Goal: Find specific page/section: Find specific page/section

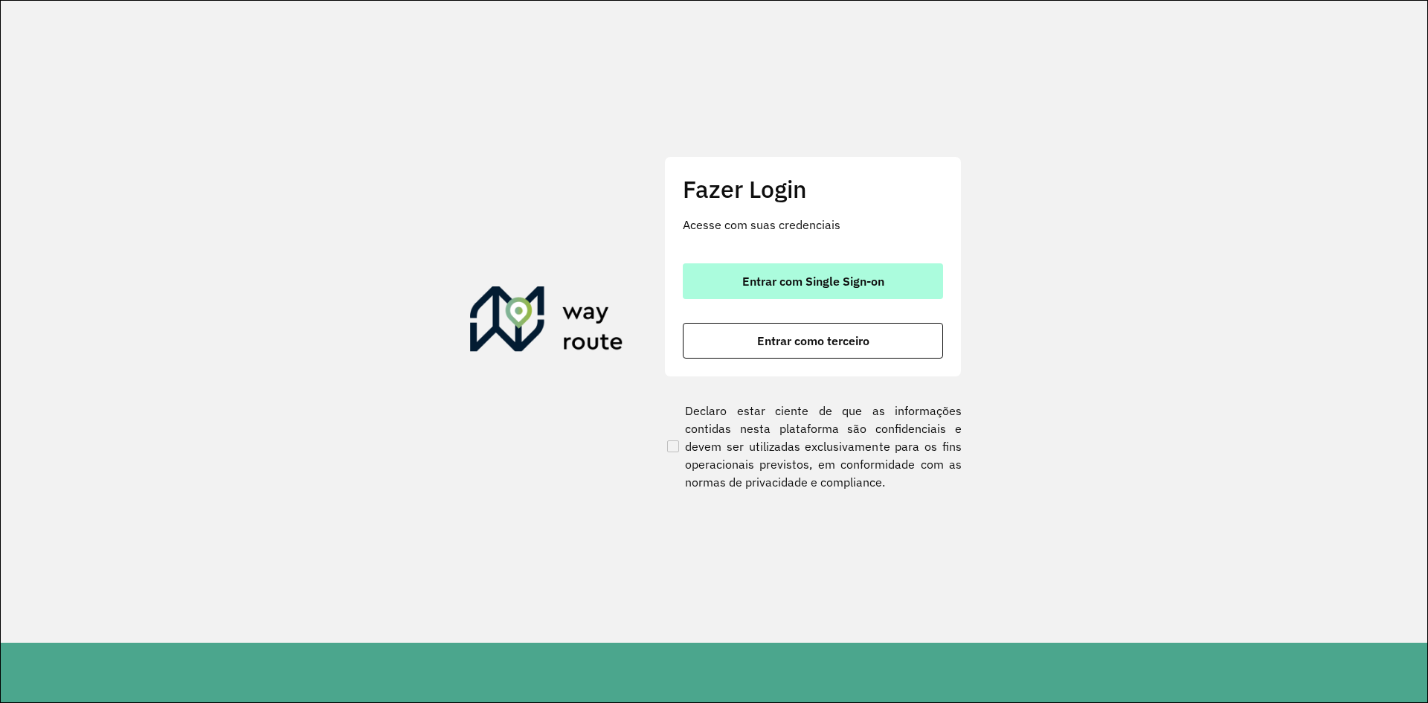
click at [783, 287] on span "Entrar com Single Sign-on" at bounding box center [813, 281] width 142 height 12
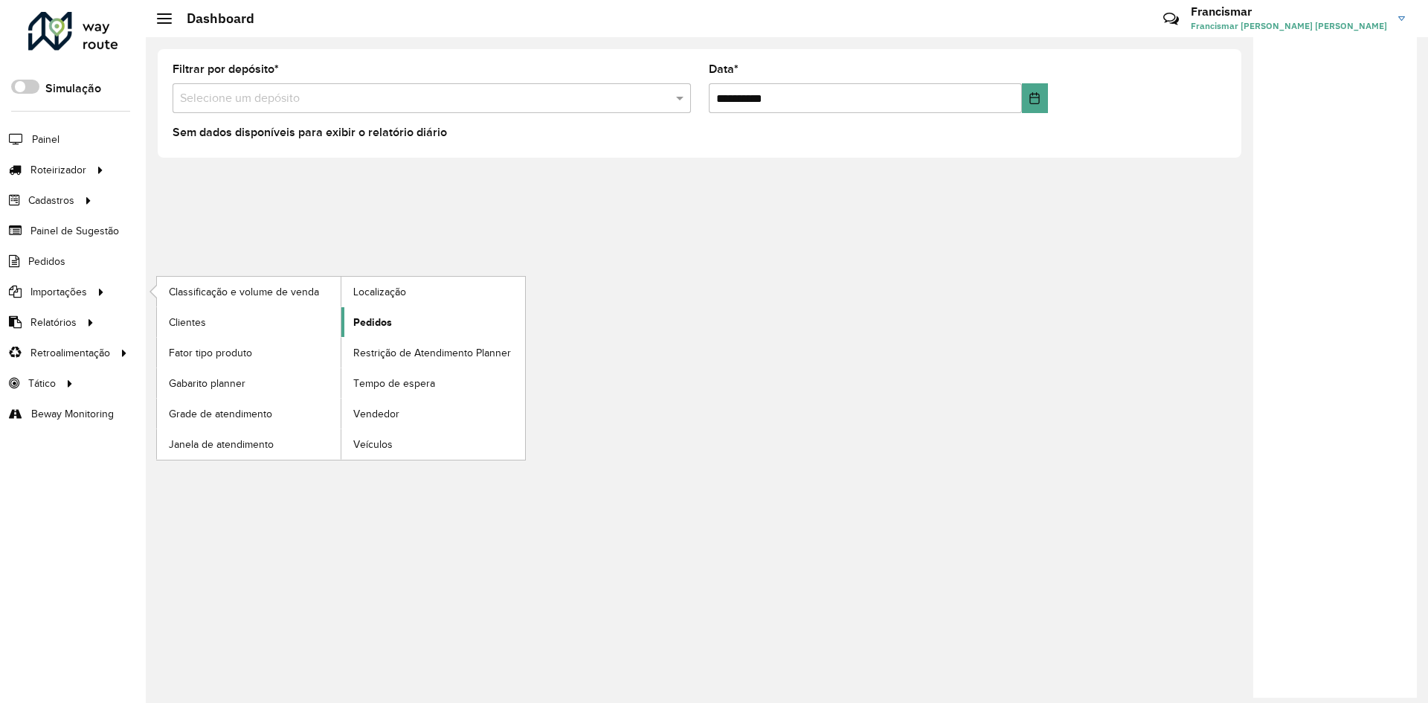
click at [368, 319] on span "Pedidos" at bounding box center [372, 322] width 39 height 16
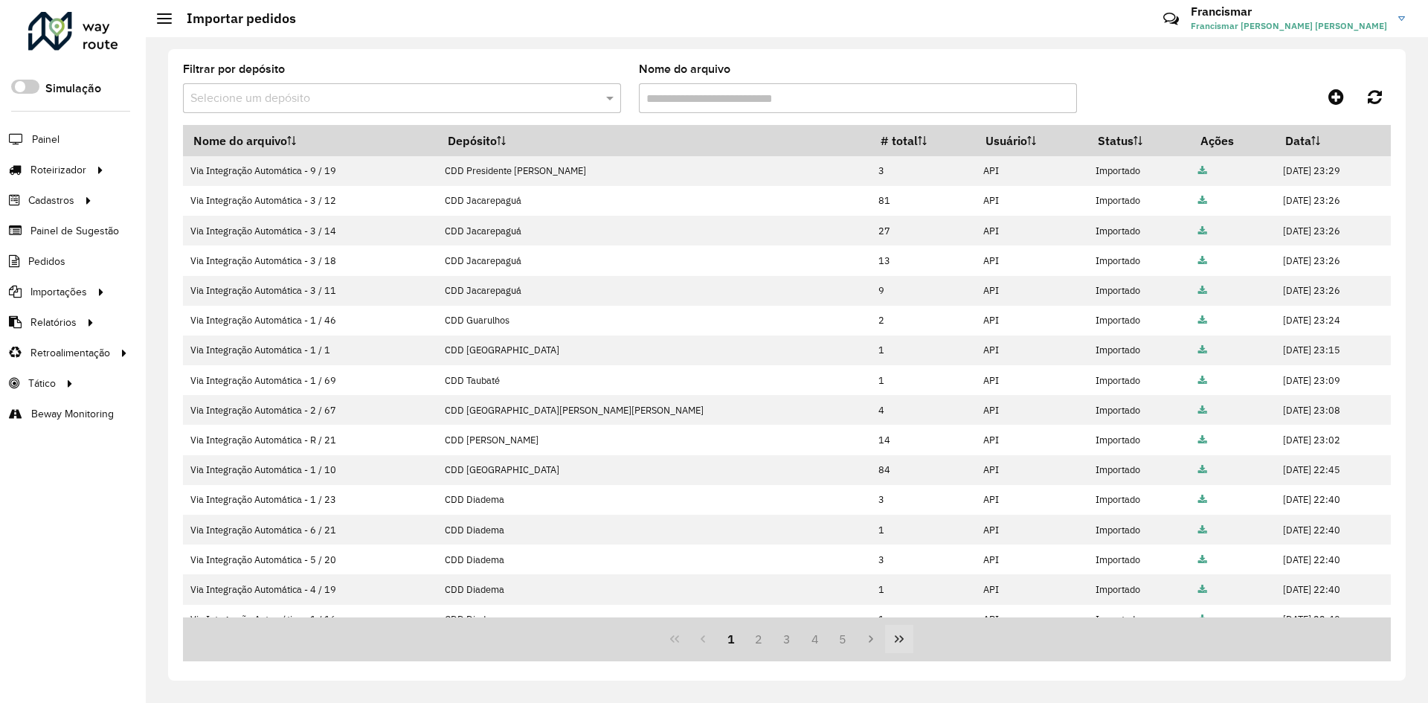
click at [891, 639] on button "Last Page" at bounding box center [899, 639] width 28 height 28
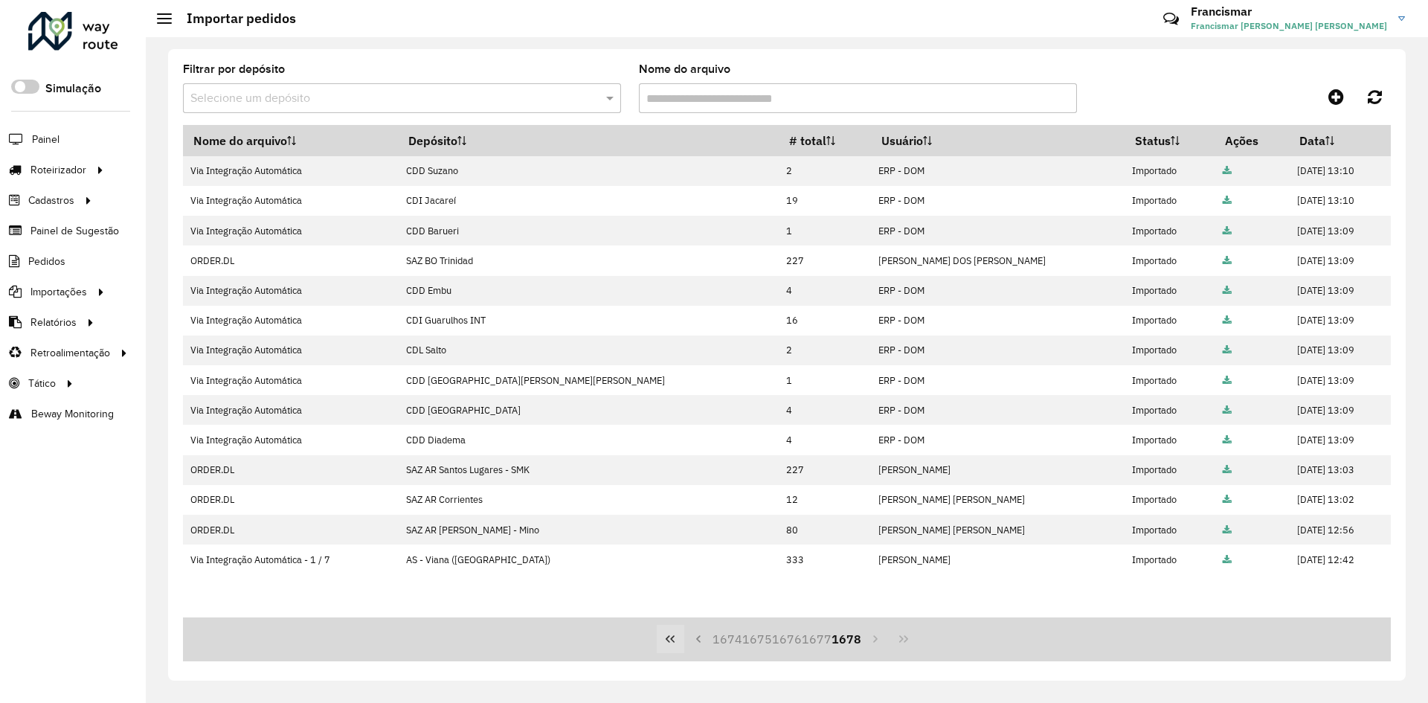
click at [672, 636] on icon "First Page" at bounding box center [669, 638] width 9 height 7
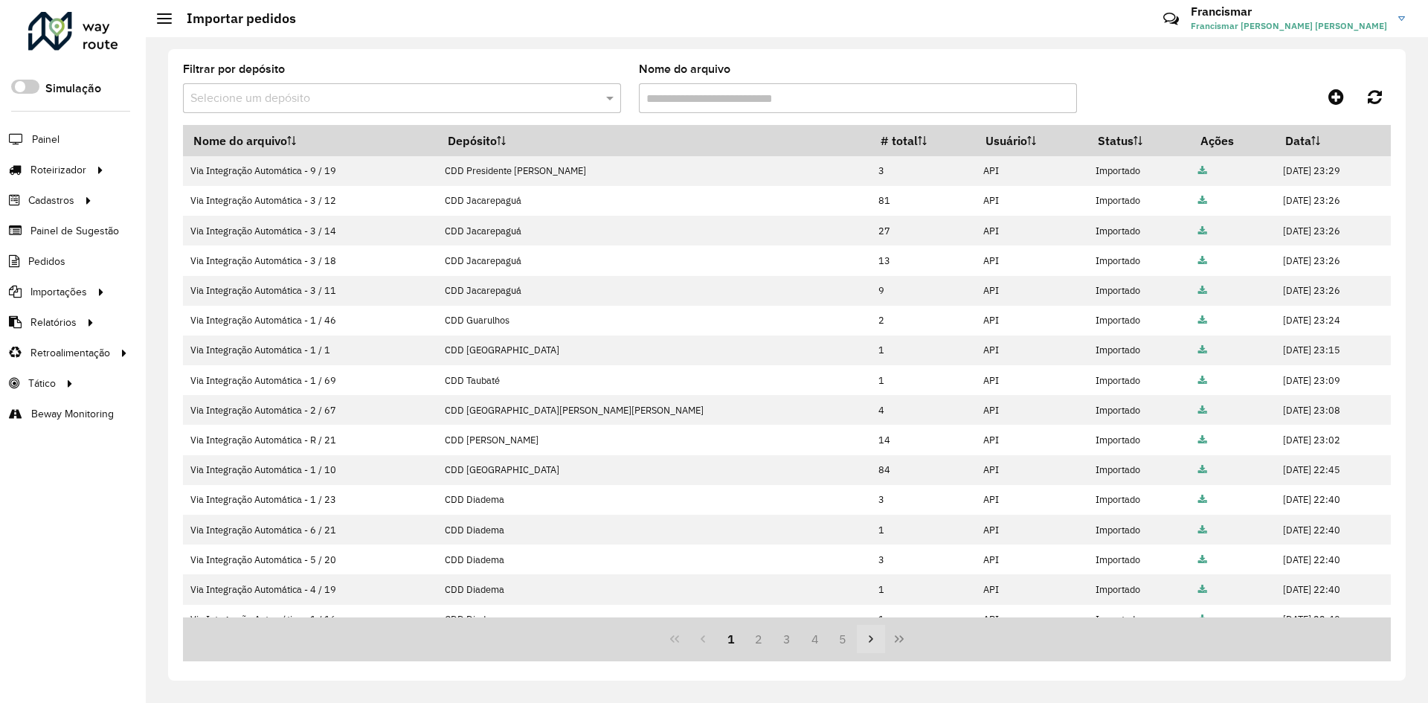
click at [868, 636] on icon "Next Page" at bounding box center [871, 639] width 12 height 12
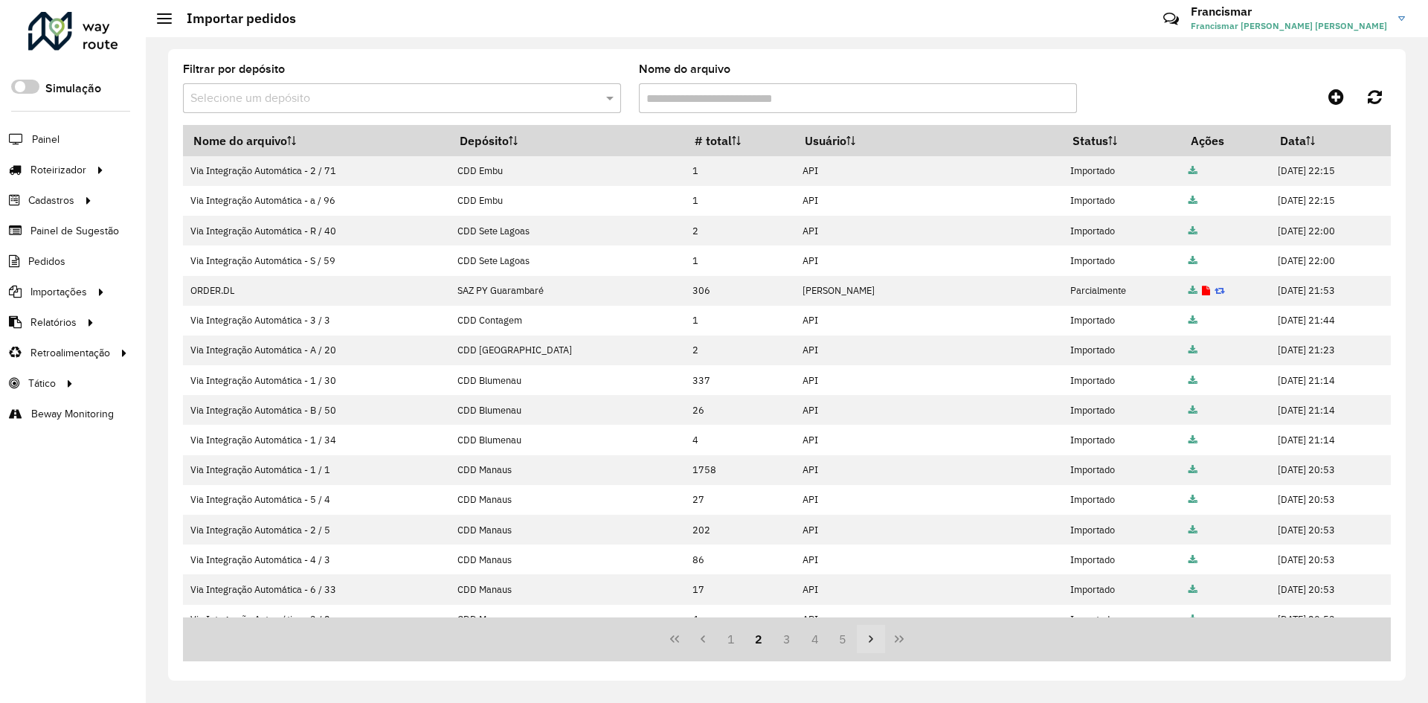
click at [868, 636] on icon "Next Page" at bounding box center [871, 639] width 12 height 12
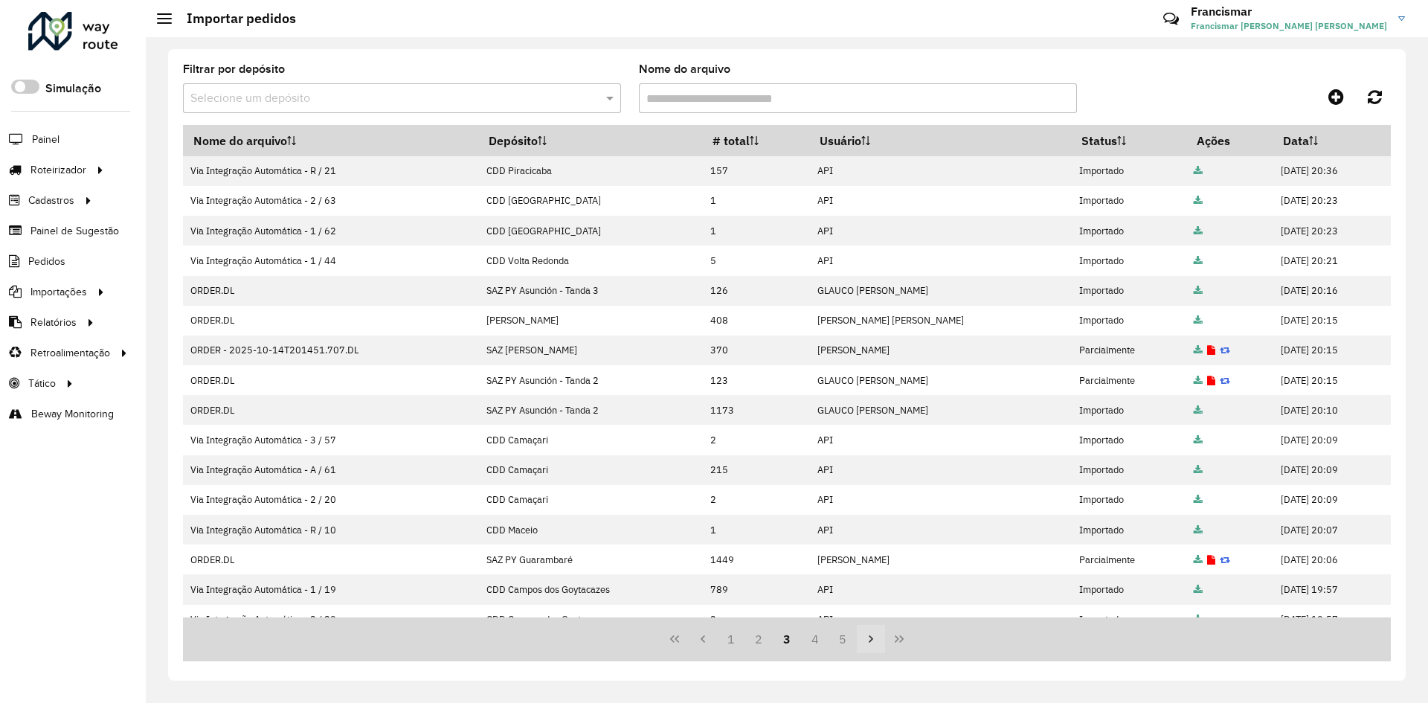
click at [868, 636] on icon "Next Page" at bounding box center [871, 639] width 12 height 12
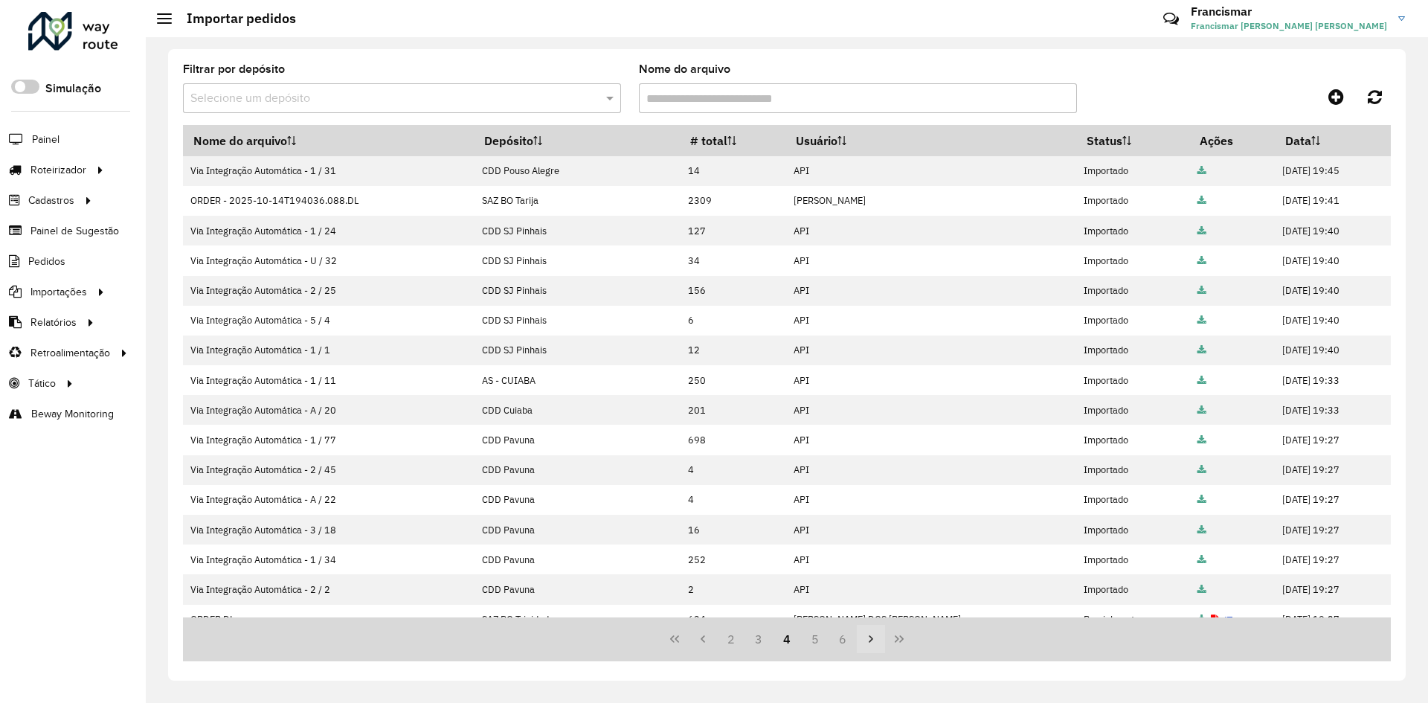
click at [868, 636] on icon "Next Page" at bounding box center [871, 639] width 12 height 12
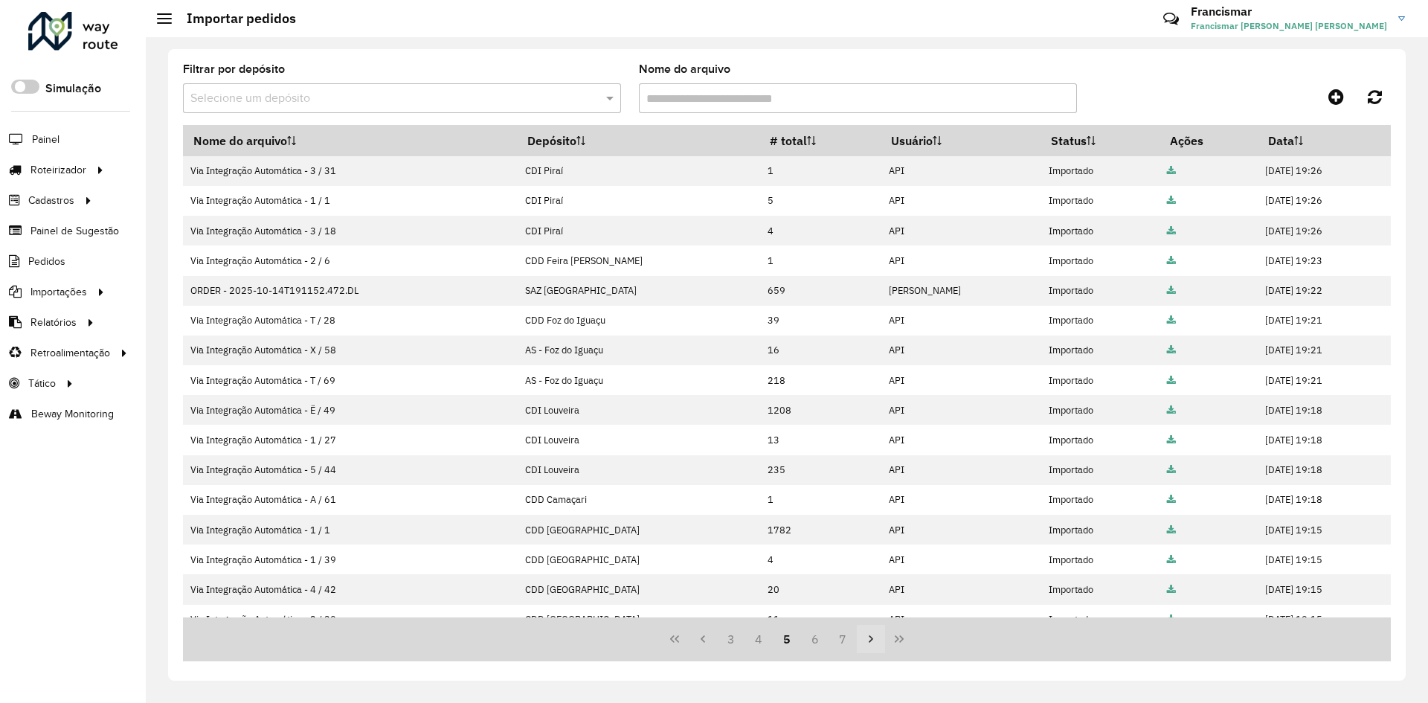
click at [868, 636] on icon "Next Page" at bounding box center [871, 639] width 12 height 12
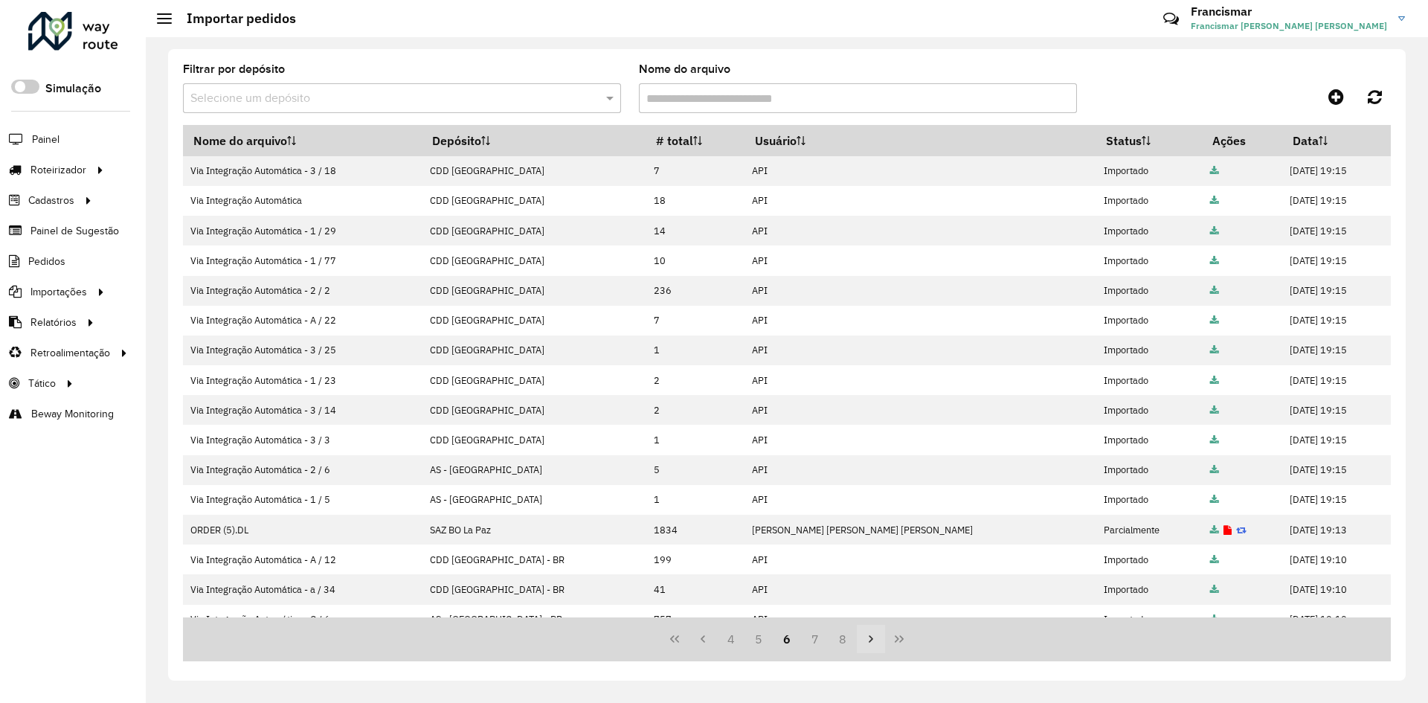
click at [868, 636] on icon "Next Page" at bounding box center [871, 639] width 12 height 12
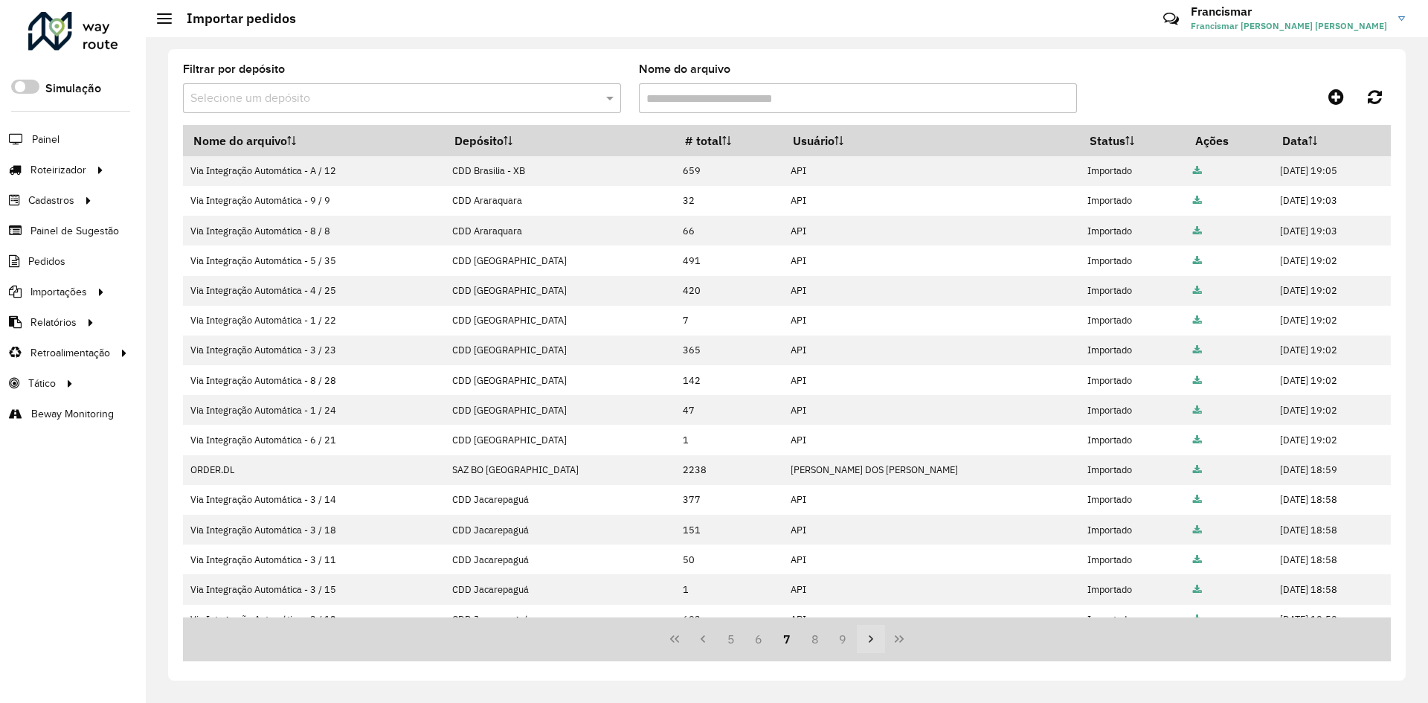
click at [868, 636] on icon "Next Page" at bounding box center [871, 639] width 12 height 12
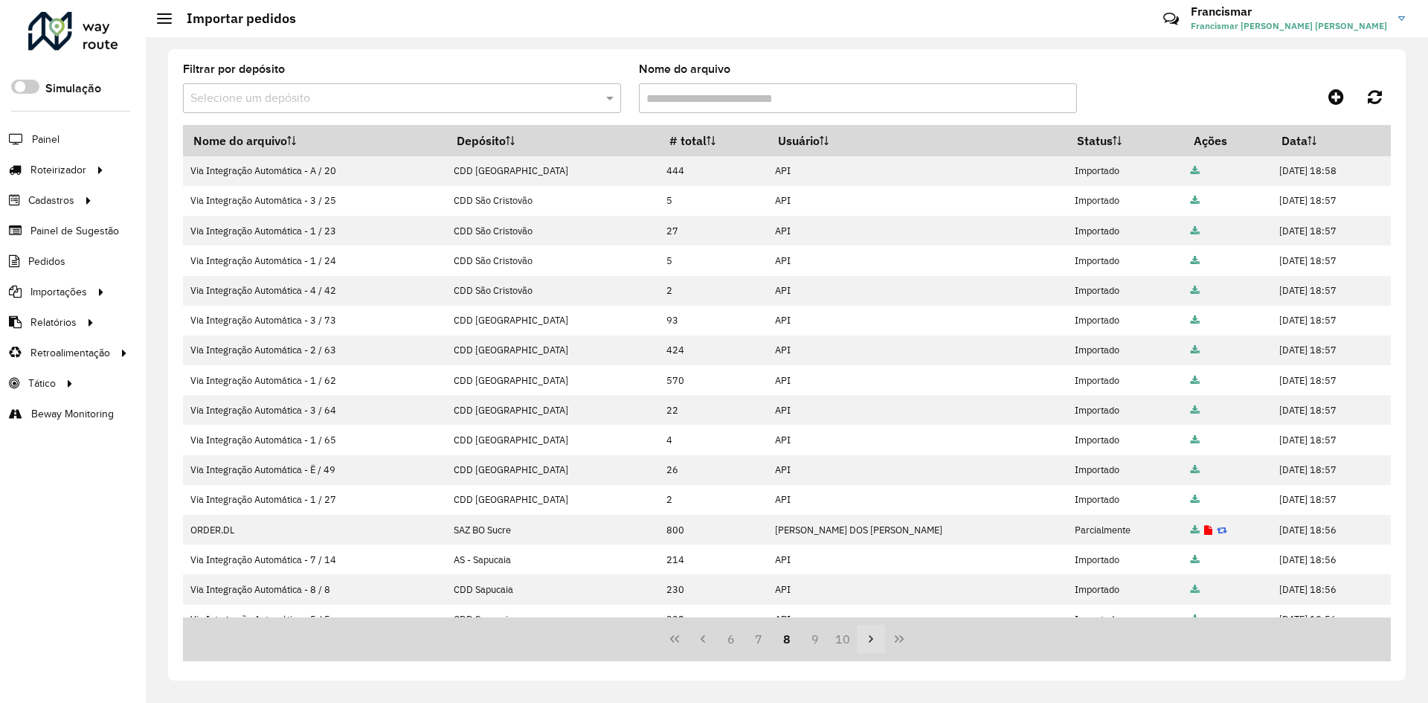
click at [868, 636] on icon "Next Page" at bounding box center [871, 639] width 12 height 12
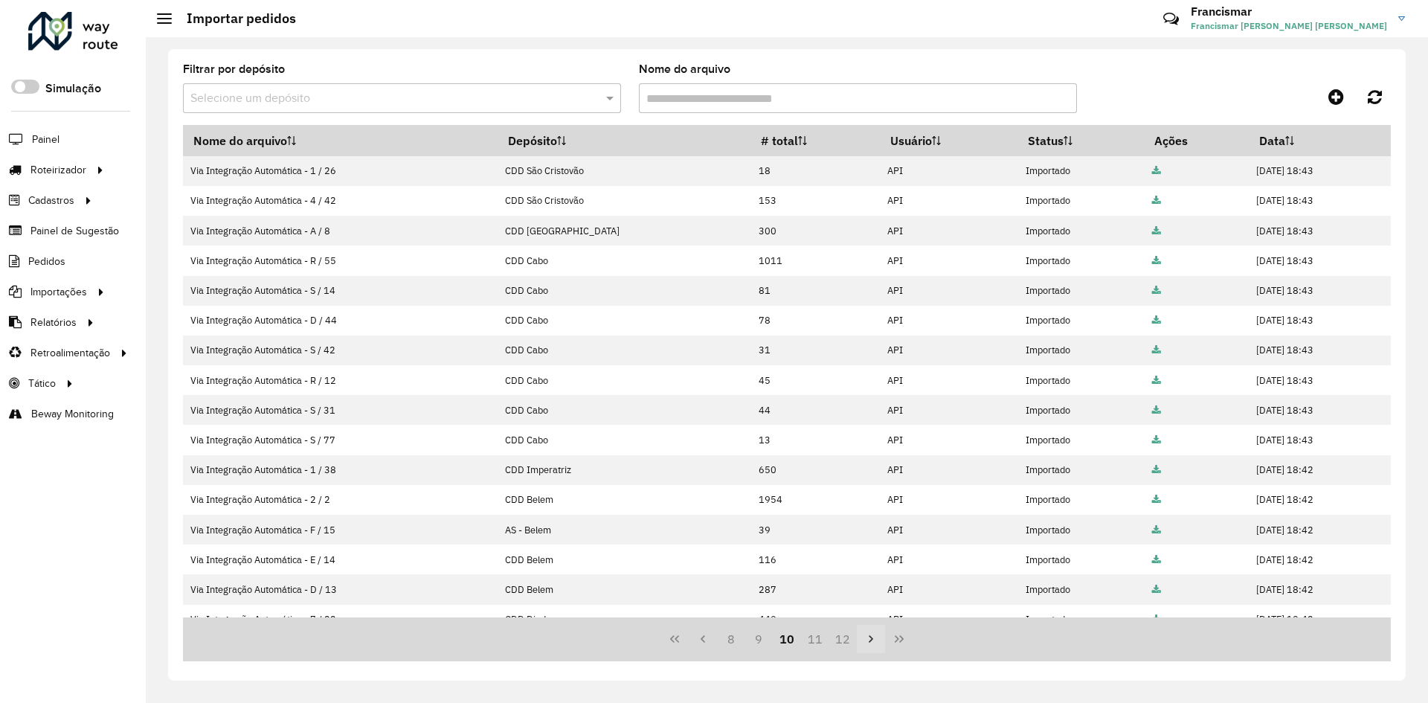
click at [868, 636] on icon "Next Page" at bounding box center [871, 639] width 12 height 12
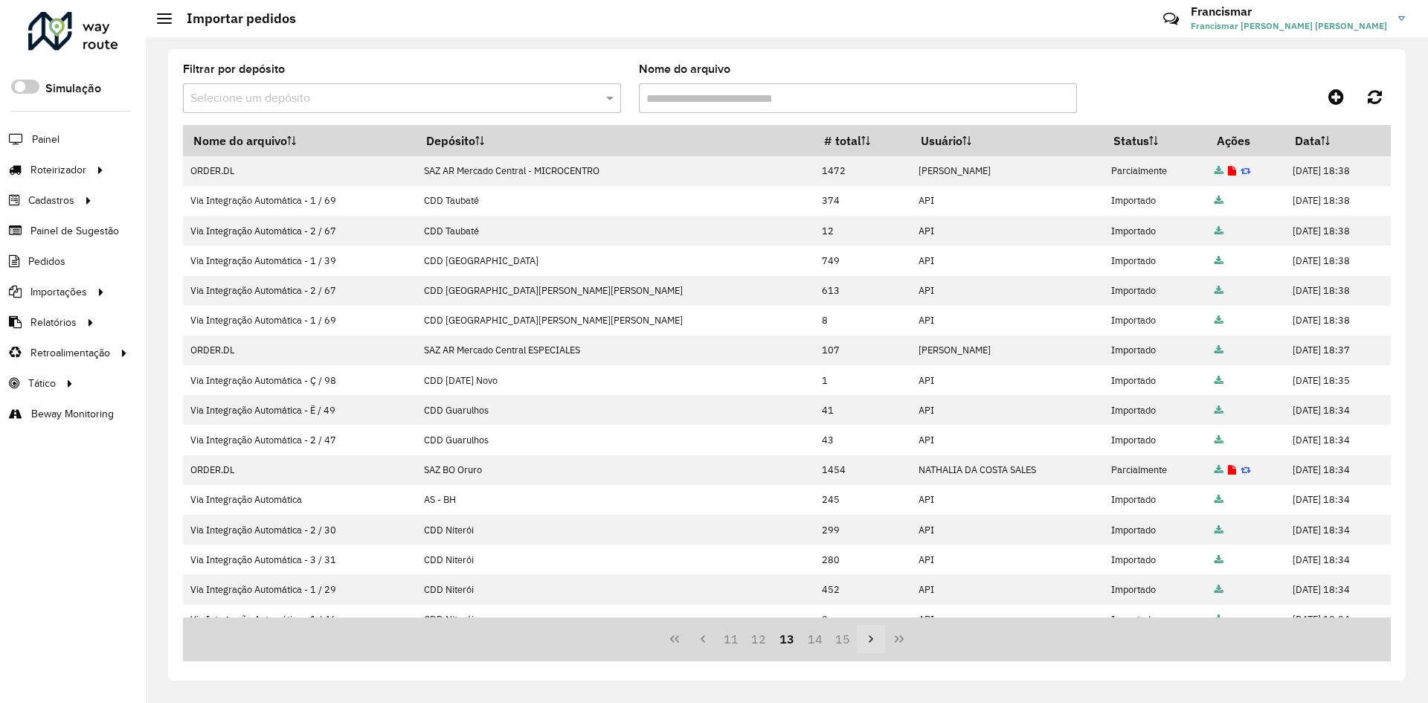
click at [868, 636] on icon "Next Page" at bounding box center [871, 639] width 12 height 12
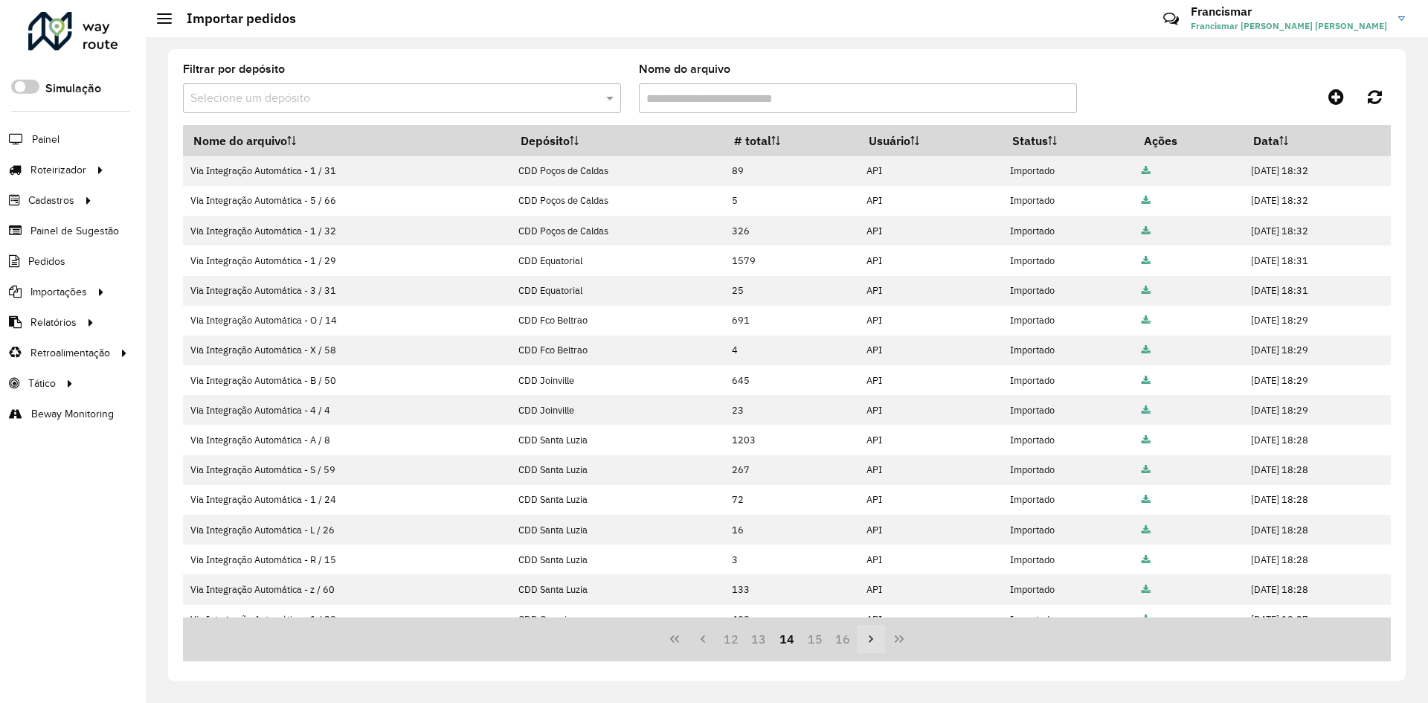
click at [868, 636] on icon "Next Page" at bounding box center [871, 639] width 12 height 12
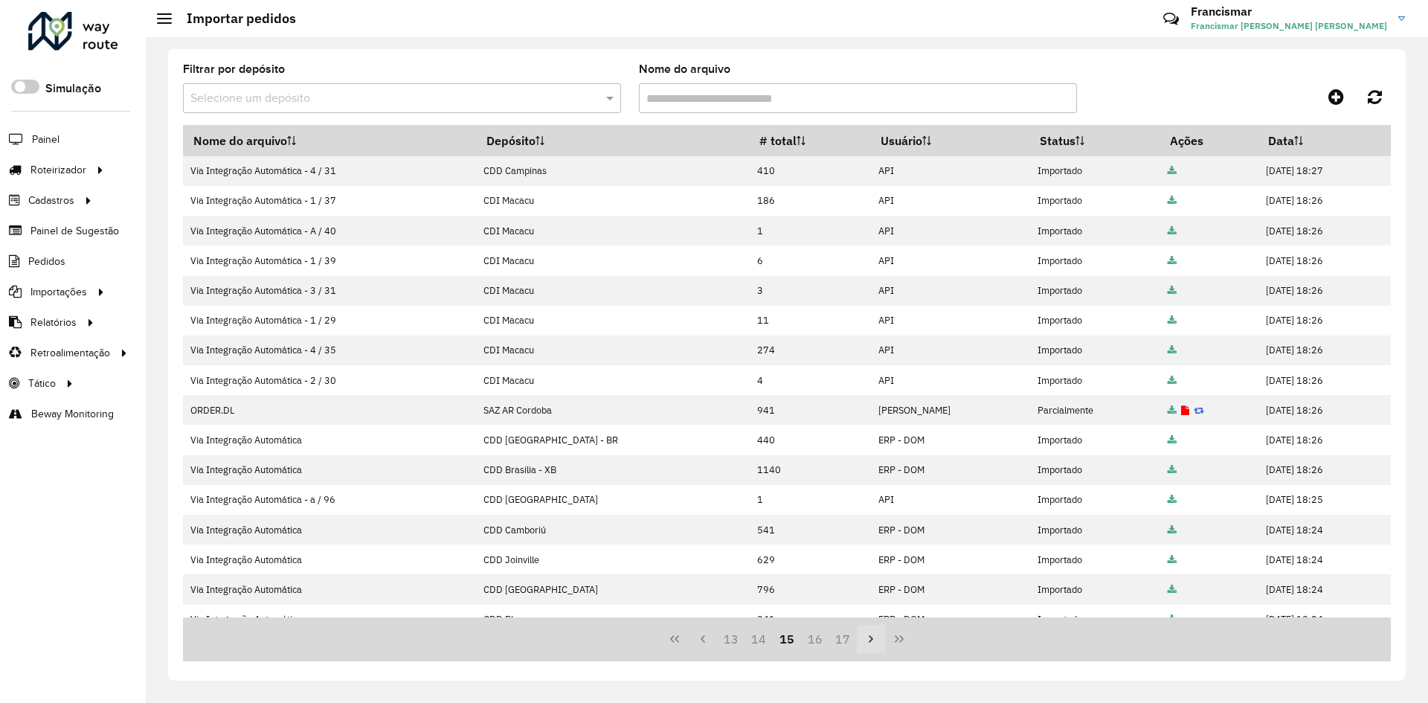
click at [868, 636] on icon "Next Page" at bounding box center [871, 639] width 12 height 12
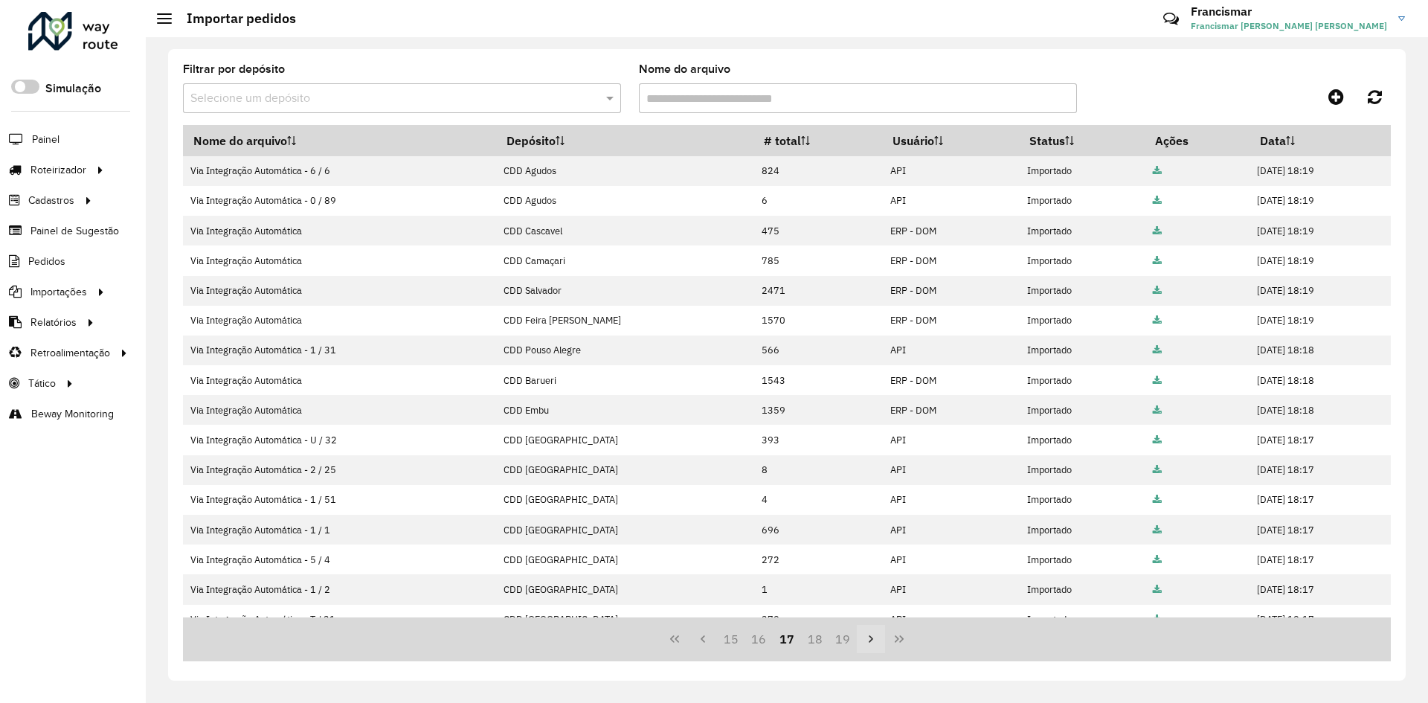
click at [868, 636] on icon "Next Page" at bounding box center [871, 639] width 12 height 12
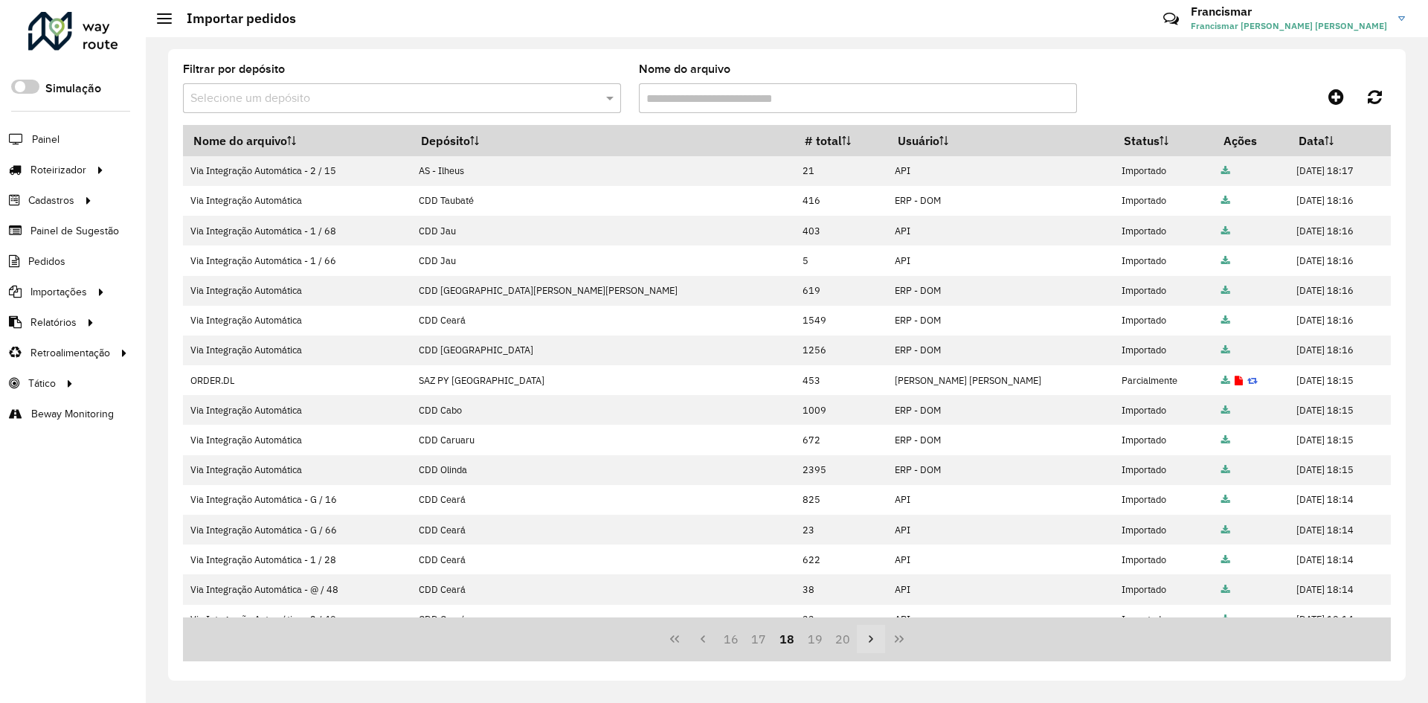
click at [868, 636] on icon "Next Page" at bounding box center [871, 639] width 12 height 12
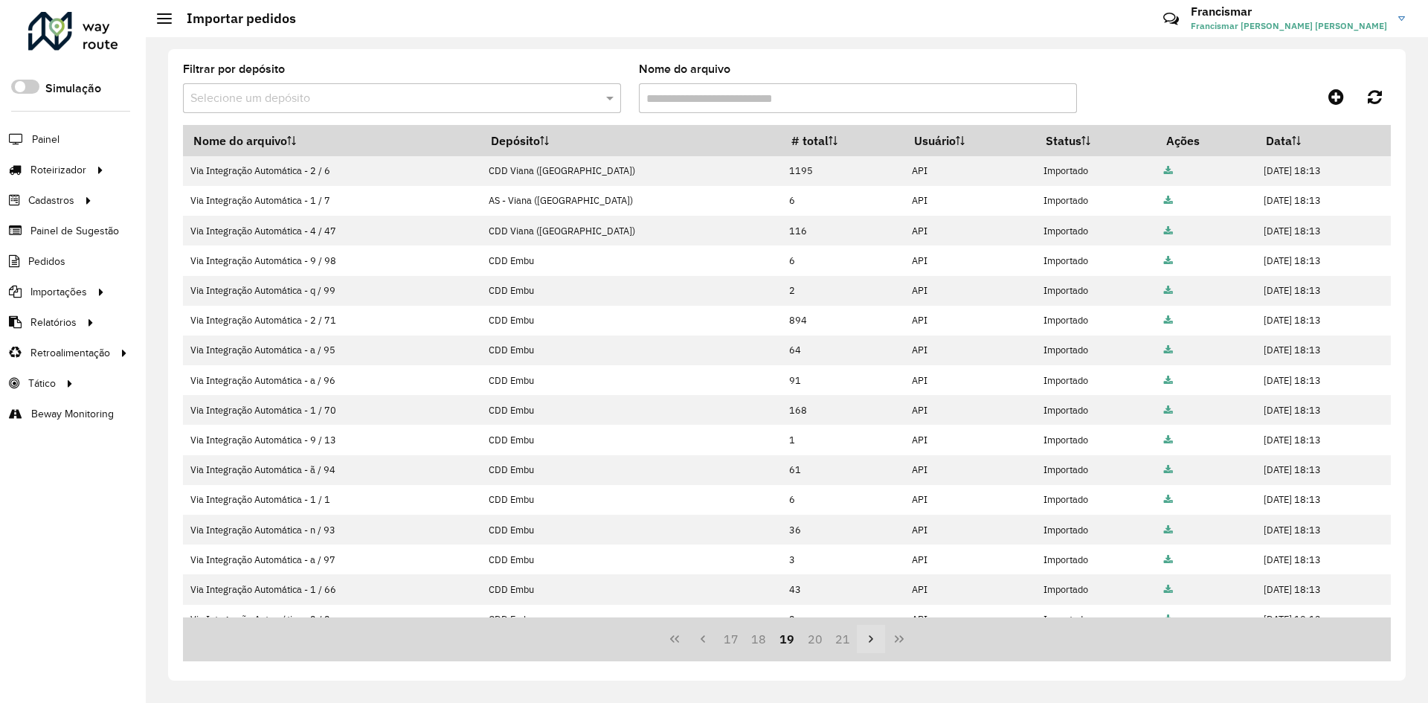
click at [868, 636] on icon "Next Page" at bounding box center [871, 639] width 12 height 12
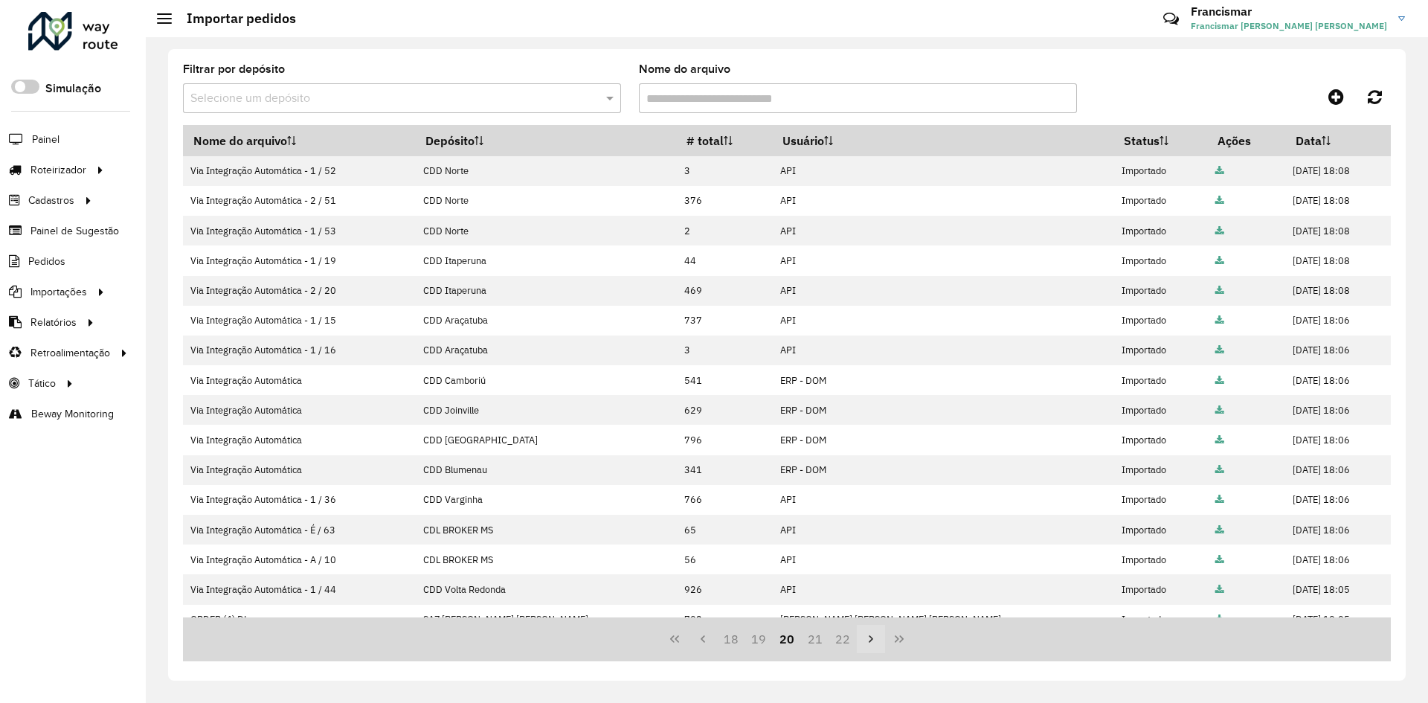
click at [868, 636] on icon "Next Page" at bounding box center [871, 639] width 12 height 12
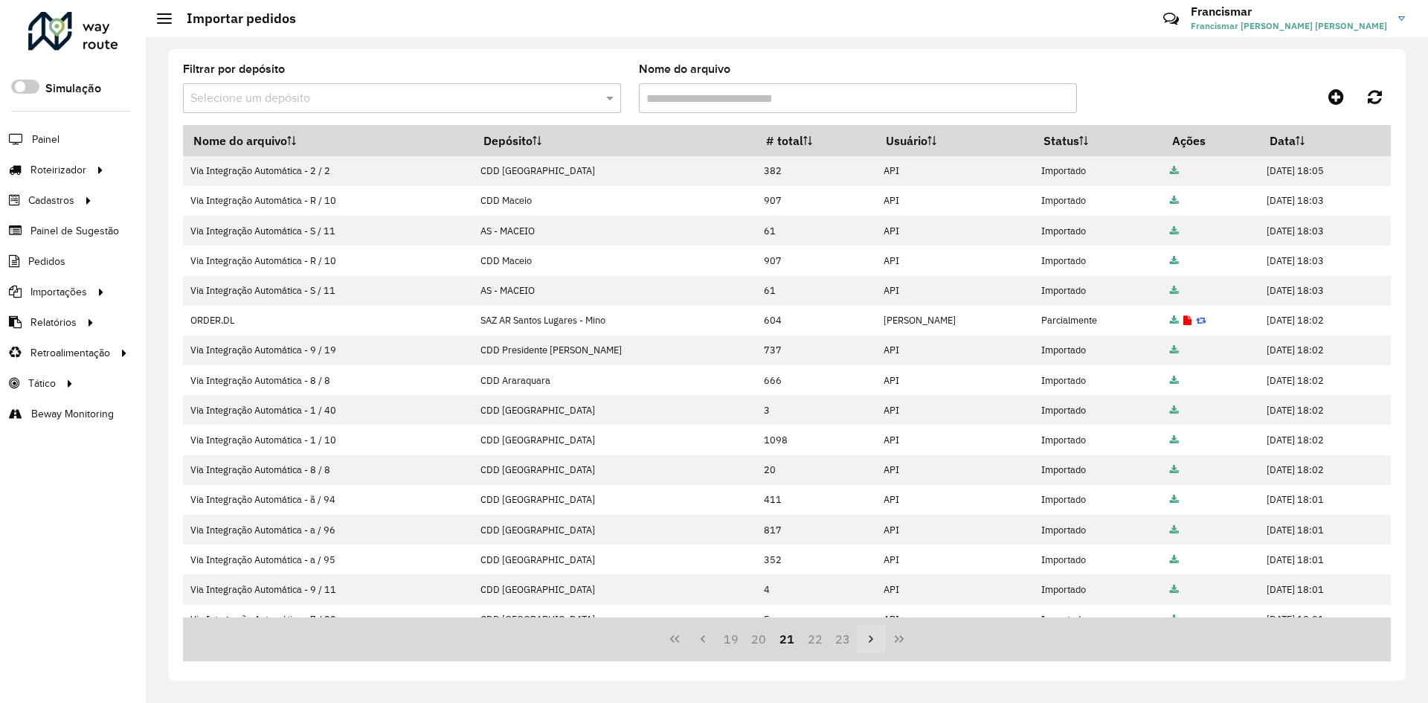
click at [868, 636] on icon "Next Page" at bounding box center [871, 639] width 12 height 12
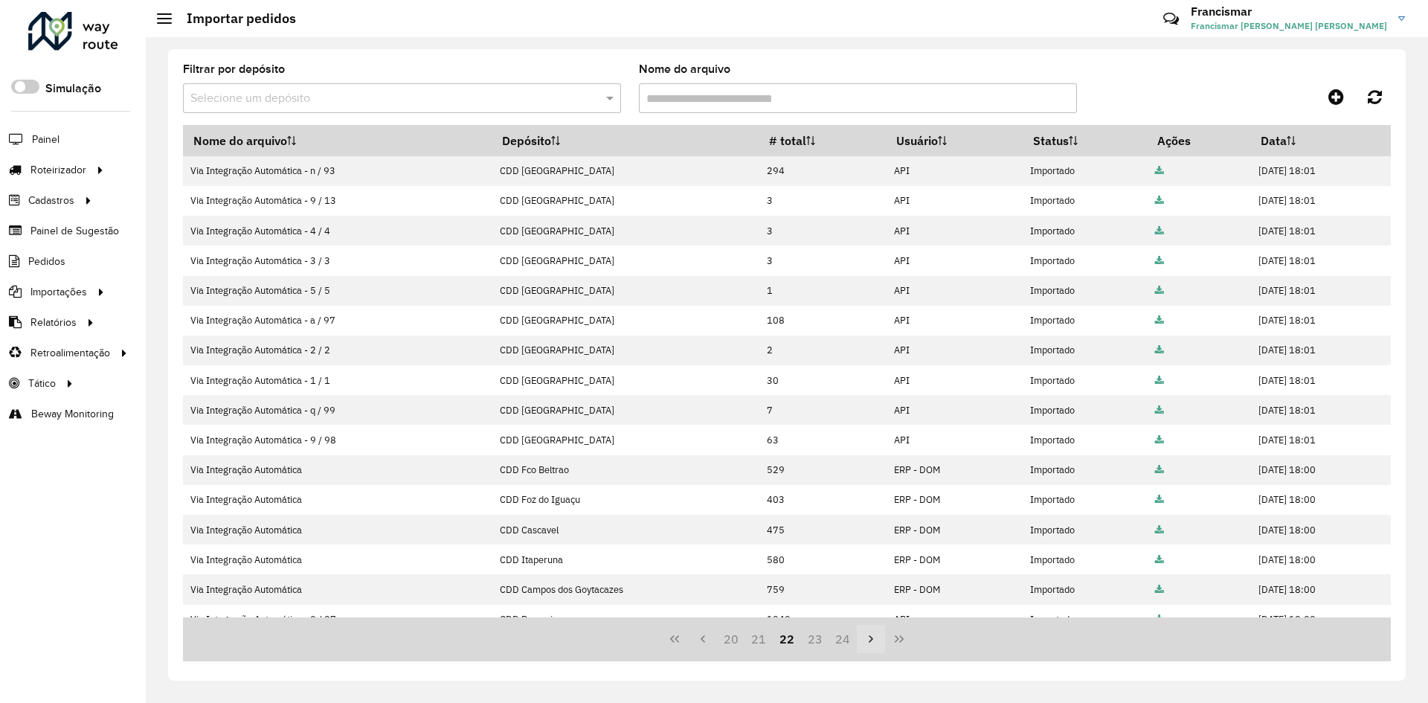
click at [868, 636] on icon "Next Page" at bounding box center [871, 639] width 12 height 12
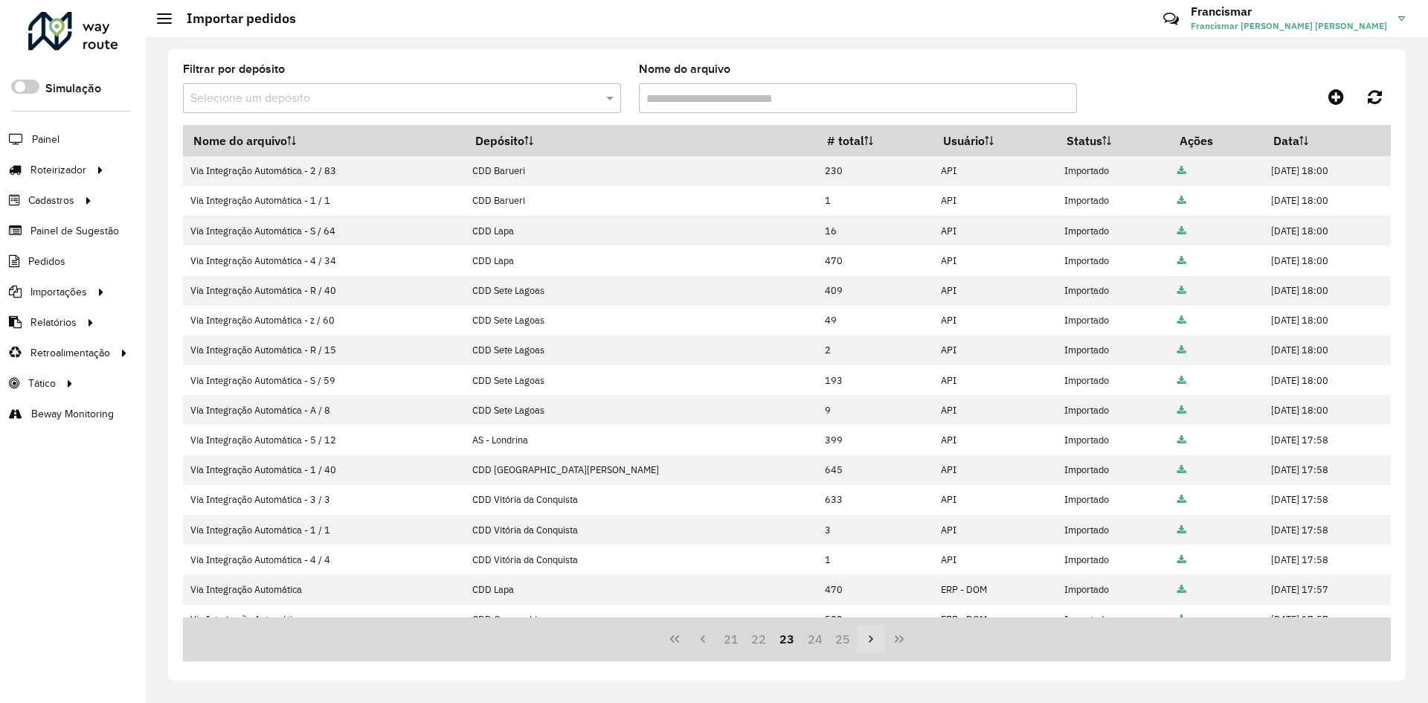
click at [868, 636] on icon "Next Page" at bounding box center [871, 639] width 12 height 12
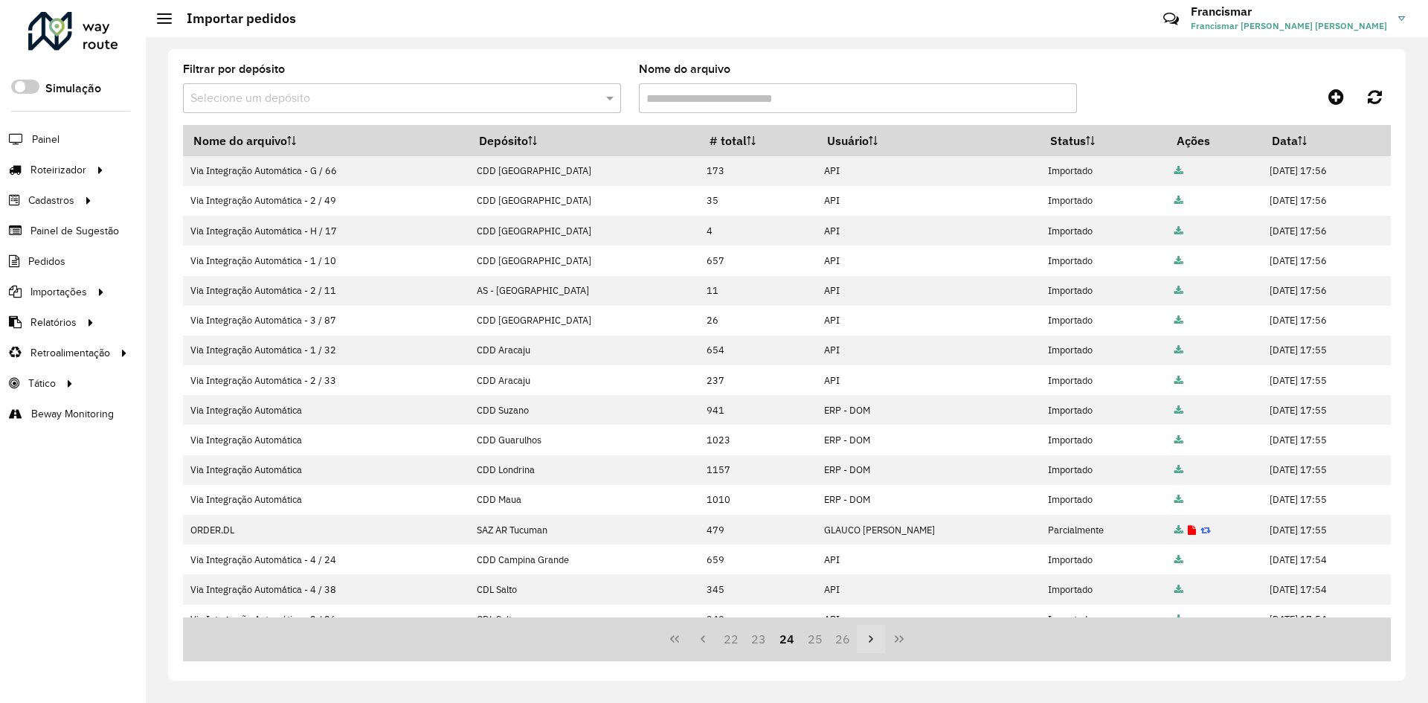
click at [868, 636] on icon "Next Page" at bounding box center [871, 639] width 12 height 12
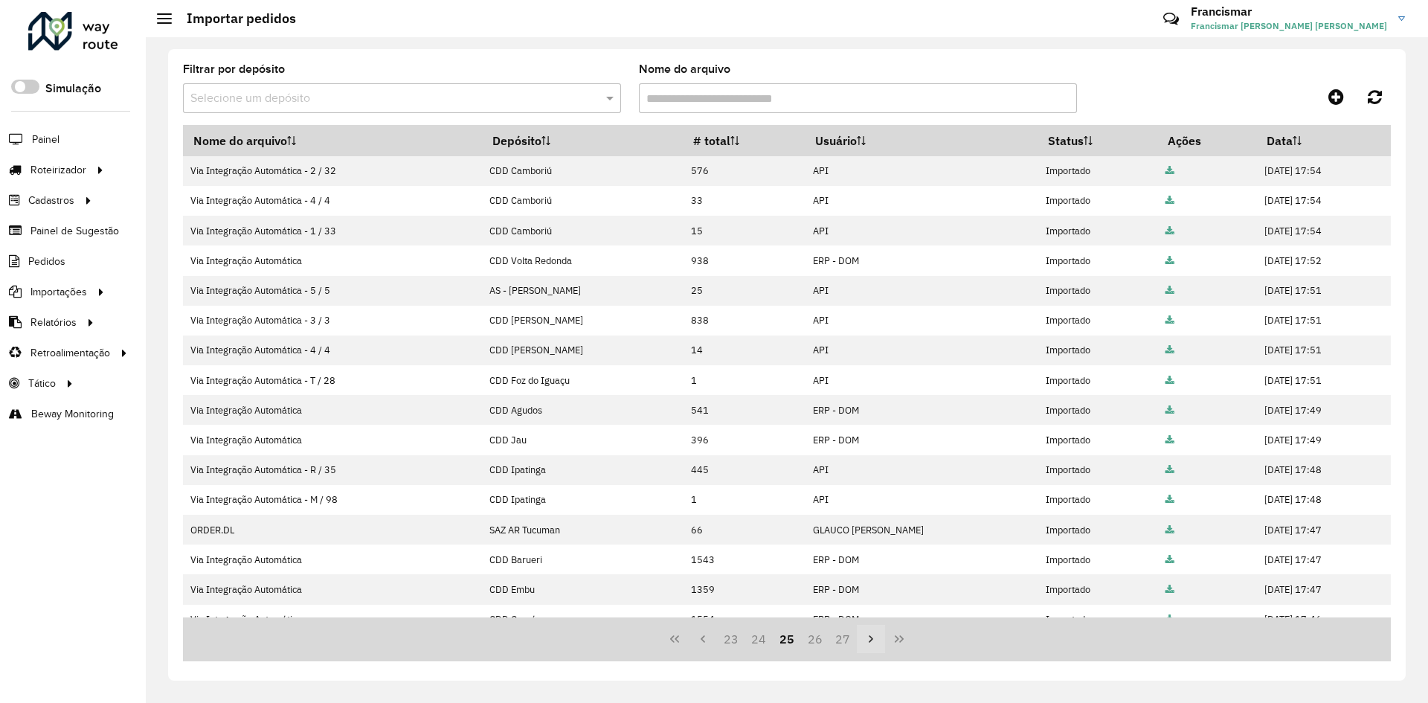
click at [868, 636] on icon "Next Page" at bounding box center [871, 639] width 12 height 12
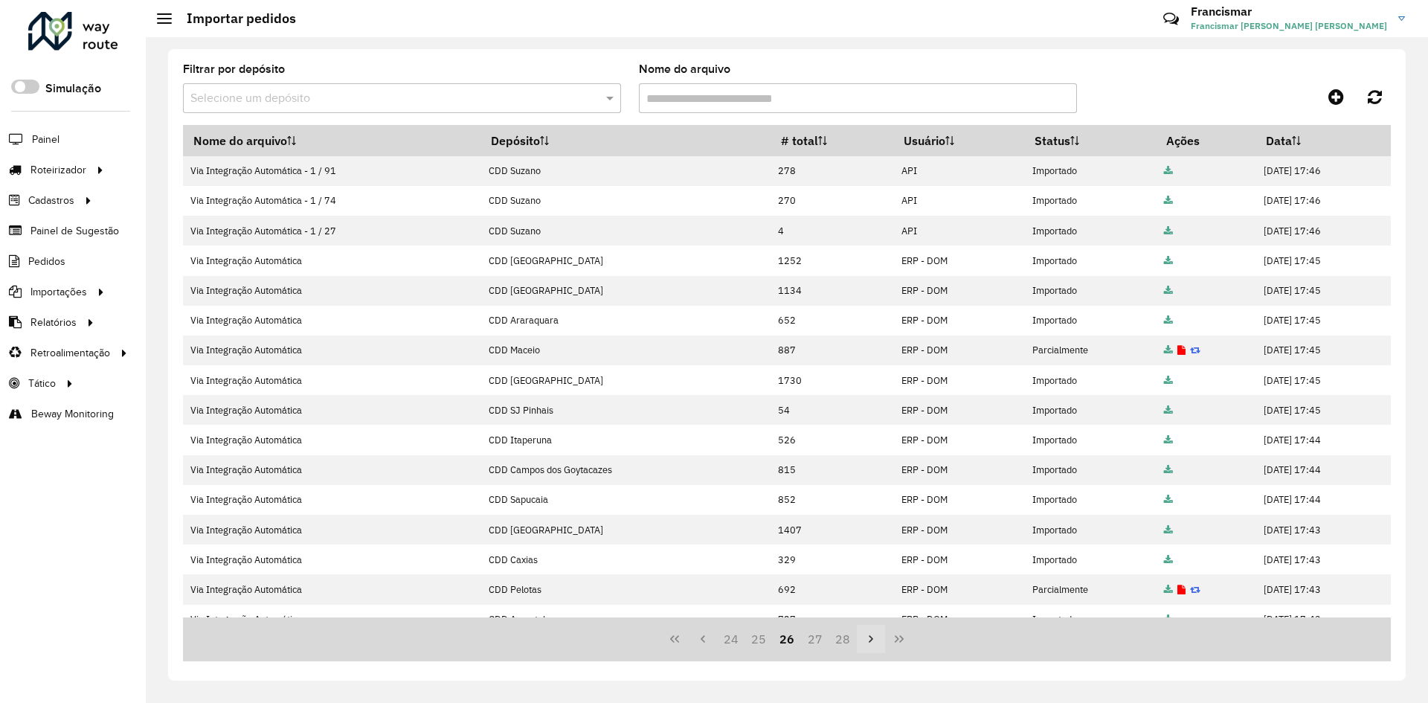
click at [868, 636] on icon "Next Page" at bounding box center [871, 639] width 12 height 12
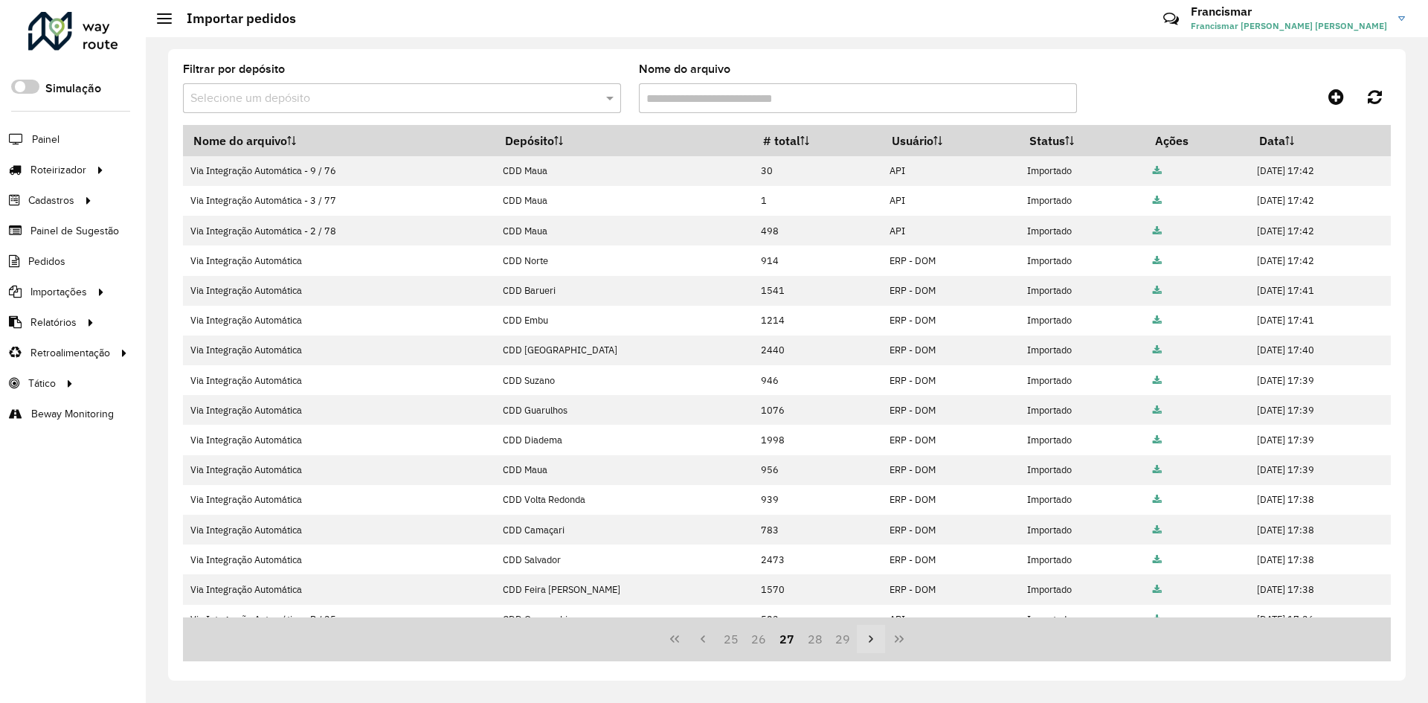
click at [868, 636] on icon "Next Page" at bounding box center [871, 639] width 12 height 12
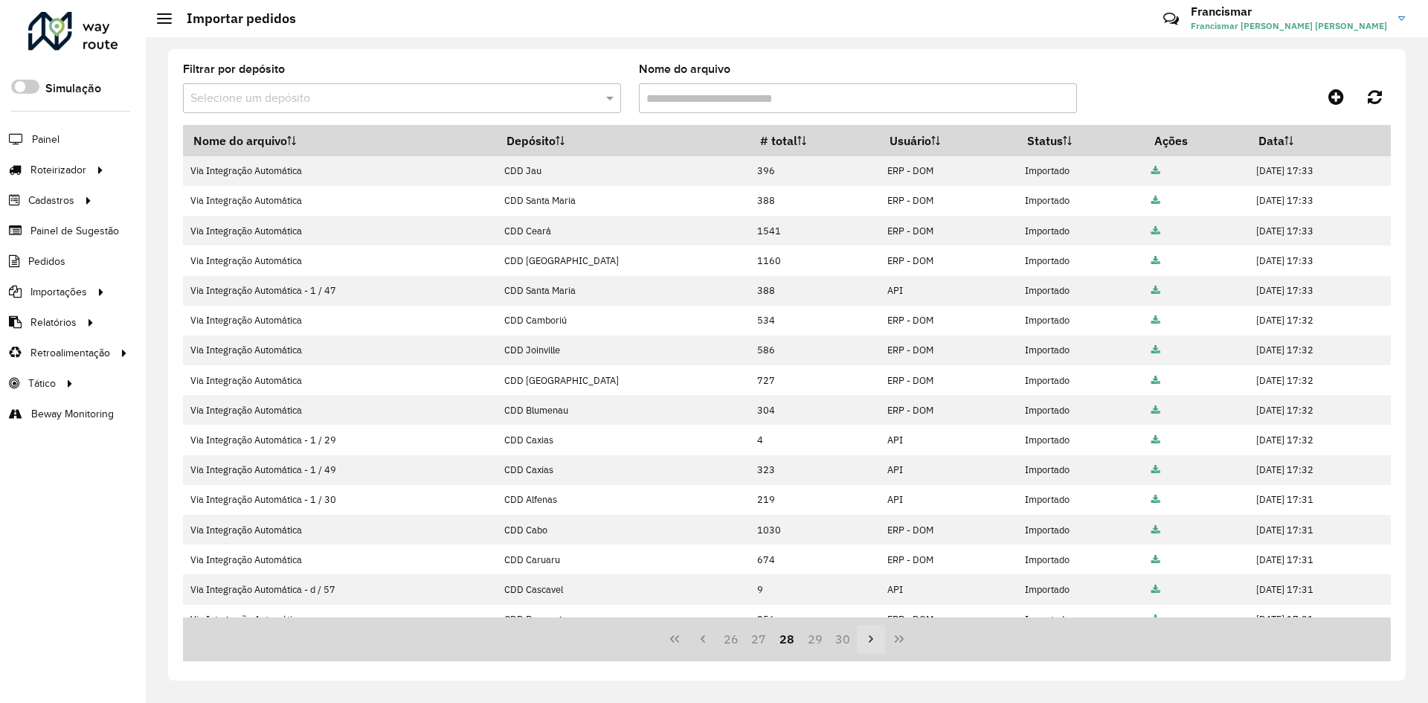
click at [868, 636] on icon "Next Page" at bounding box center [871, 639] width 12 height 12
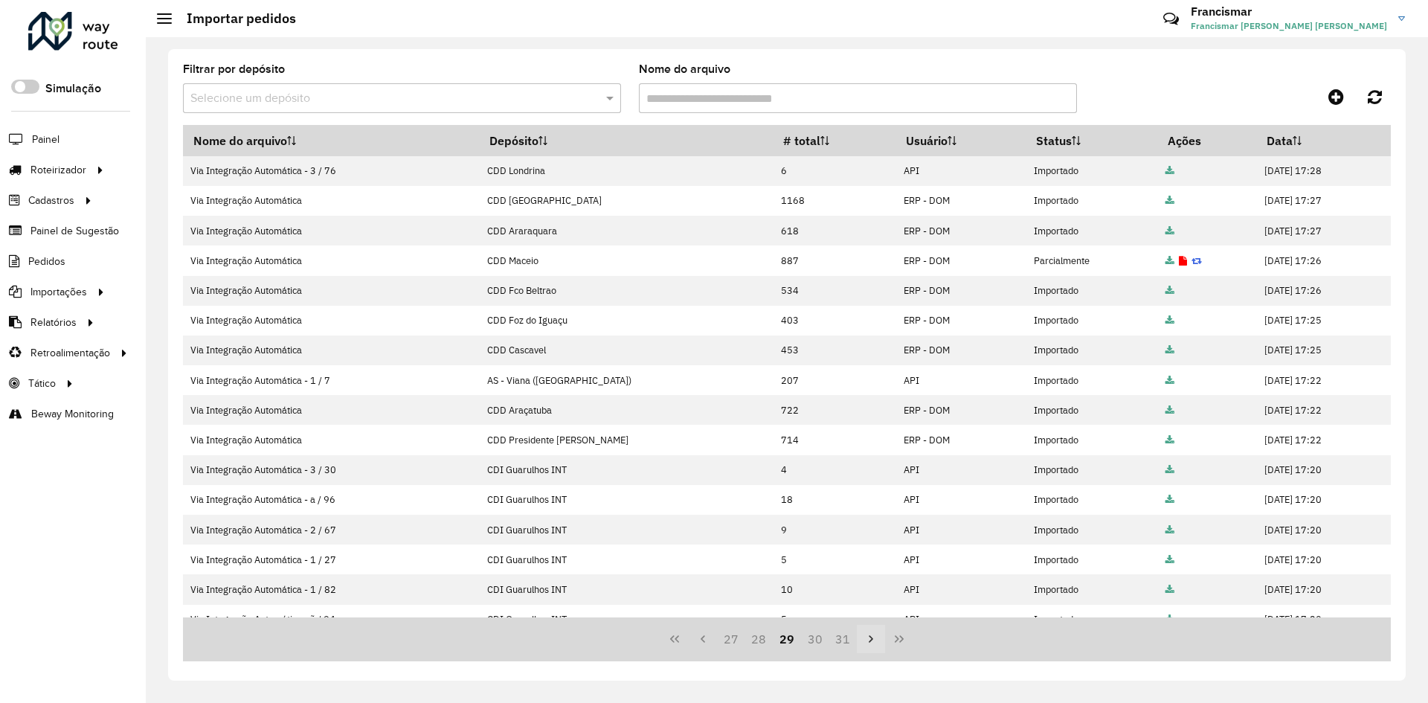
click at [868, 636] on icon "Next Page" at bounding box center [871, 639] width 12 height 12
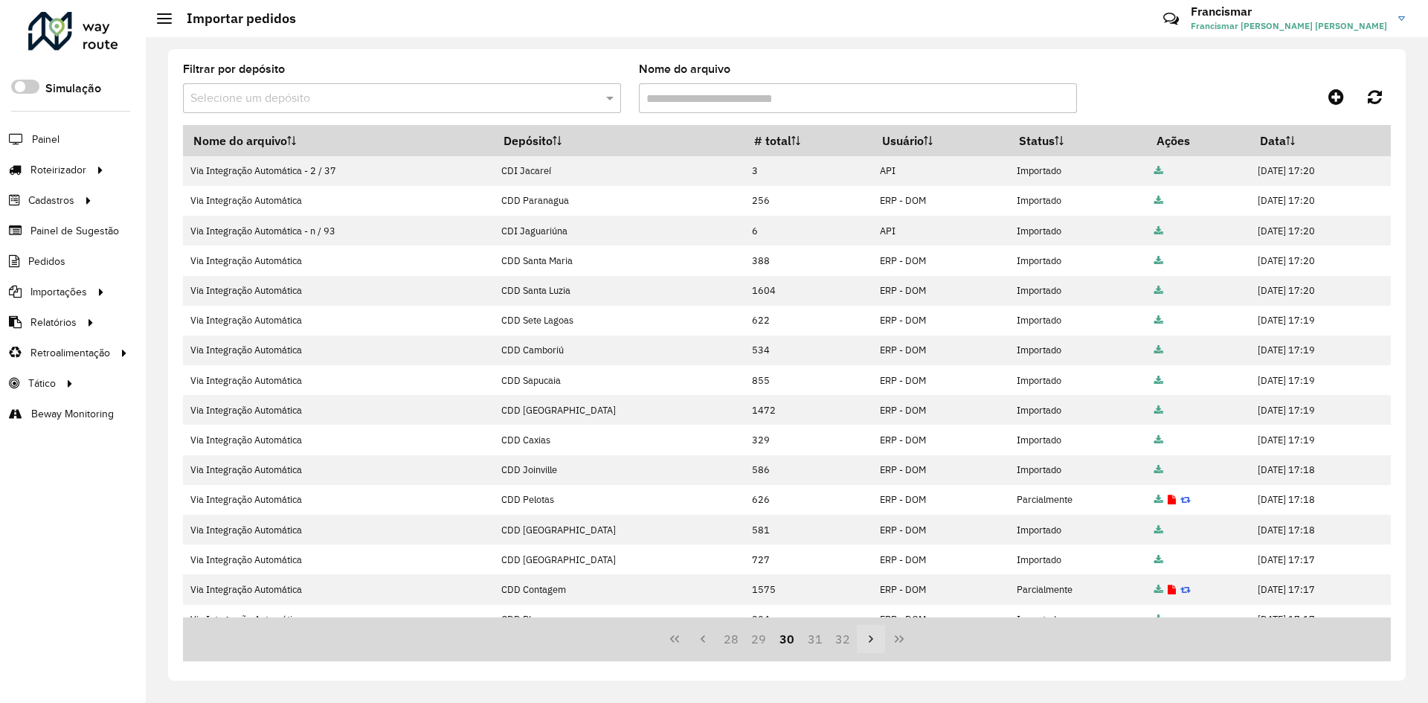
click at [868, 636] on icon "Next Page" at bounding box center [871, 639] width 12 height 12
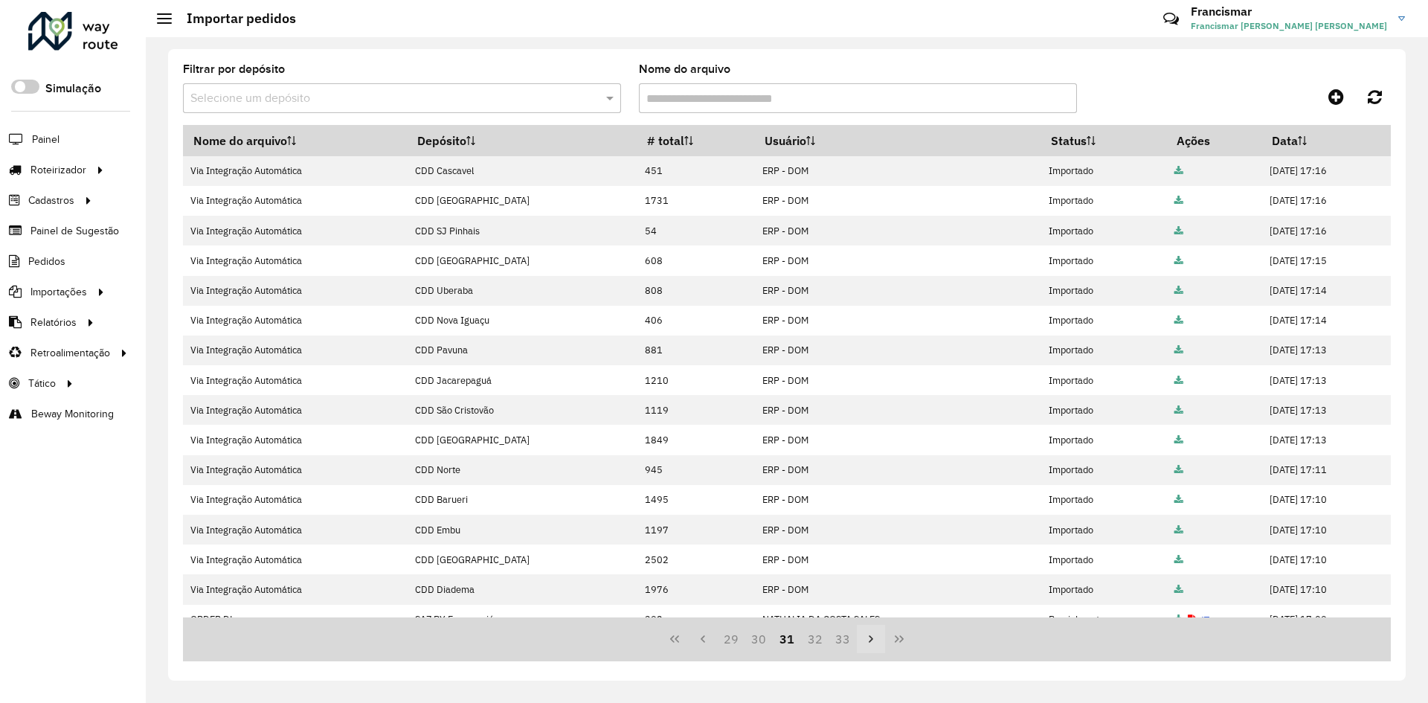
click at [868, 636] on icon "Next Page" at bounding box center [871, 639] width 12 height 12
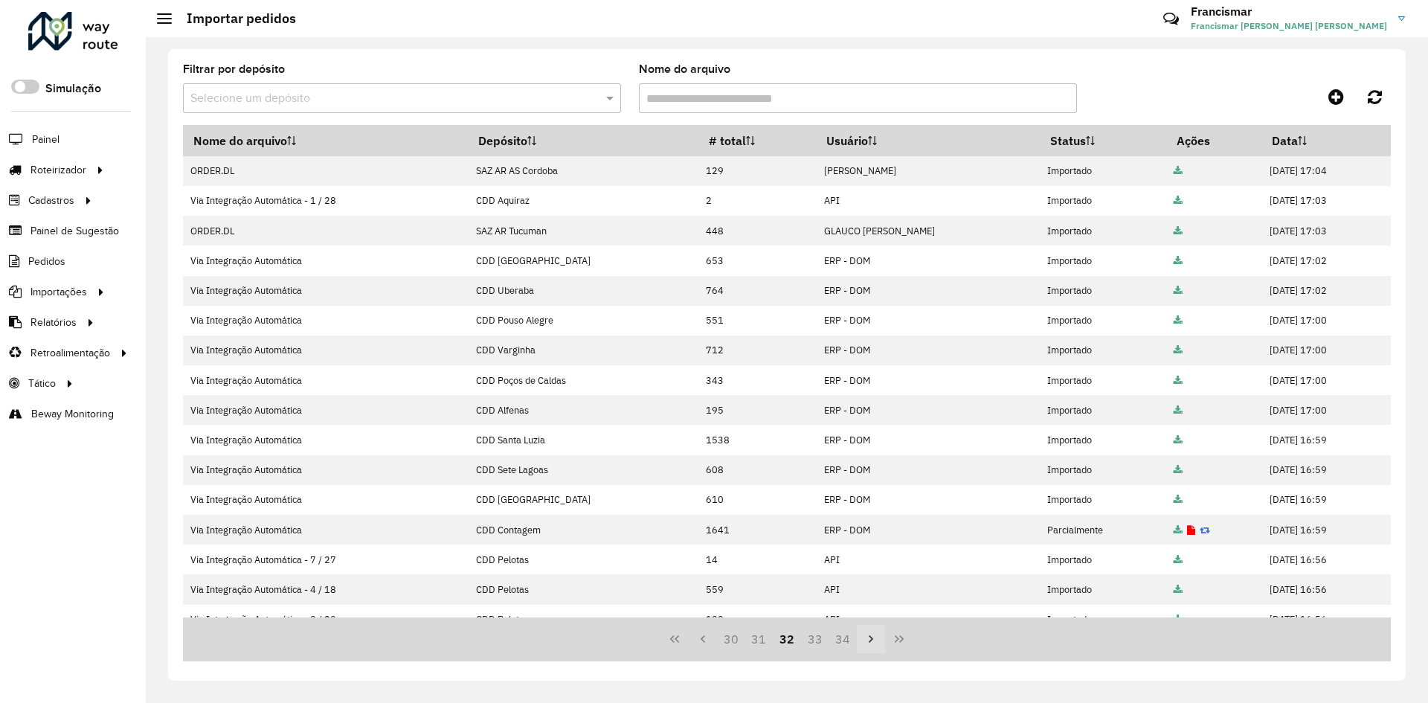
click at [868, 636] on icon "Next Page" at bounding box center [871, 639] width 12 height 12
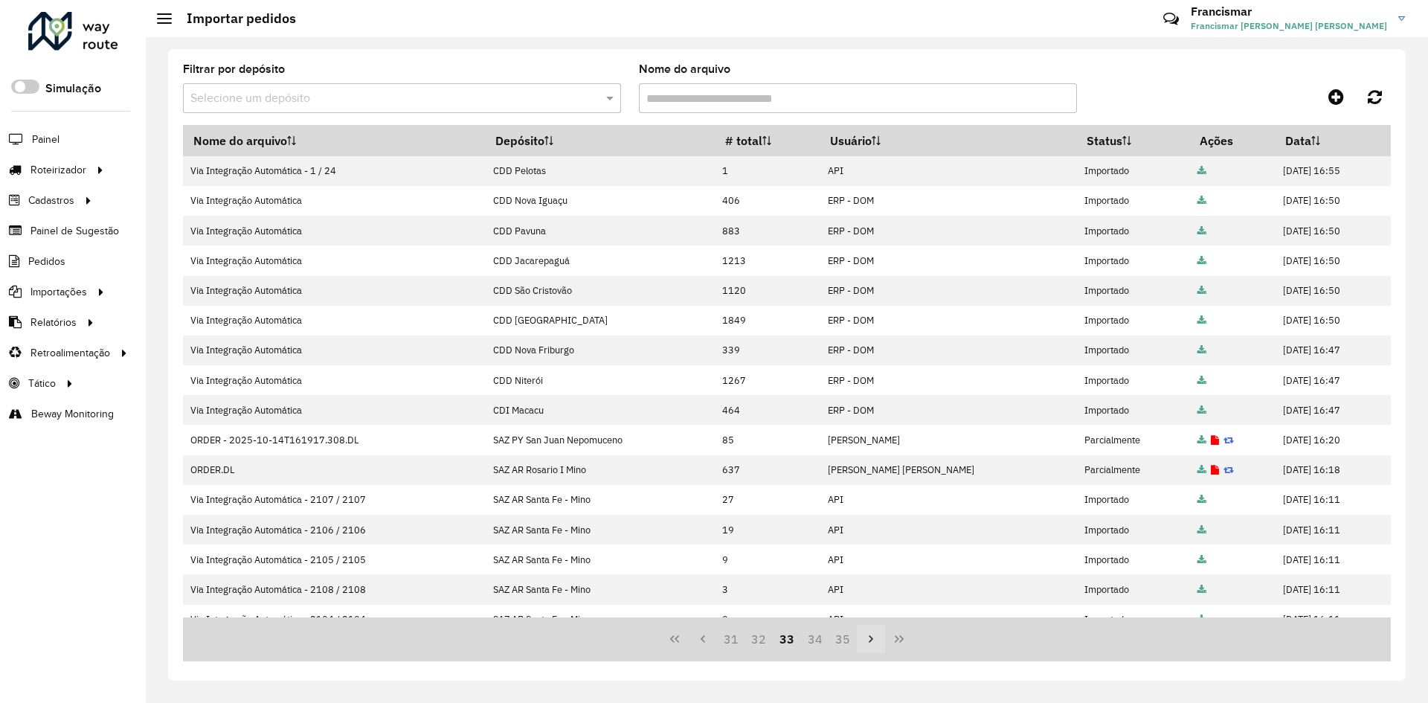
click at [868, 636] on icon "Next Page" at bounding box center [871, 639] width 12 height 12
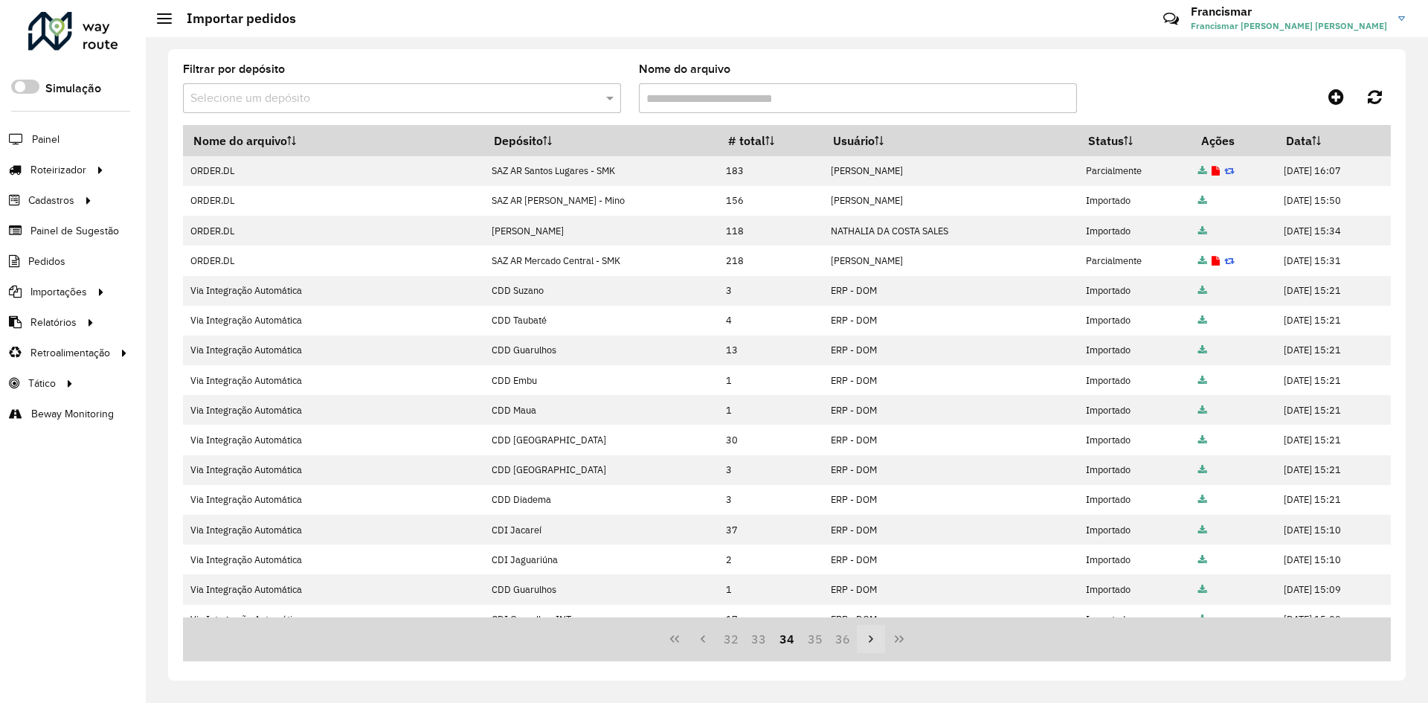
click at [868, 636] on icon "Next Page" at bounding box center [871, 639] width 12 height 12
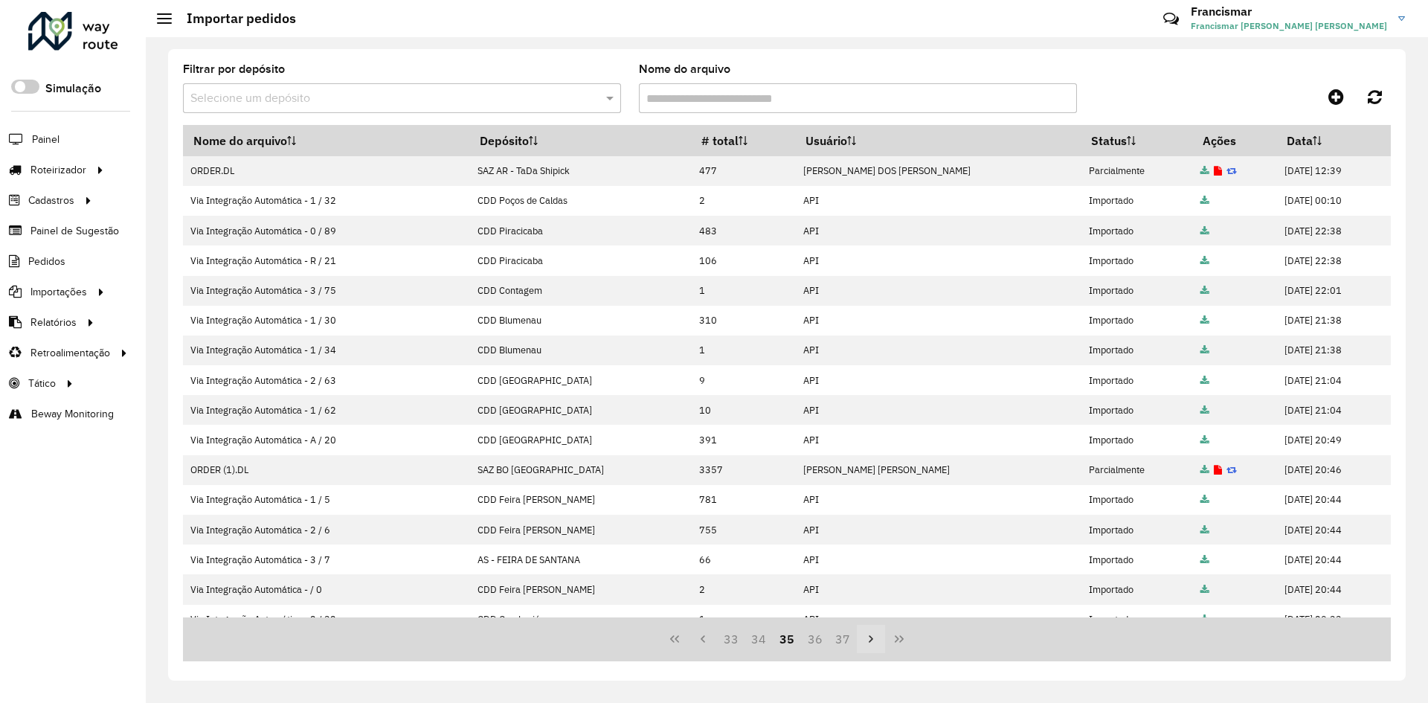
click at [868, 636] on icon "Next Page" at bounding box center [871, 639] width 12 height 12
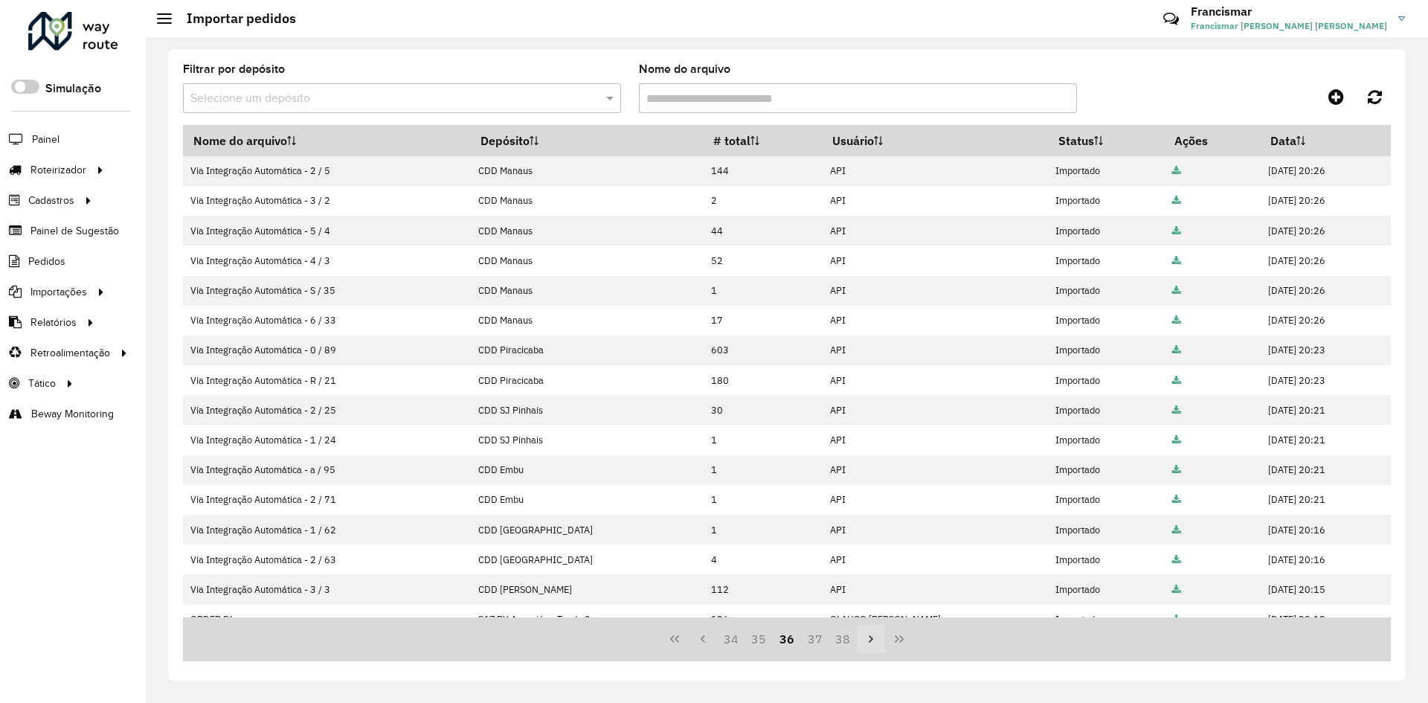
click at [868, 636] on icon "Next Page" at bounding box center [871, 639] width 12 height 12
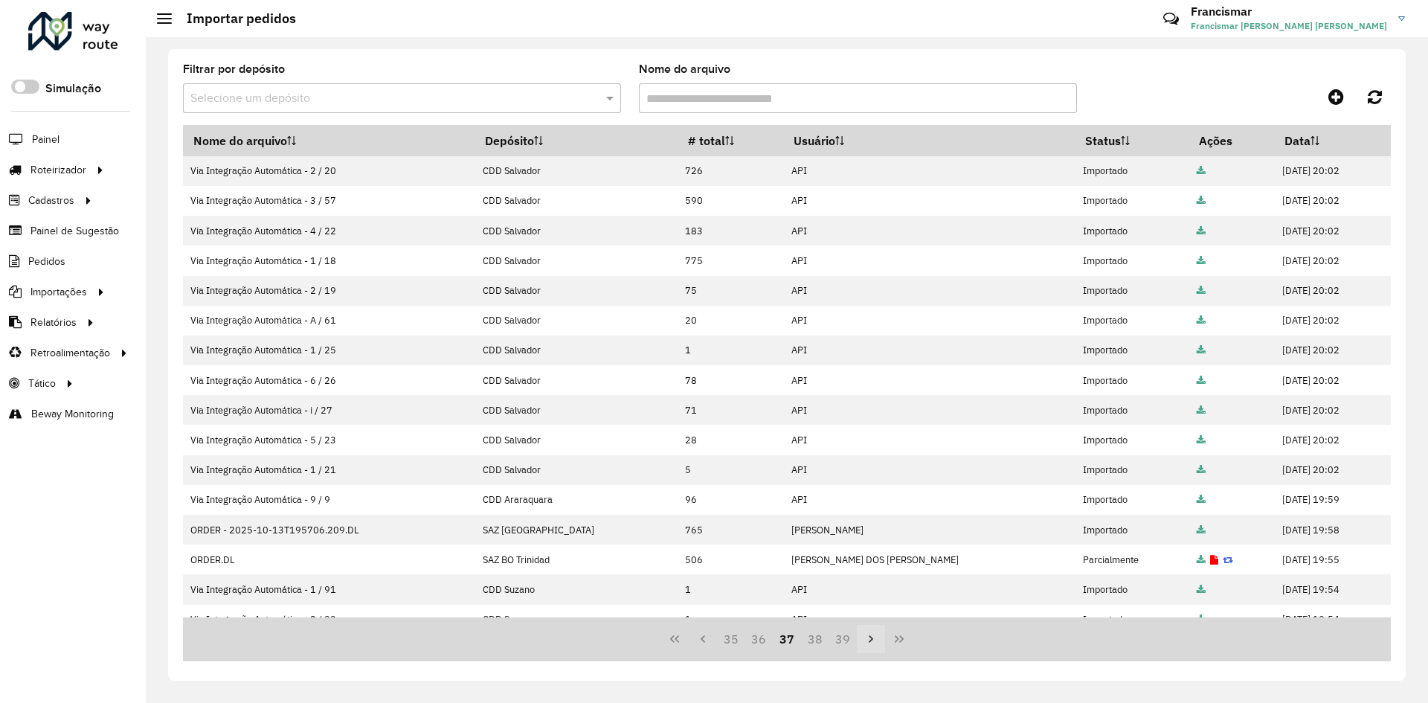
click at [868, 636] on icon "Next Page" at bounding box center [871, 639] width 12 height 12
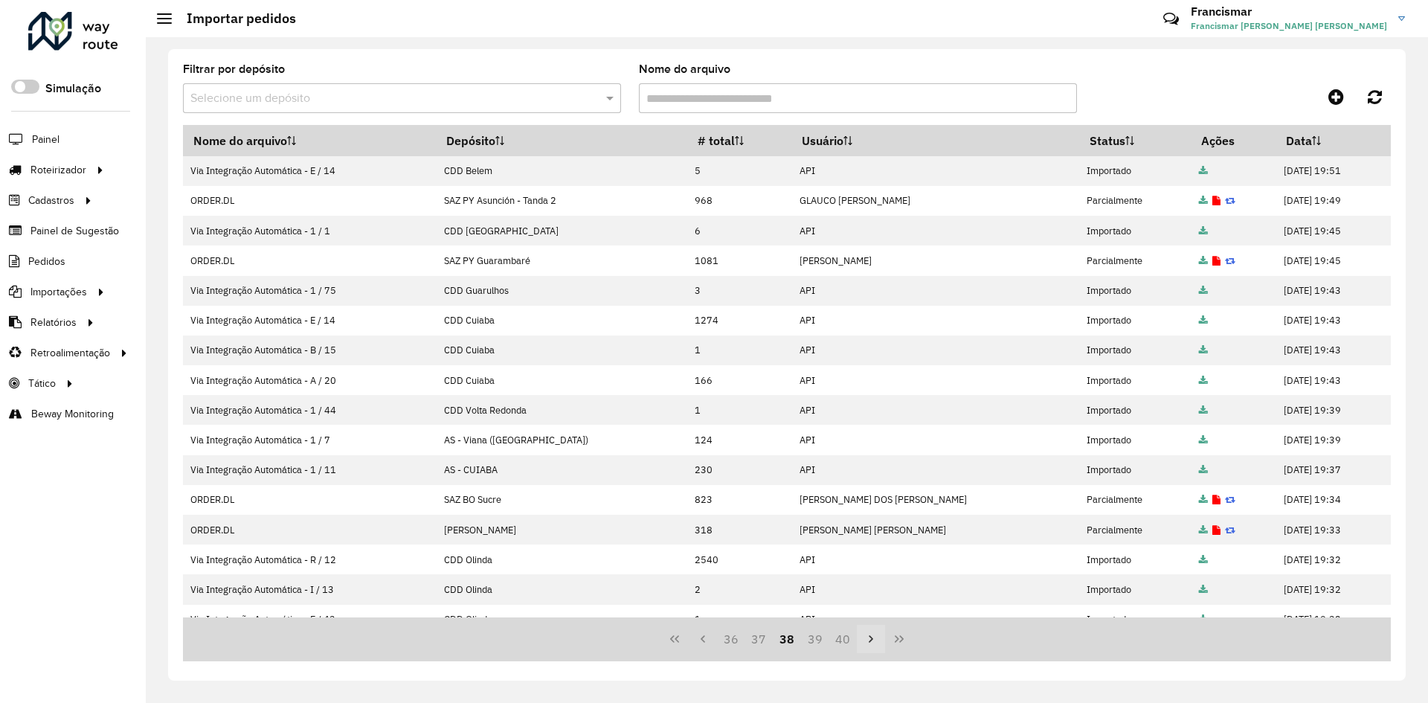
click at [868, 636] on icon "Next Page" at bounding box center [871, 639] width 12 height 12
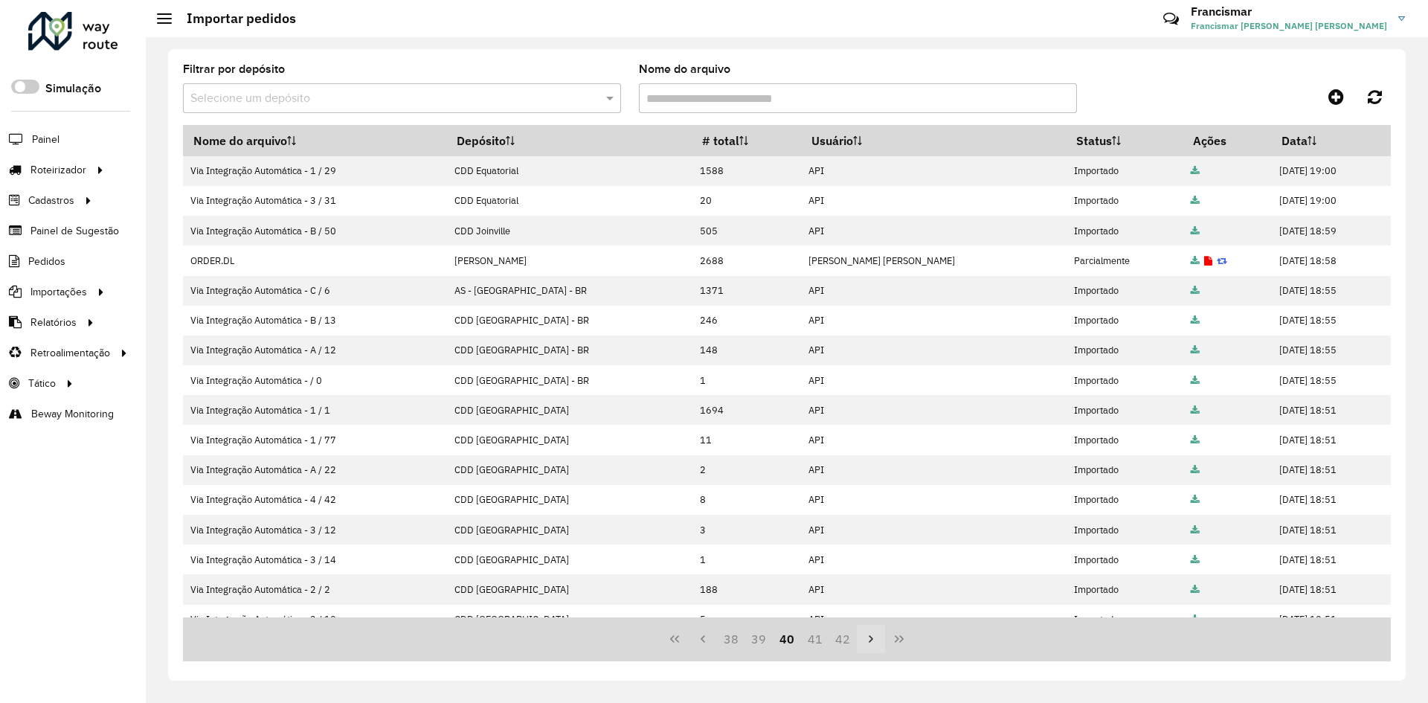
click at [868, 636] on icon "Next Page" at bounding box center [871, 639] width 12 height 12
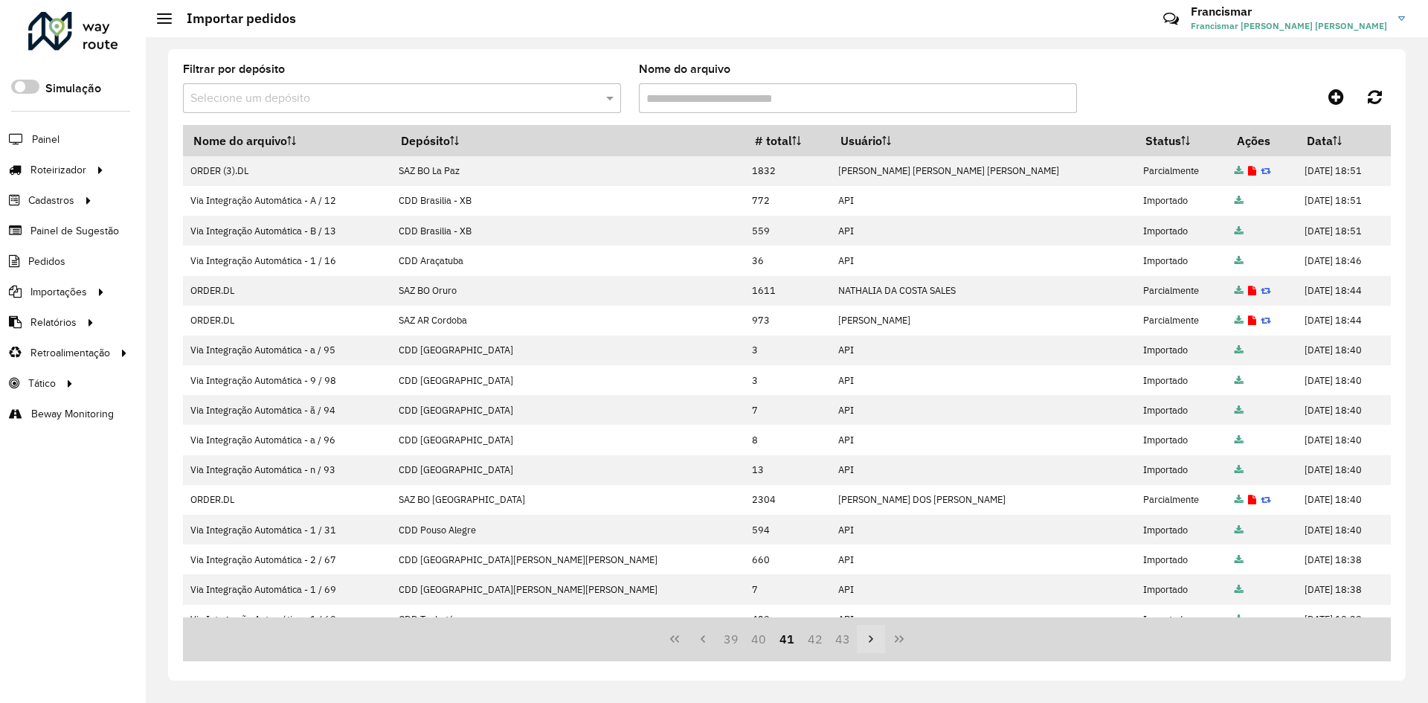
click at [868, 636] on icon "Next Page" at bounding box center [871, 639] width 12 height 12
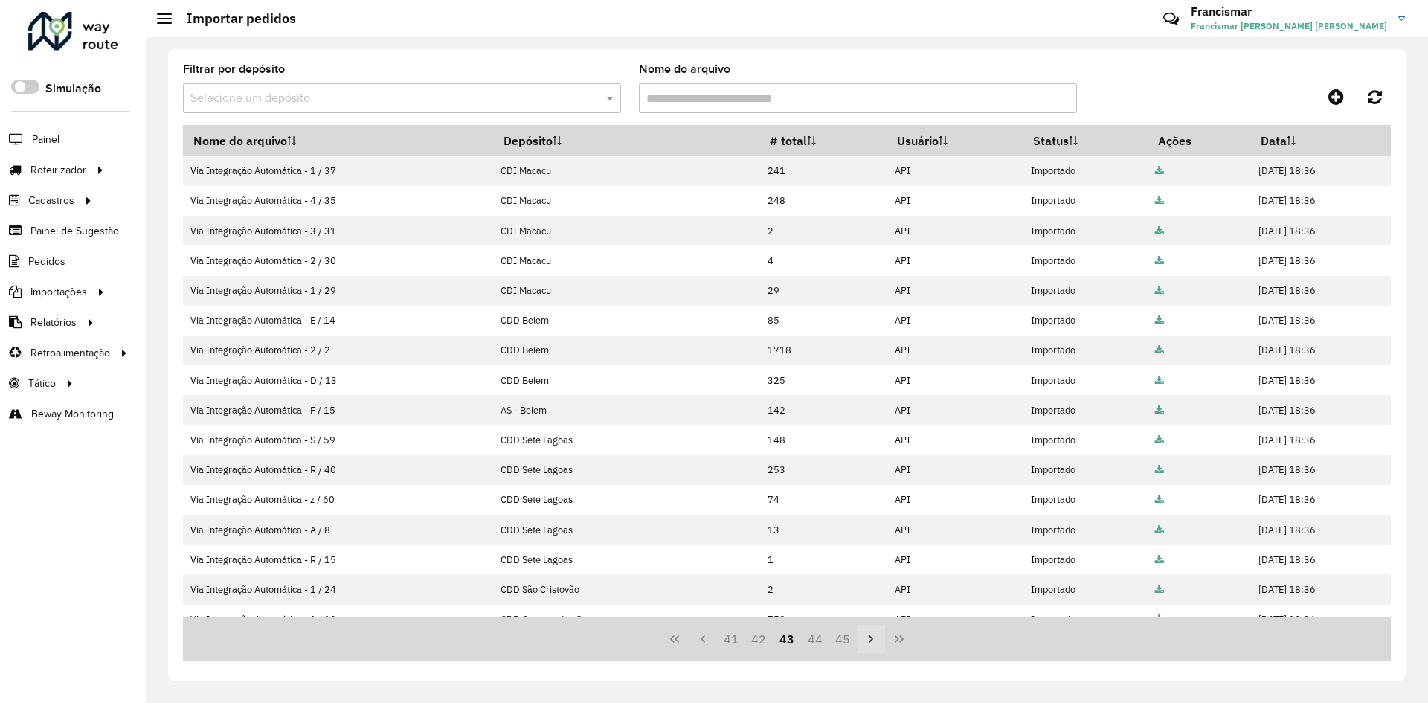
click at [868, 636] on icon "Next Page" at bounding box center [871, 639] width 12 height 12
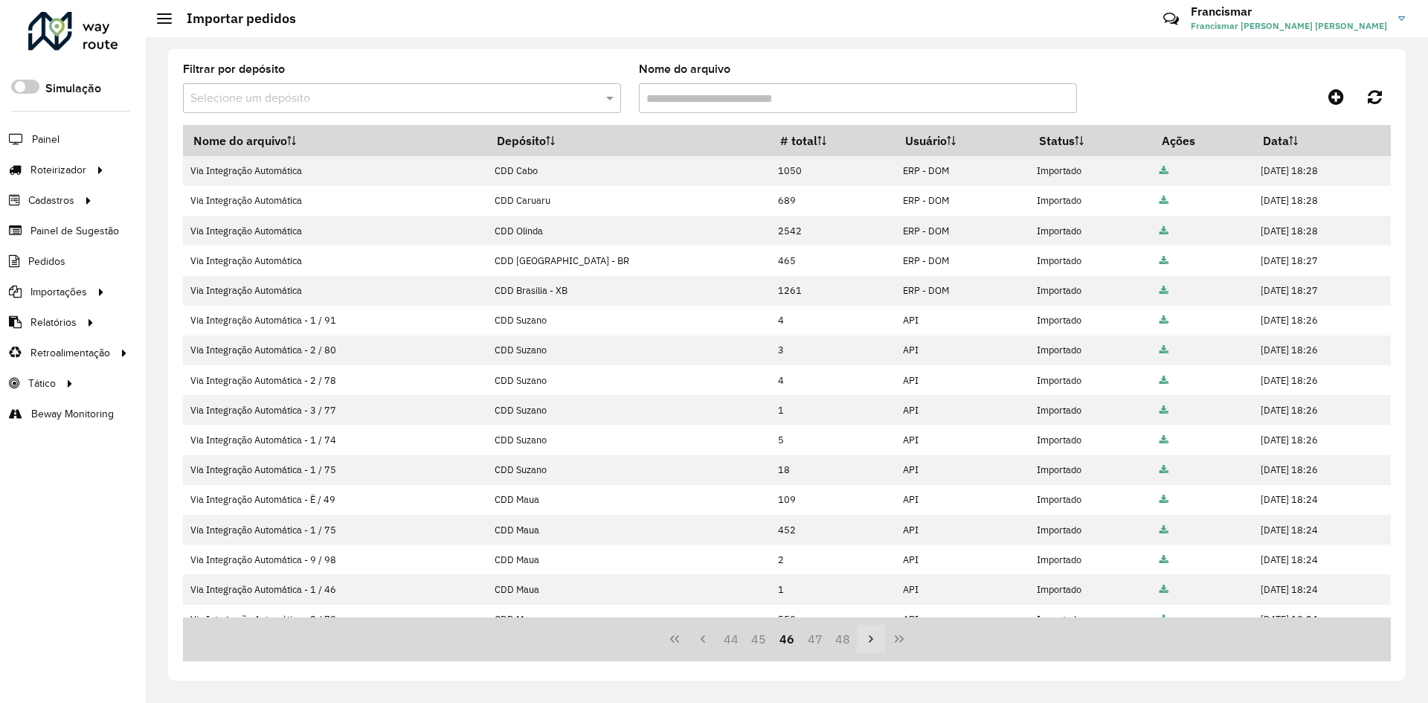
click at [868, 636] on icon "Next Page" at bounding box center [871, 639] width 12 height 12
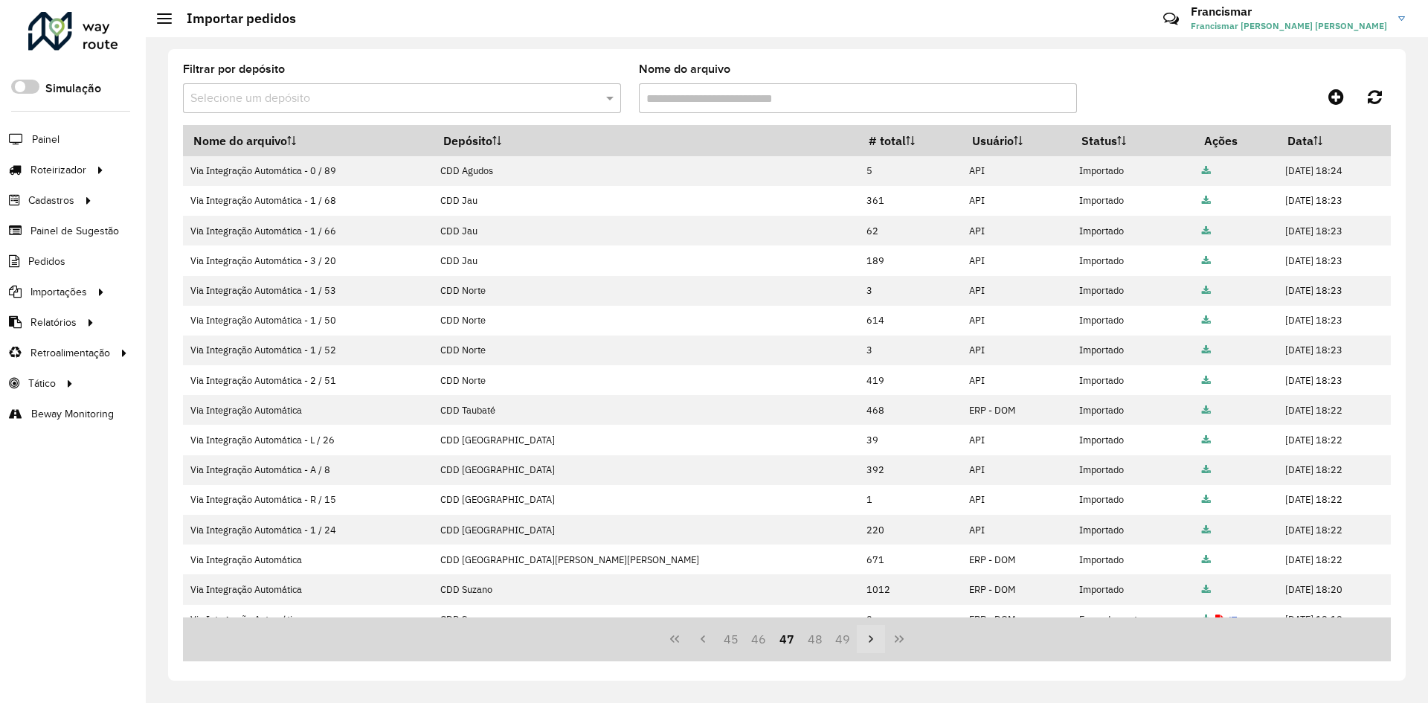
click at [868, 636] on icon "Next Page" at bounding box center [871, 639] width 12 height 12
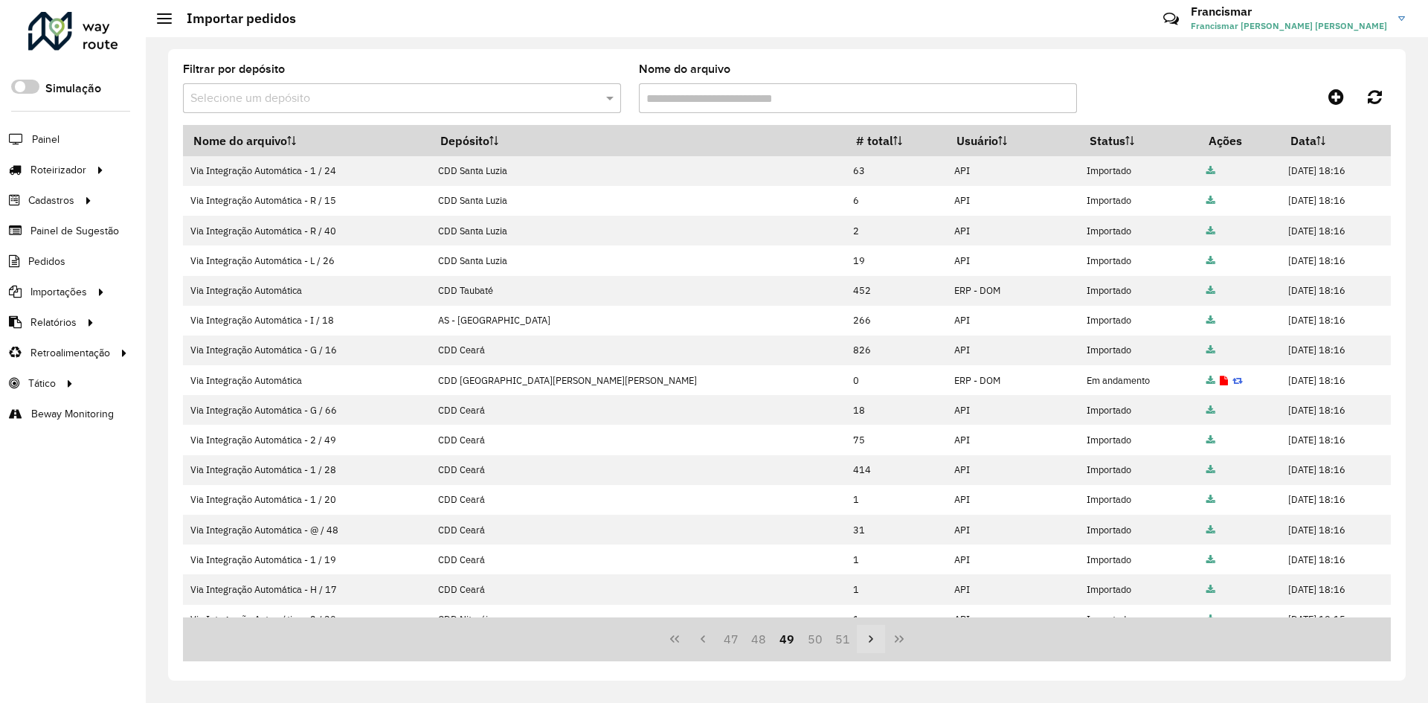
click at [868, 636] on icon "Next Page" at bounding box center [871, 639] width 12 height 12
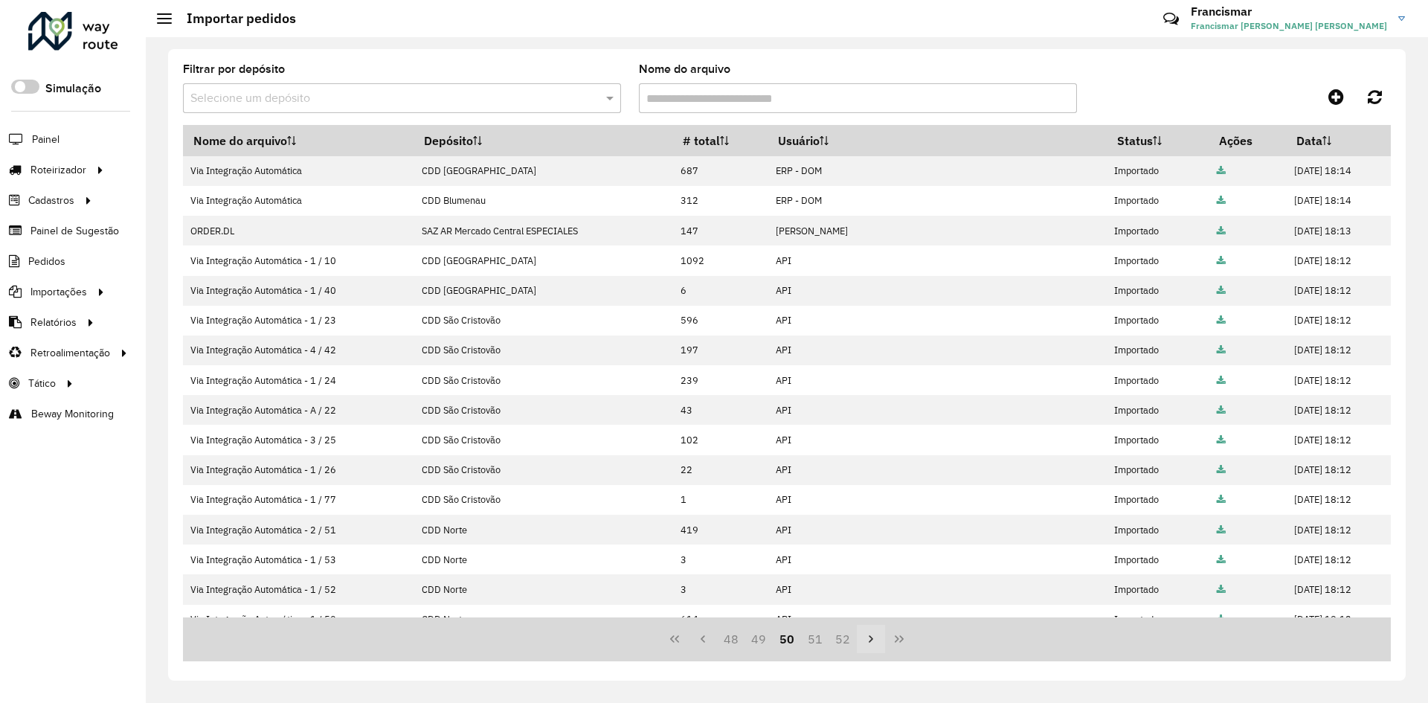
click at [868, 636] on icon "Next Page" at bounding box center [871, 639] width 12 height 12
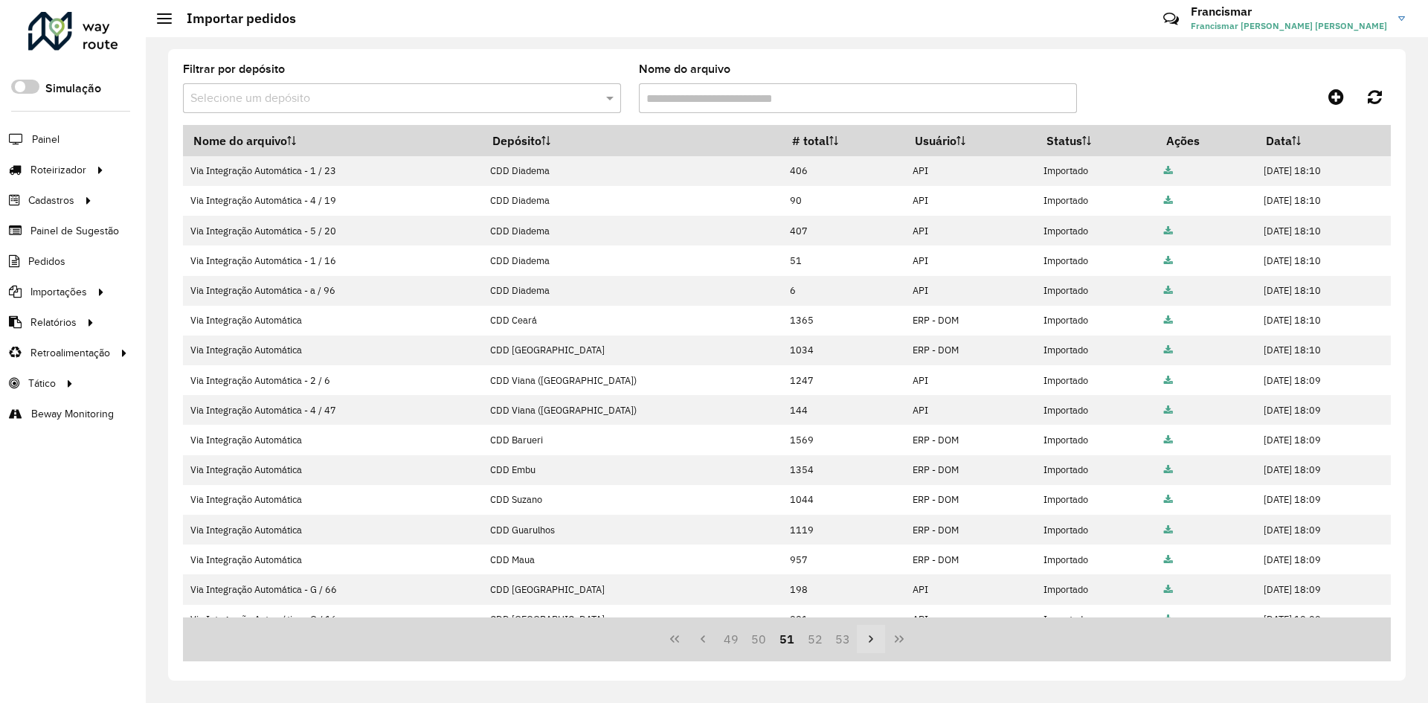
click at [868, 636] on icon "Next Page" at bounding box center [871, 639] width 12 height 12
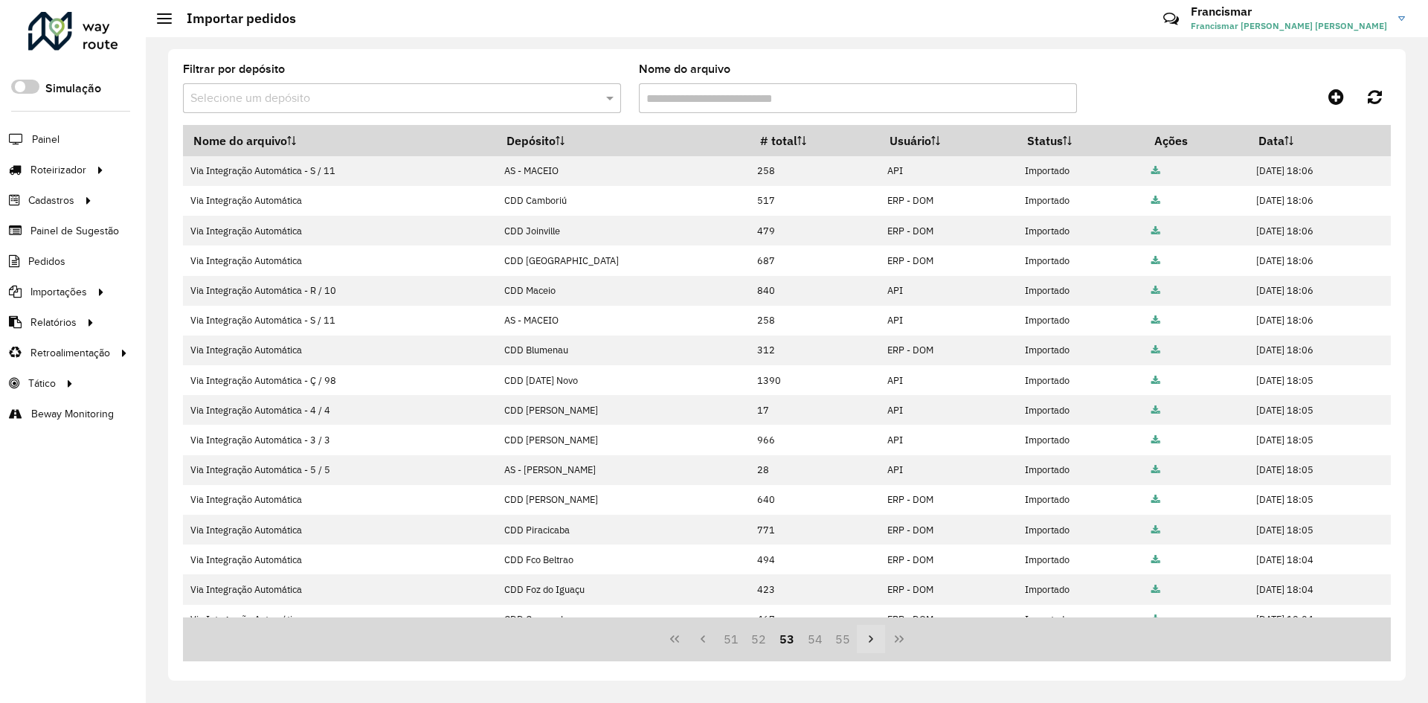
click at [868, 636] on icon "Next Page" at bounding box center [871, 639] width 12 height 12
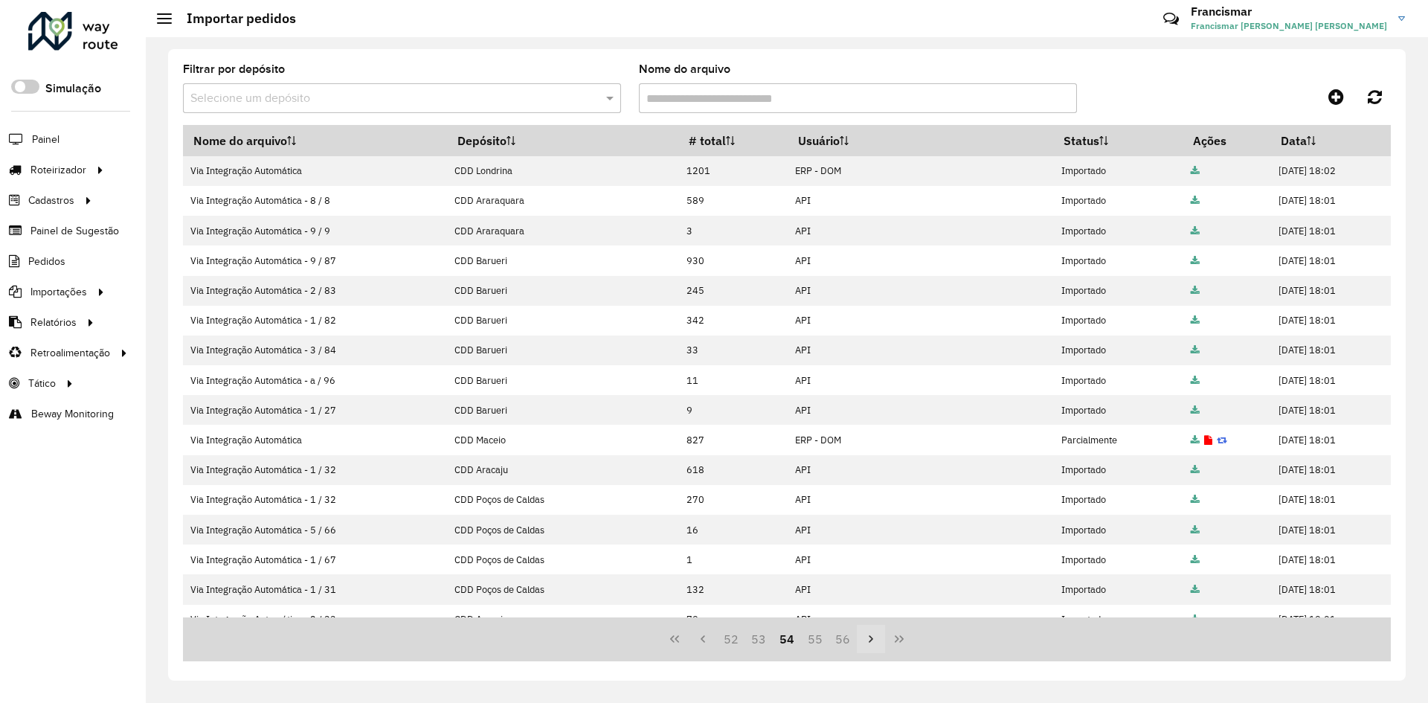
click at [868, 636] on icon "Next Page" at bounding box center [871, 639] width 12 height 12
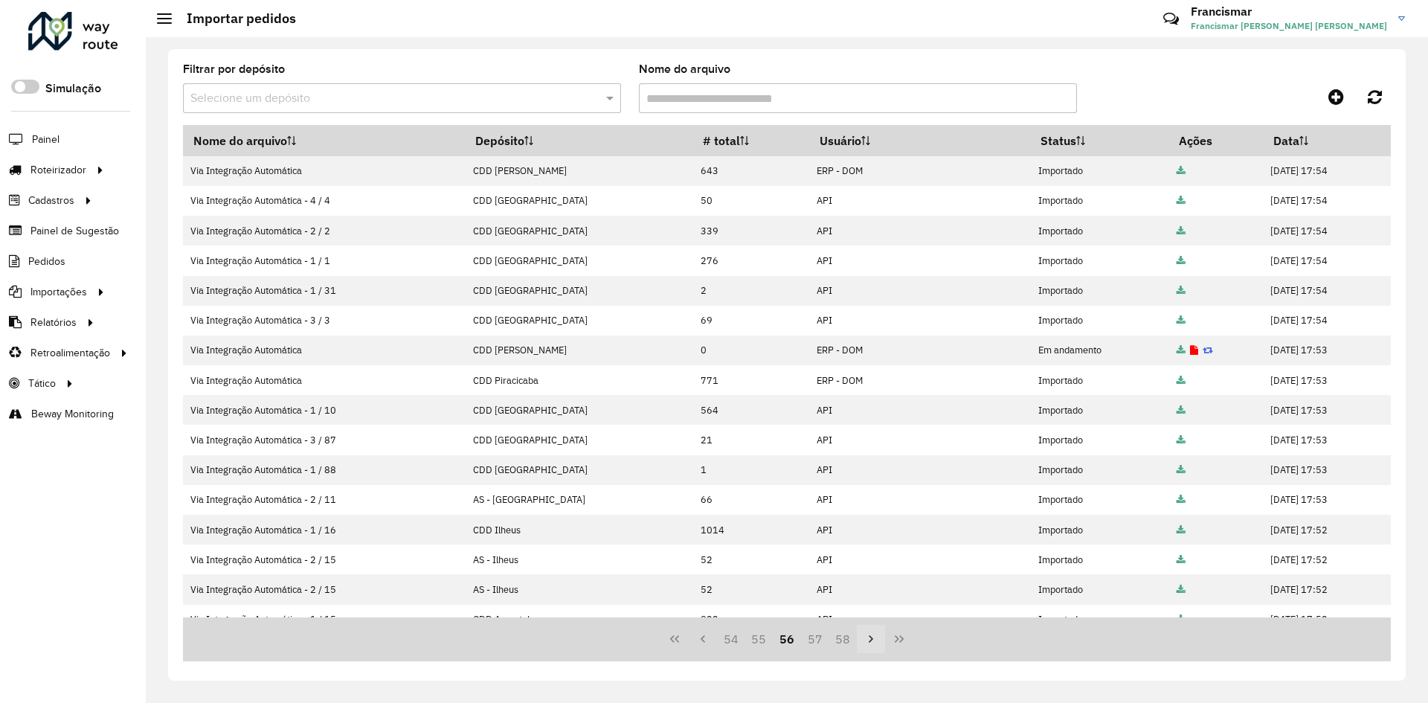
click at [868, 636] on icon "Next Page" at bounding box center [871, 639] width 12 height 12
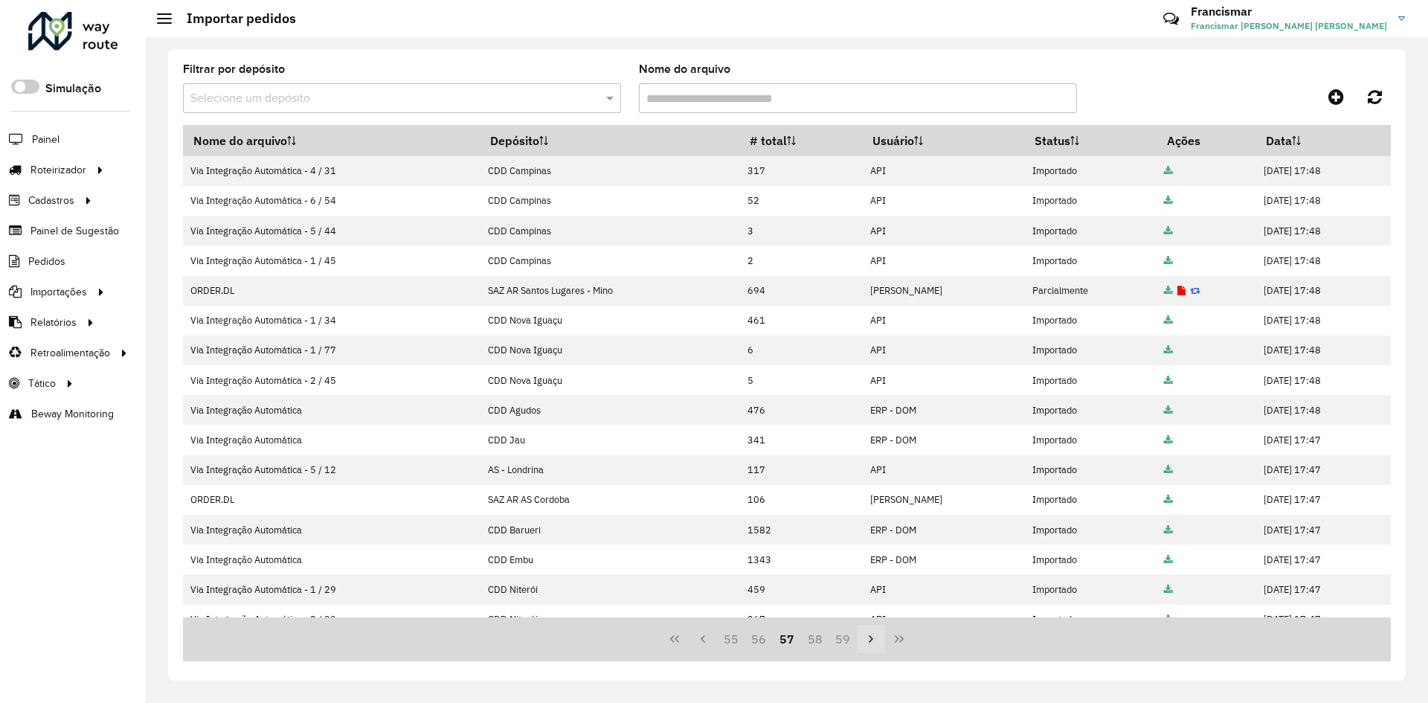
click at [868, 636] on icon "Next Page" at bounding box center [871, 639] width 12 height 12
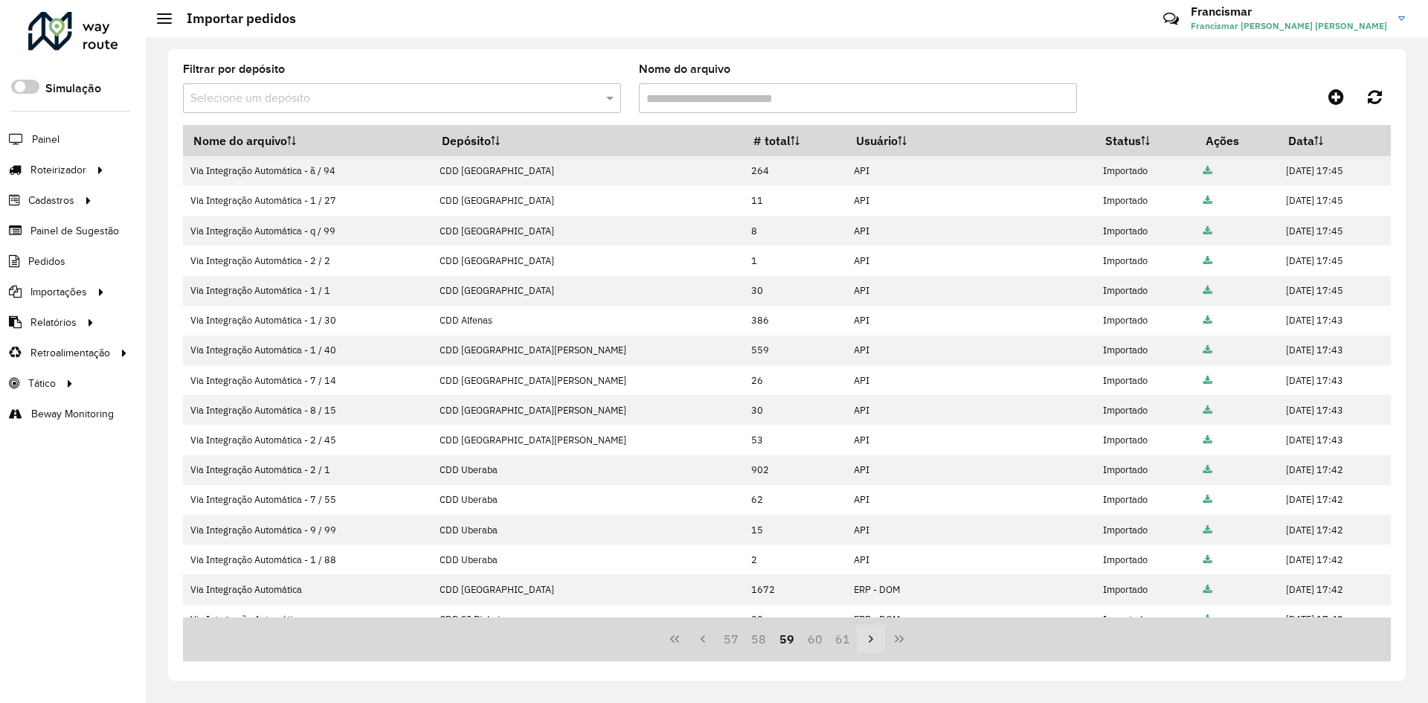
click at [868, 636] on icon "Next Page" at bounding box center [871, 639] width 12 height 12
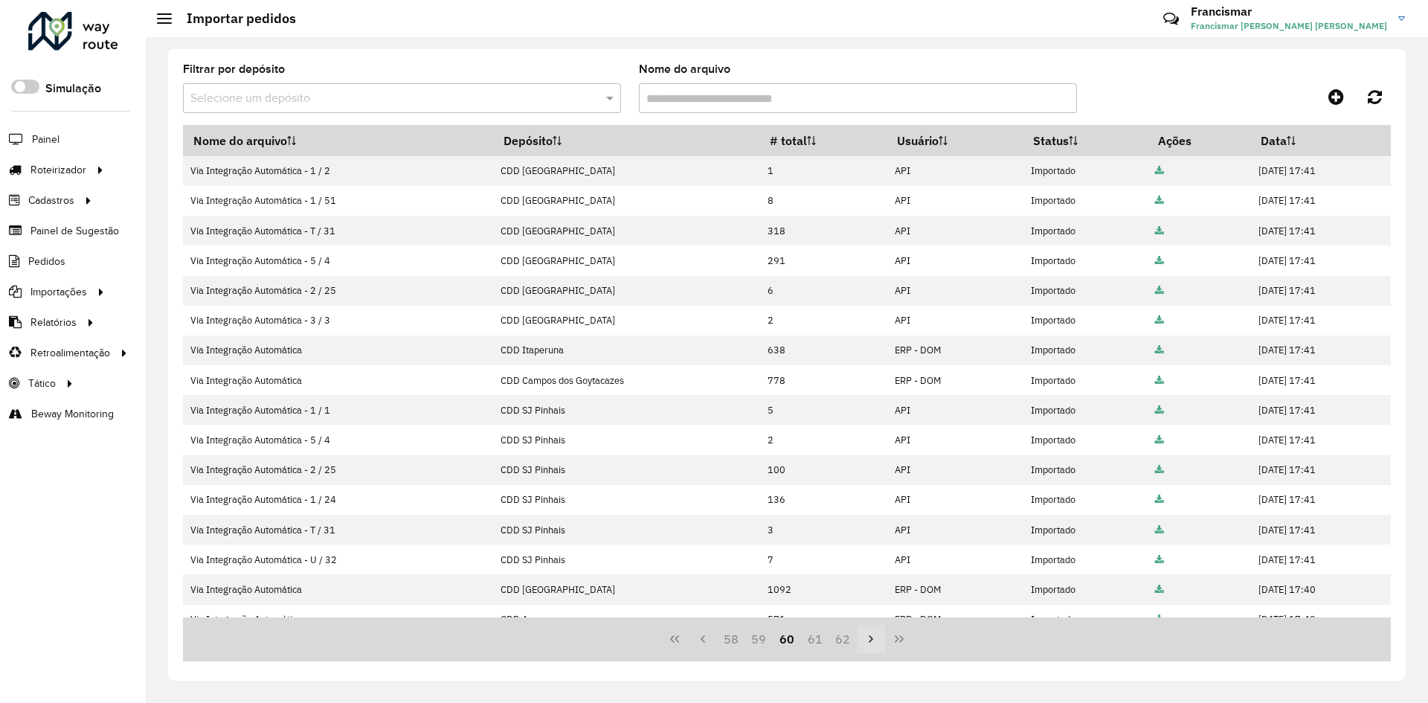
click at [868, 636] on icon "Next Page" at bounding box center [871, 639] width 12 height 12
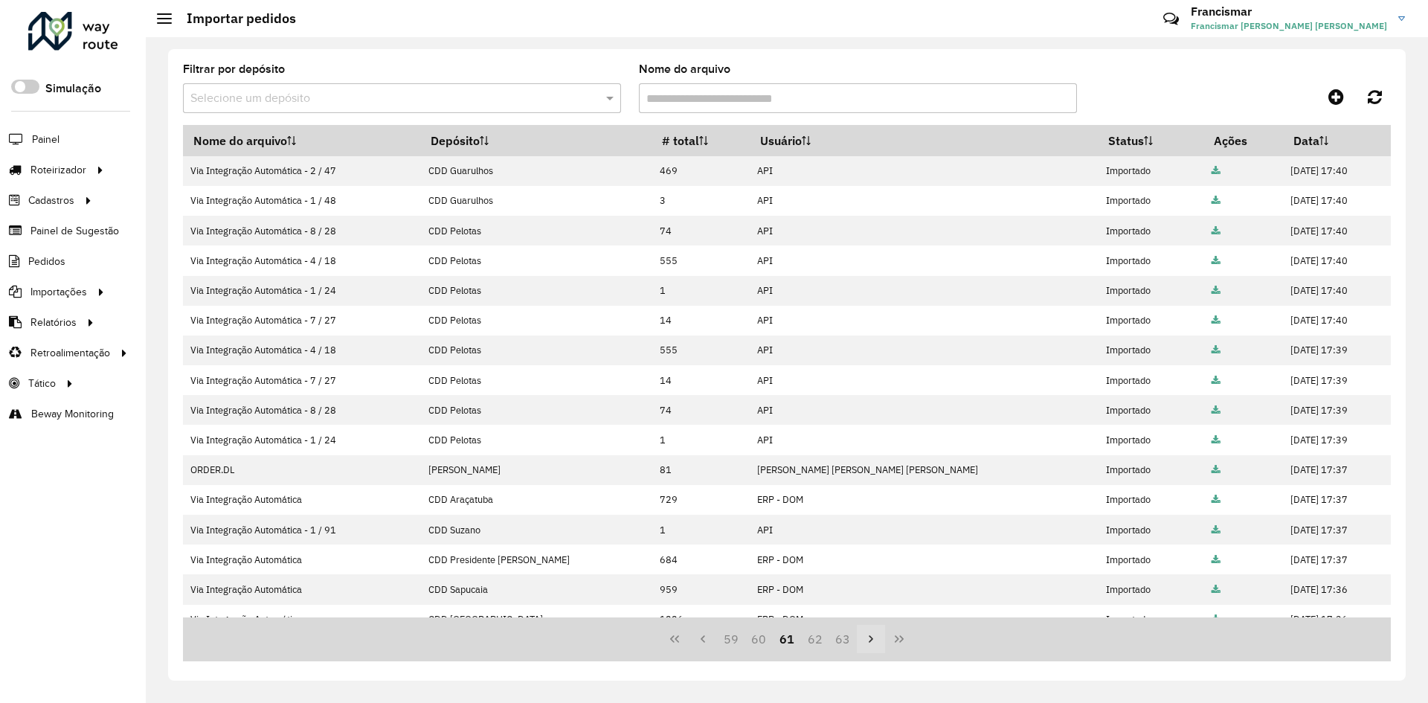
click at [868, 636] on icon "Next Page" at bounding box center [871, 639] width 12 height 12
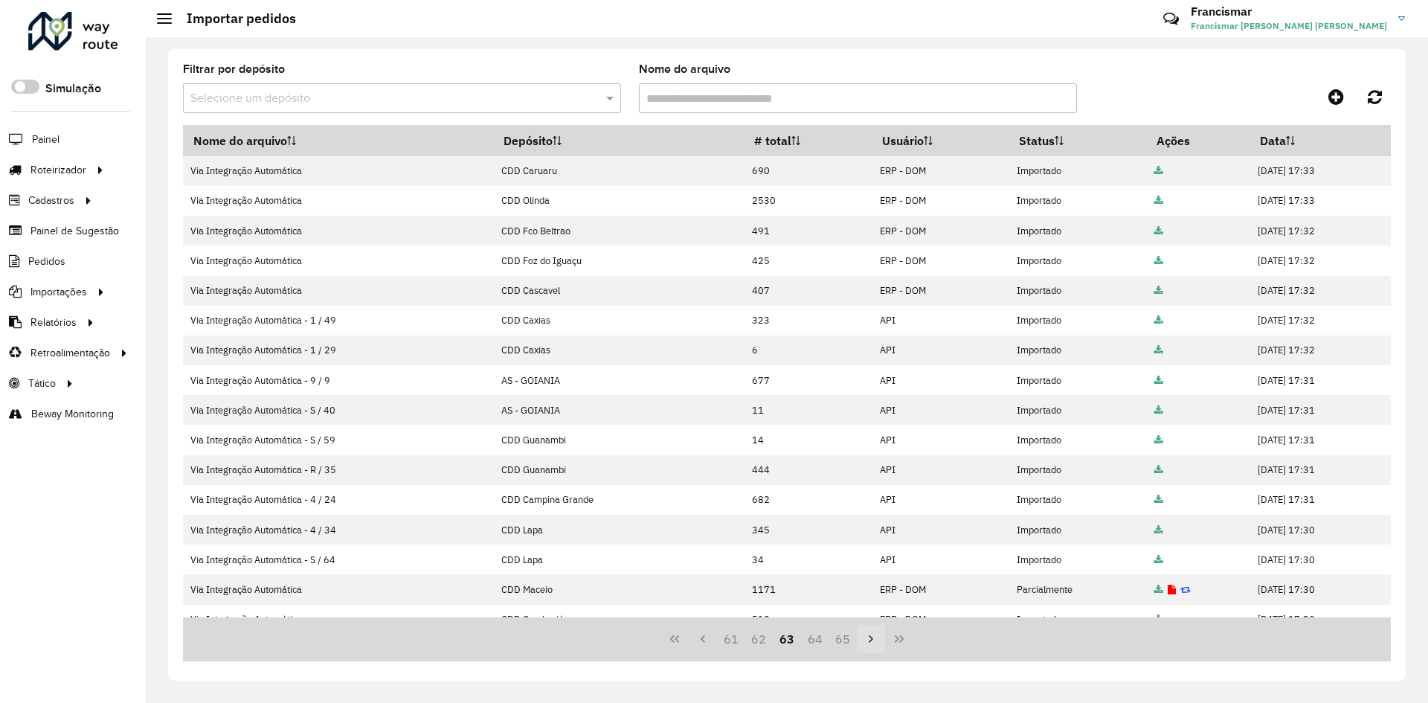
click at [868, 636] on icon "Next Page" at bounding box center [871, 639] width 12 height 12
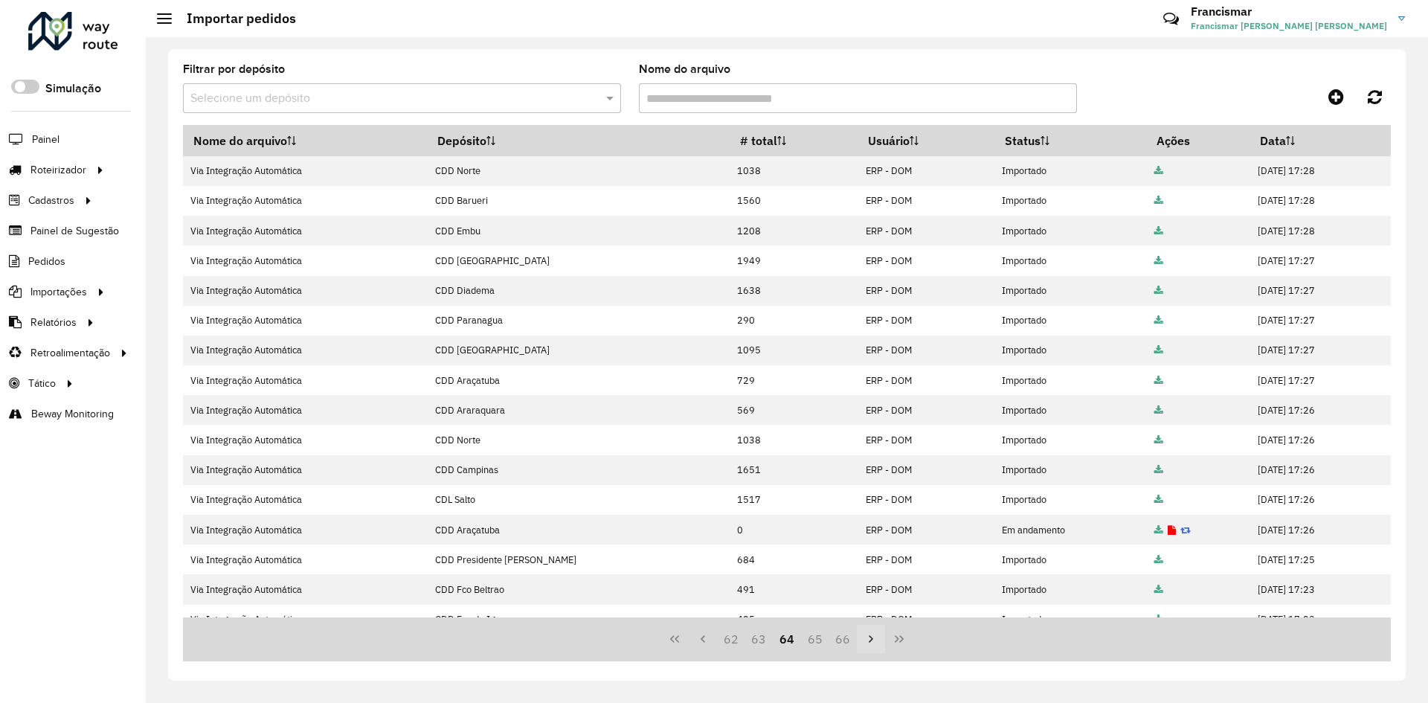
click at [868, 636] on icon "Next Page" at bounding box center [871, 639] width 12 height 12
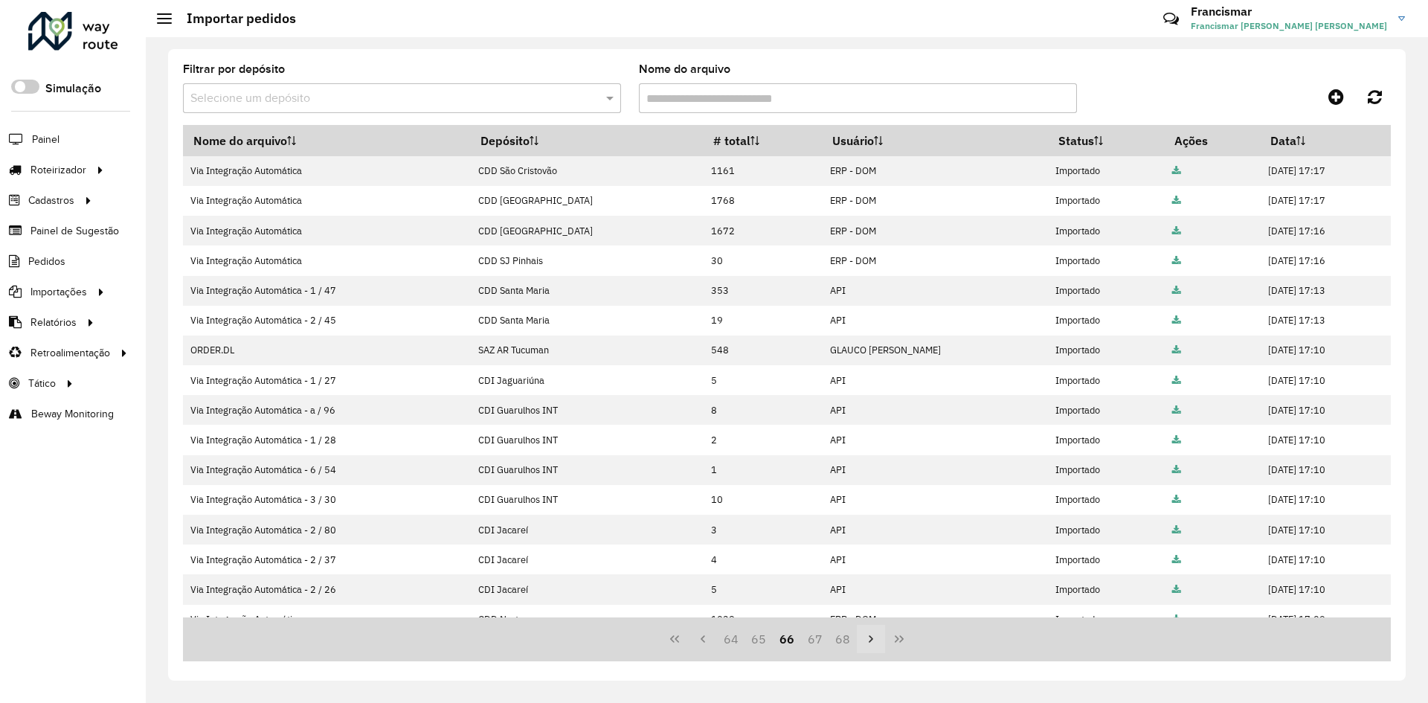
click at [868, 636] on icon "Next Page" at bounding box center [871, 639] width 12 height 12
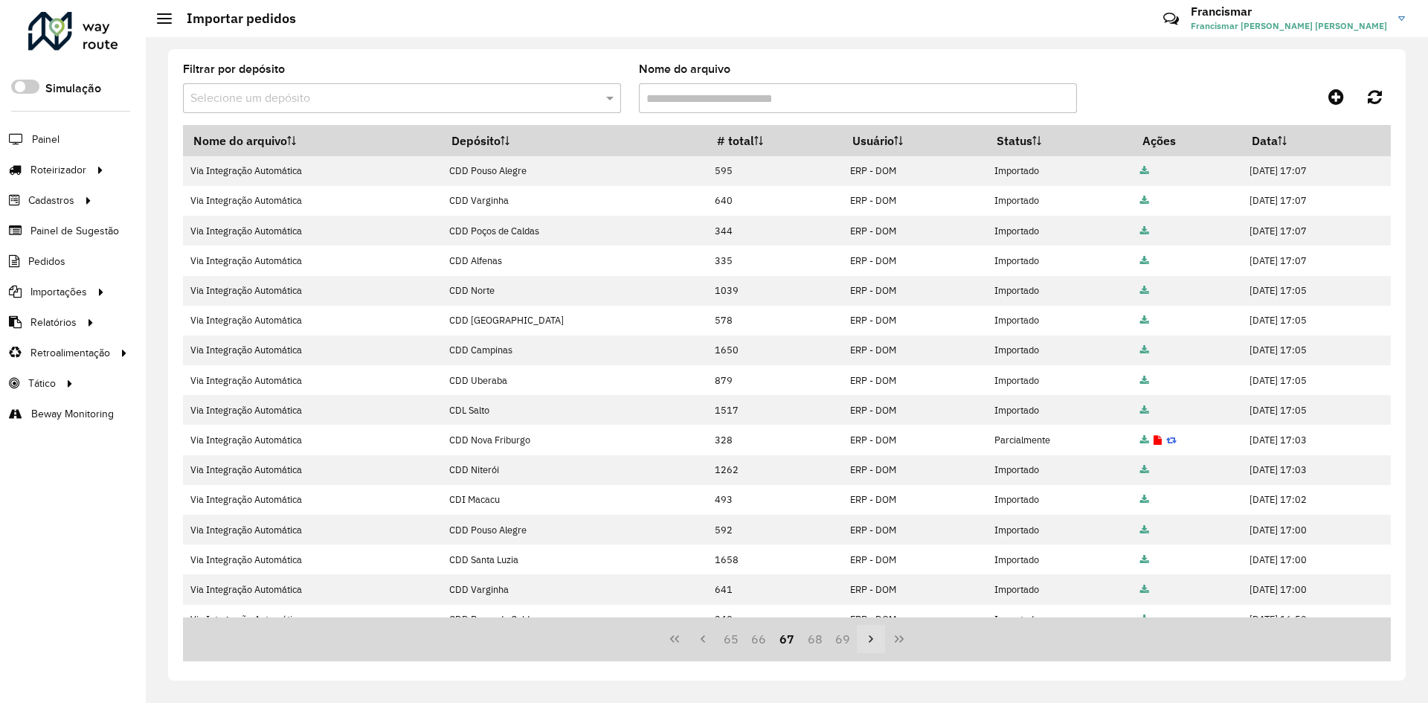
click at [868, 636] on icon "Next Page" at bounding box center [871, 639] width 12 height 12
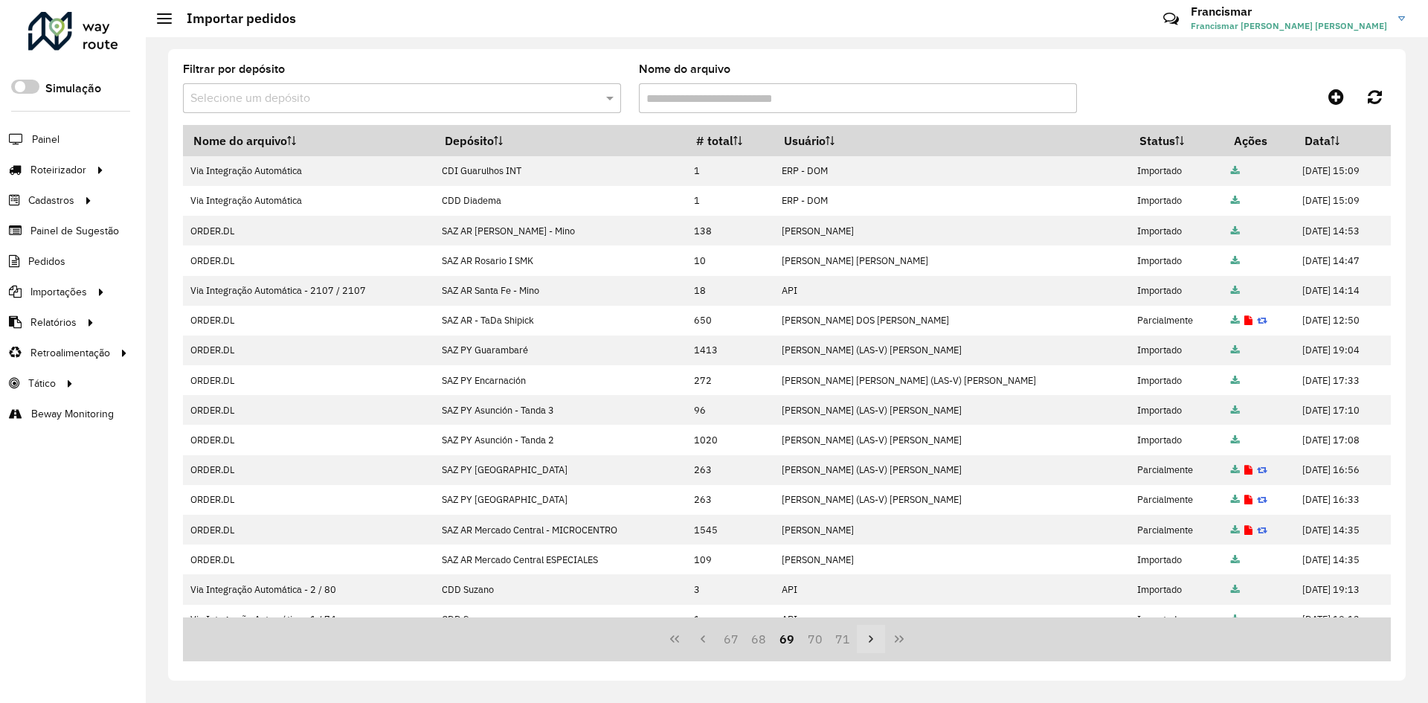
click at [868, 636] on icon "Next Page" at bounding box center [871, 639] width 12 height 12
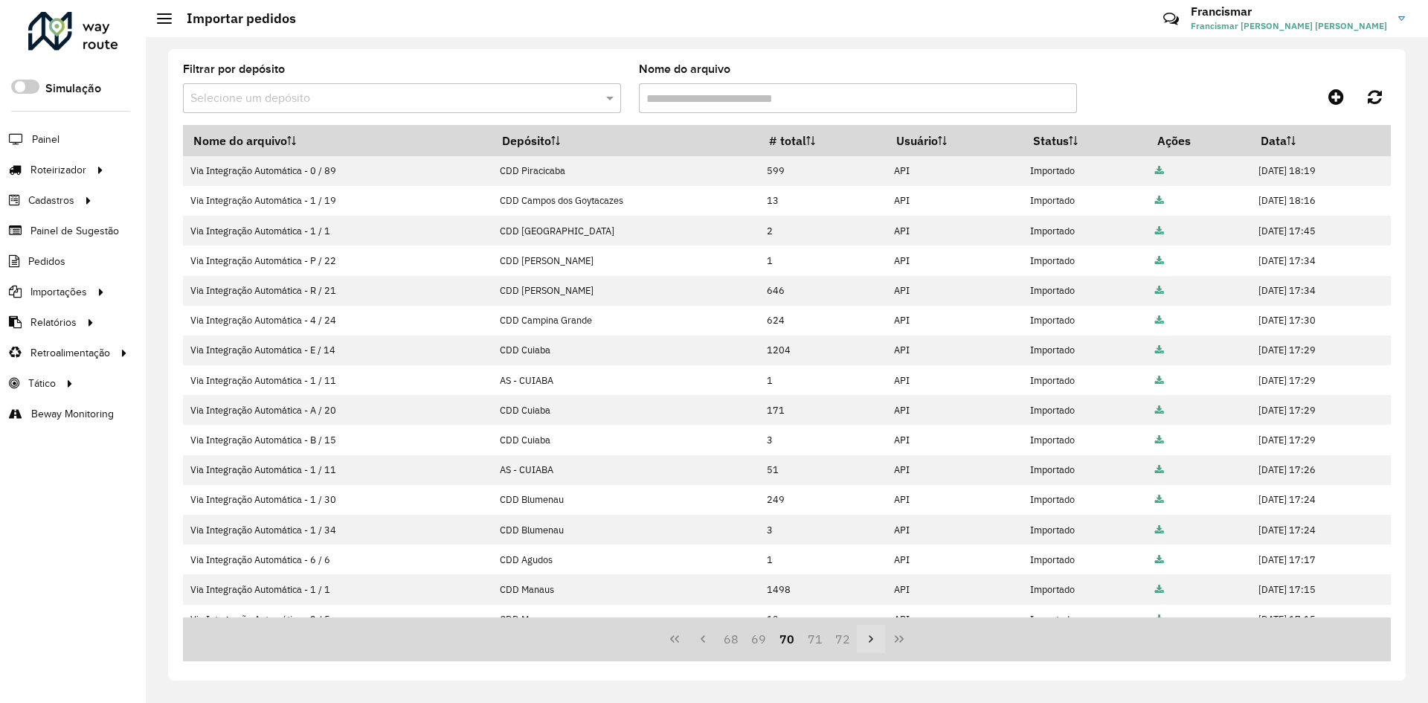
click at [868, 636] on icon "Next Page" at bounding box center [871, 639] width 12 height 12
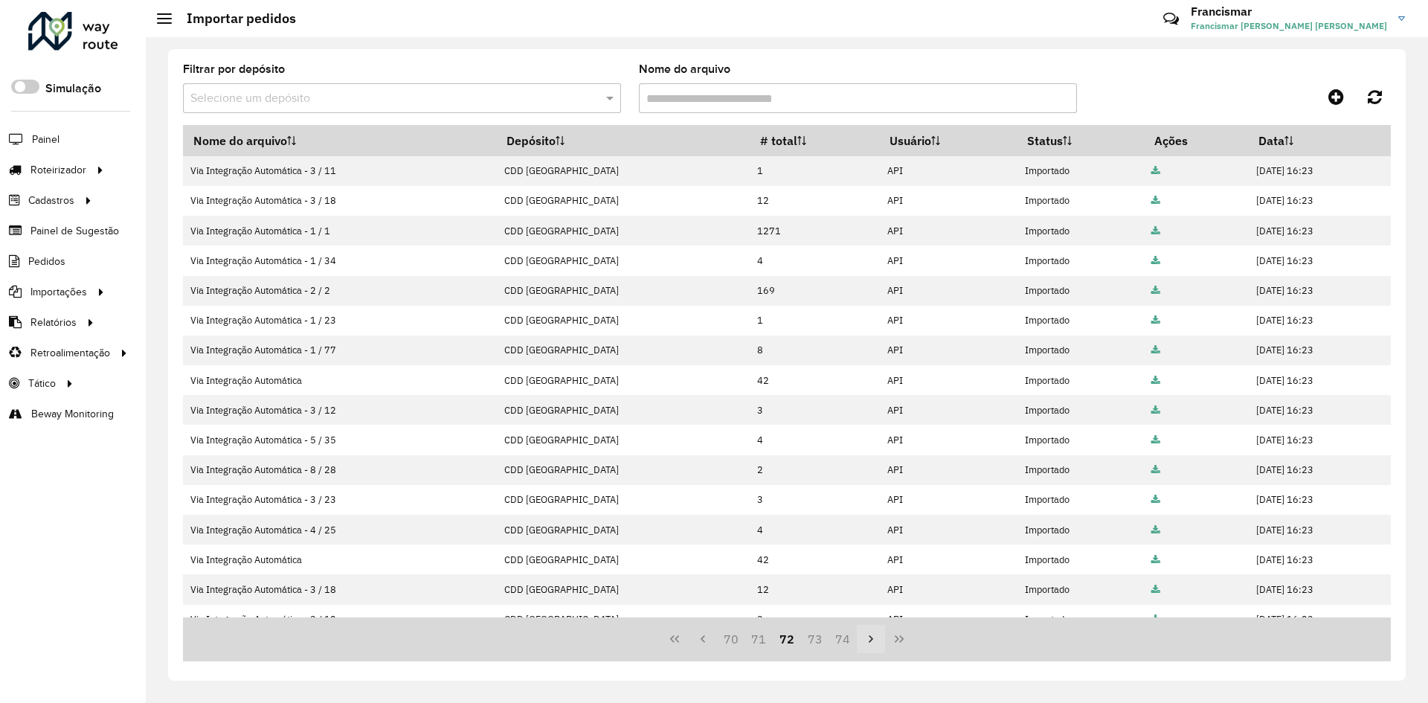
click at [868, 636] on icon "Next Page" at bounding box center [871, 639] width 12 height 12
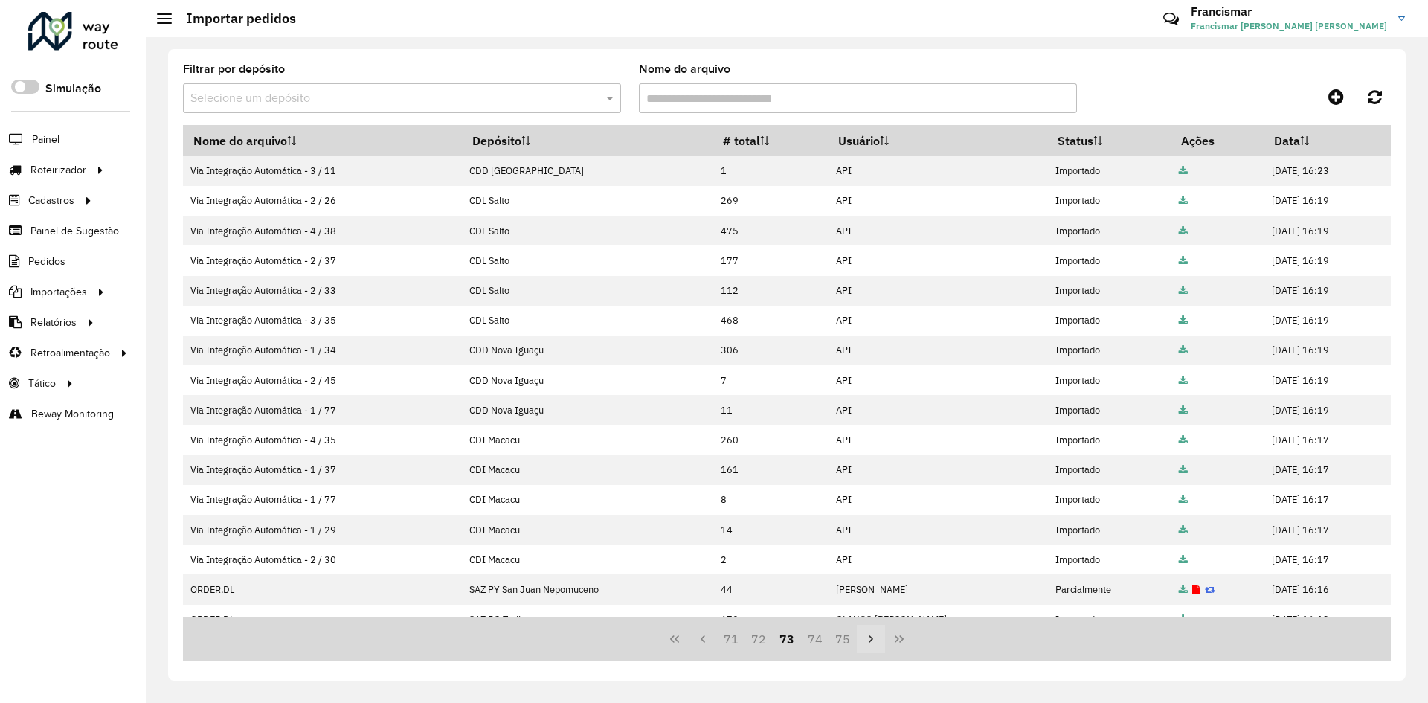
click at [868, 636] on icon "Next Page" at bounding box center [871, 639] width 12 height 12
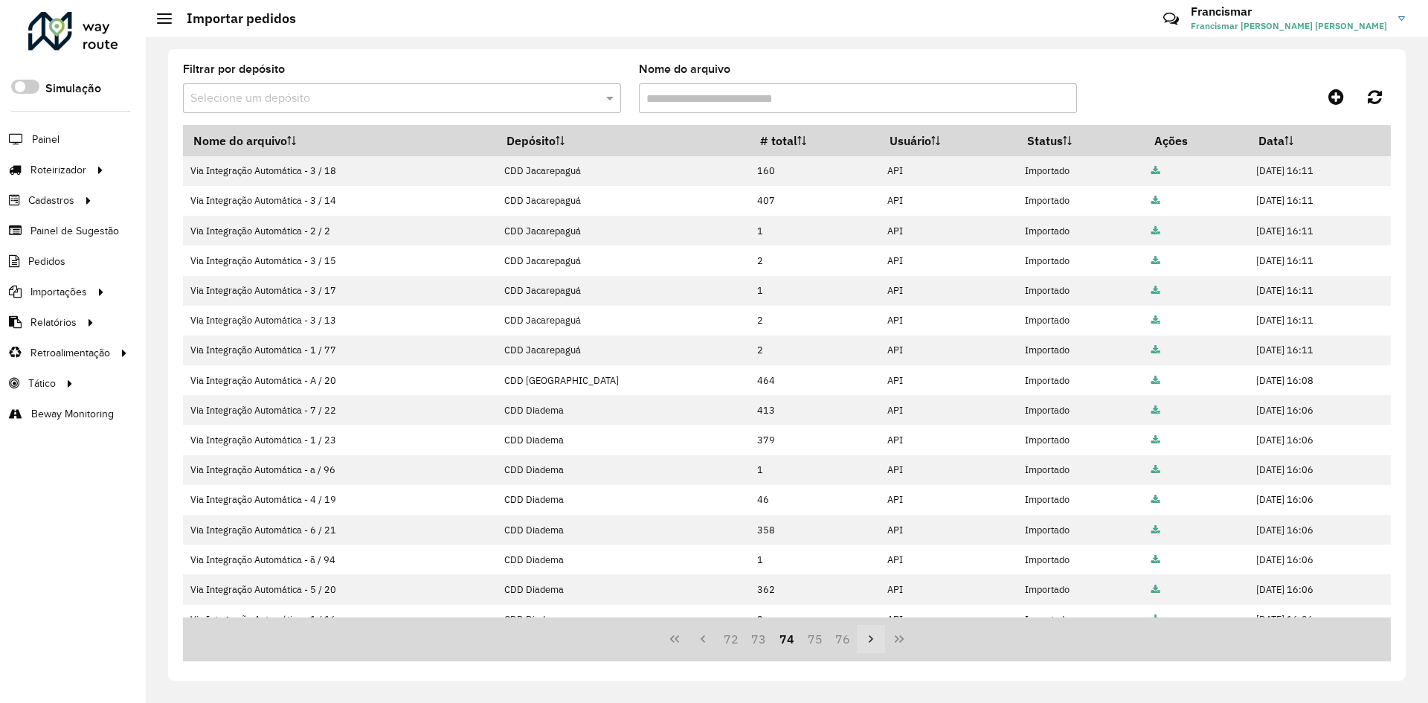
click at [868, 636] on icon "Next Page" at bounding box center [871, 639] width 12 height 12
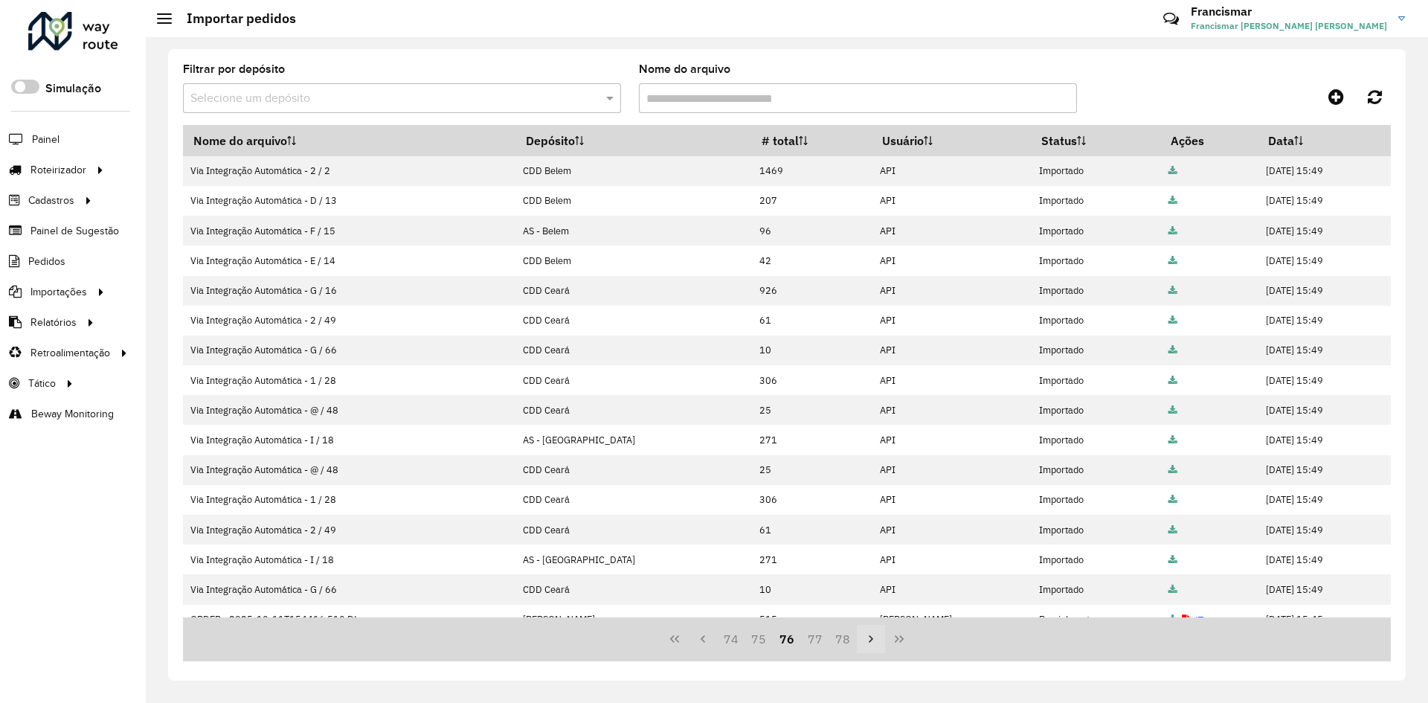
click at [868, 636] on icon "Next Page" at bounding box center [871, 639] width 12 height 12
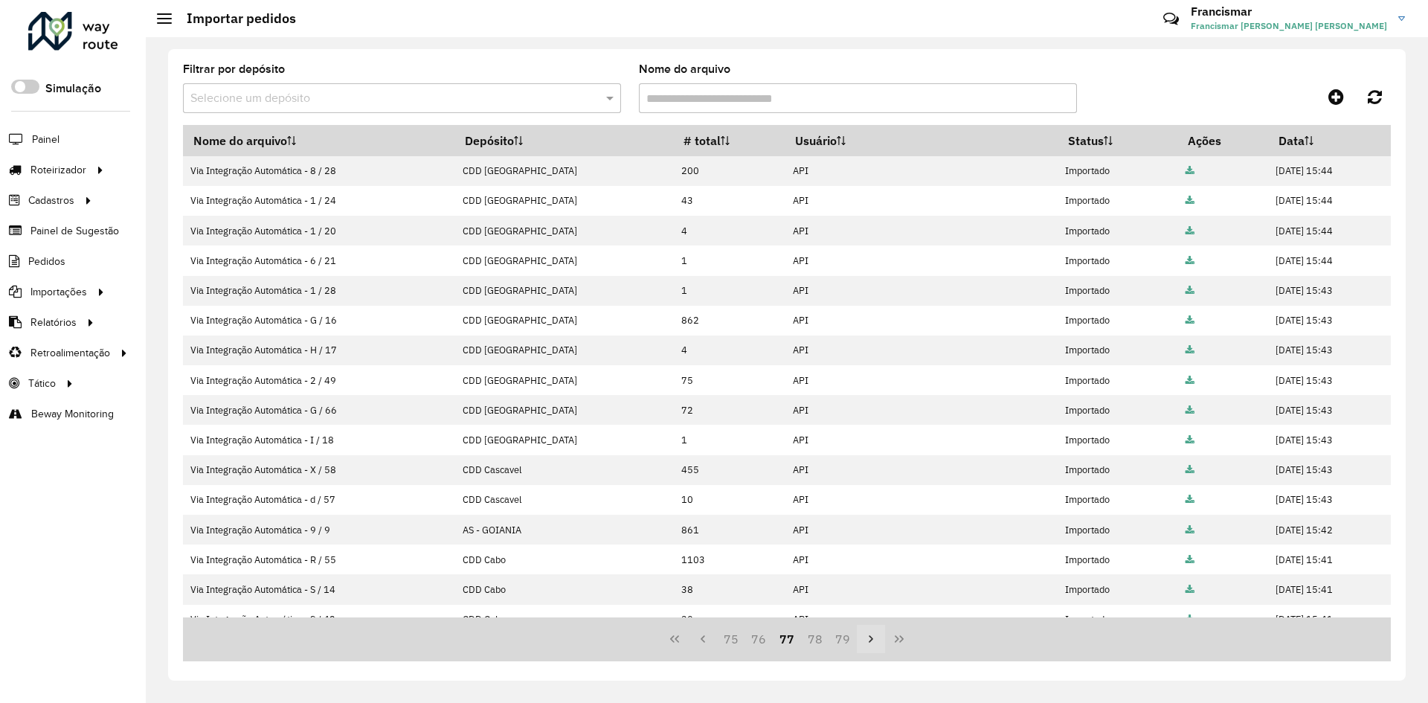
click at [868, 636] on icon "Next Page" at bounding box center [871, 639] width 12 height 12
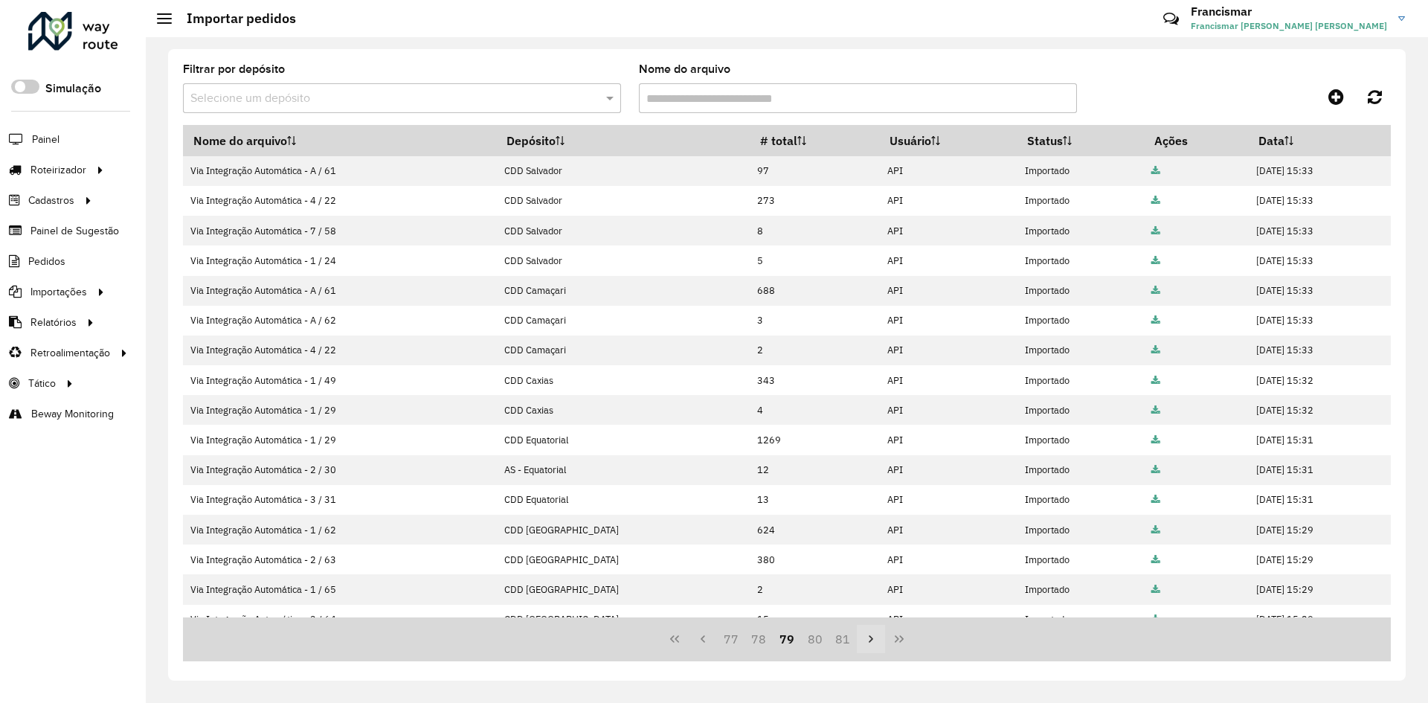
click at [868, 636] on icon "Next Page" at bounding box center [871, 639] width 12 height 12
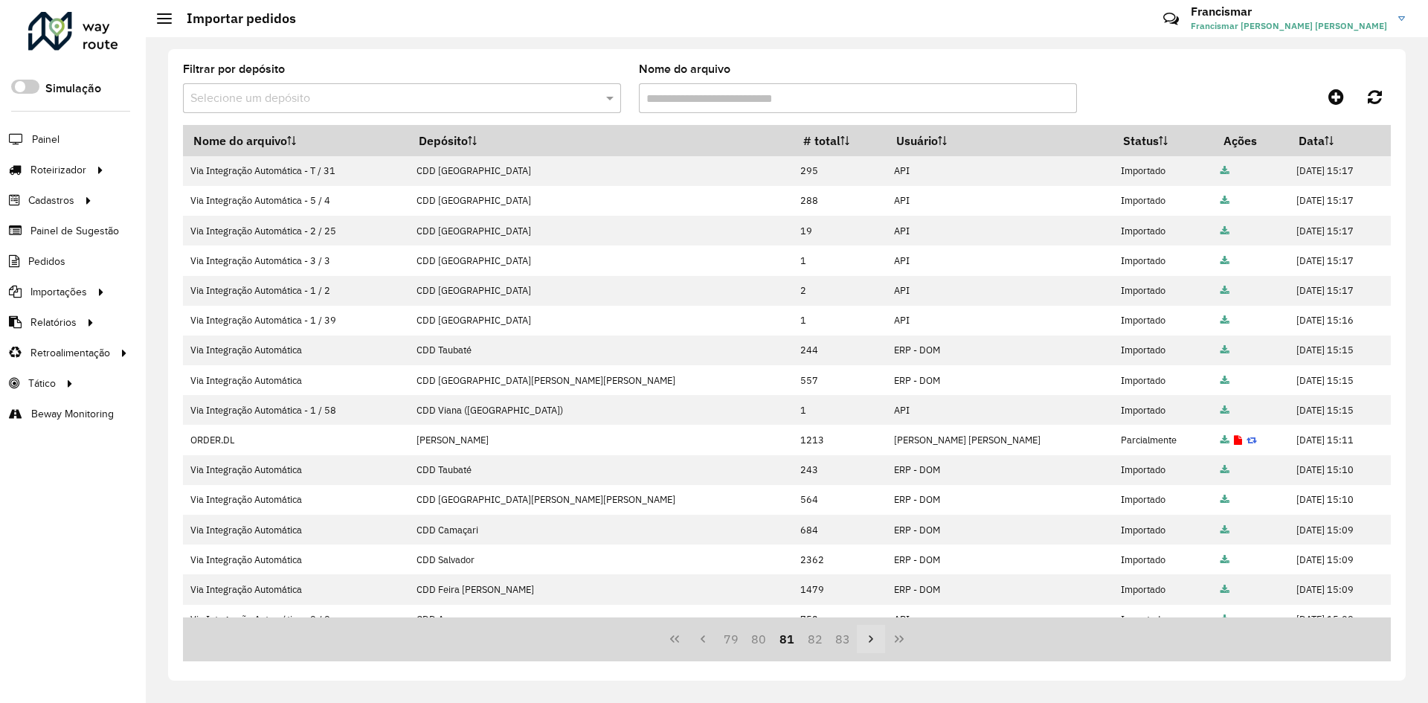
click at [868, 636] on icon "Next Page" at bounding box center [871, 639] width 12 height 12
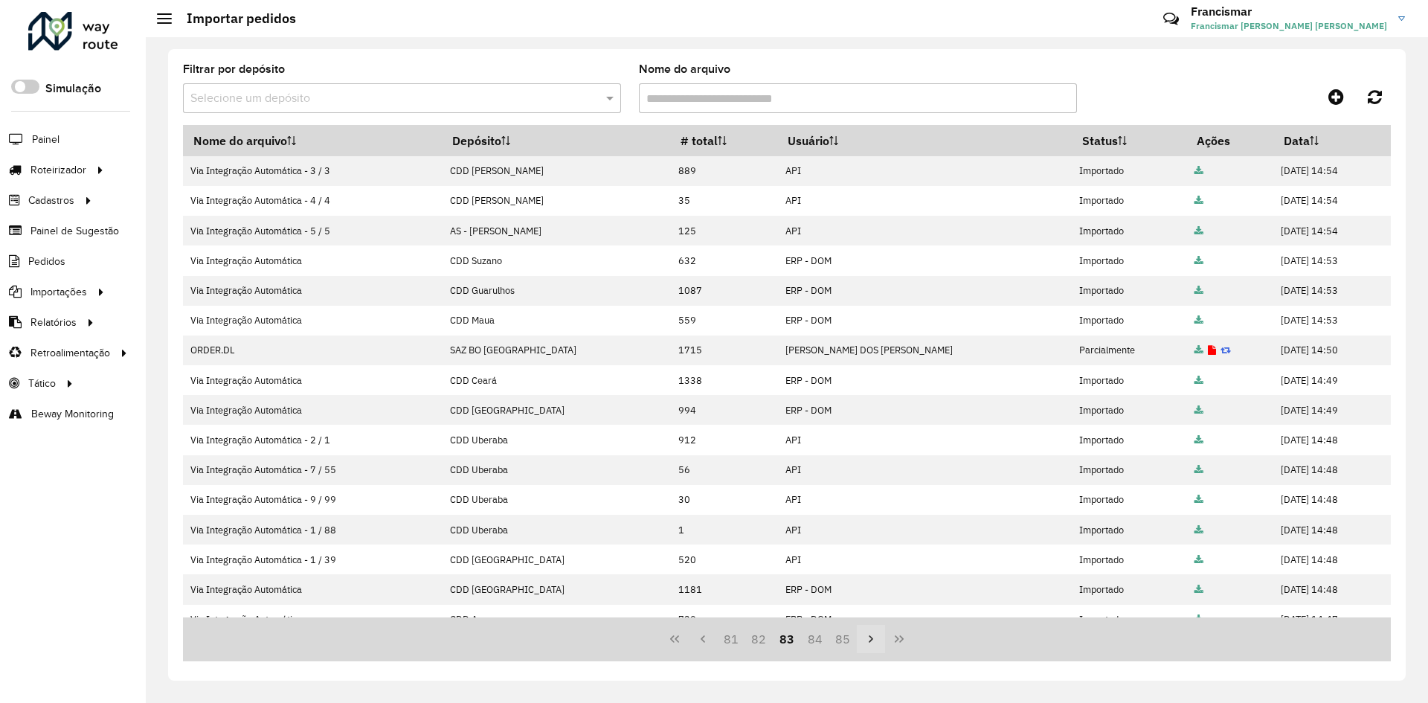
click at [868, 636] on icon "Next Page" at bounding box center [871, 639] width 12 height 12
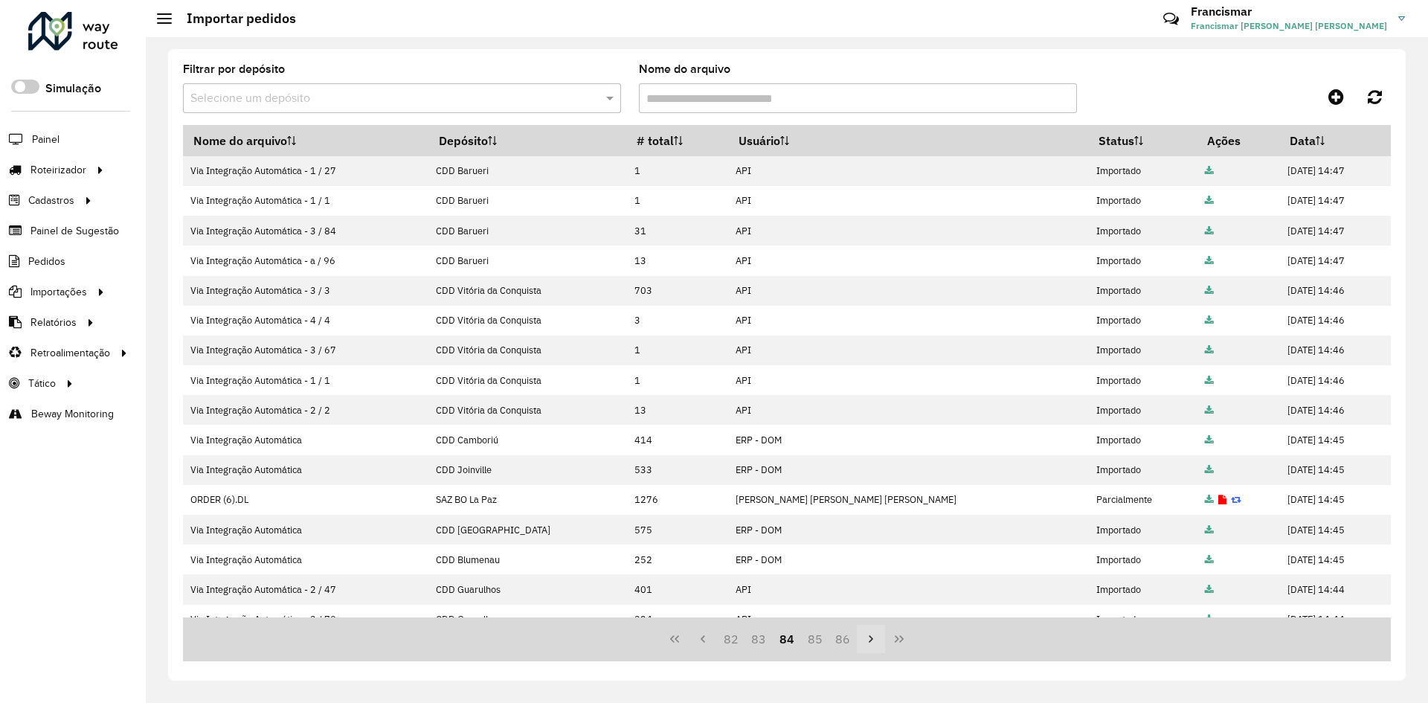
click at [868, 636] on icon "Next Page" at bounding box center [871, 639] width 12 height 12
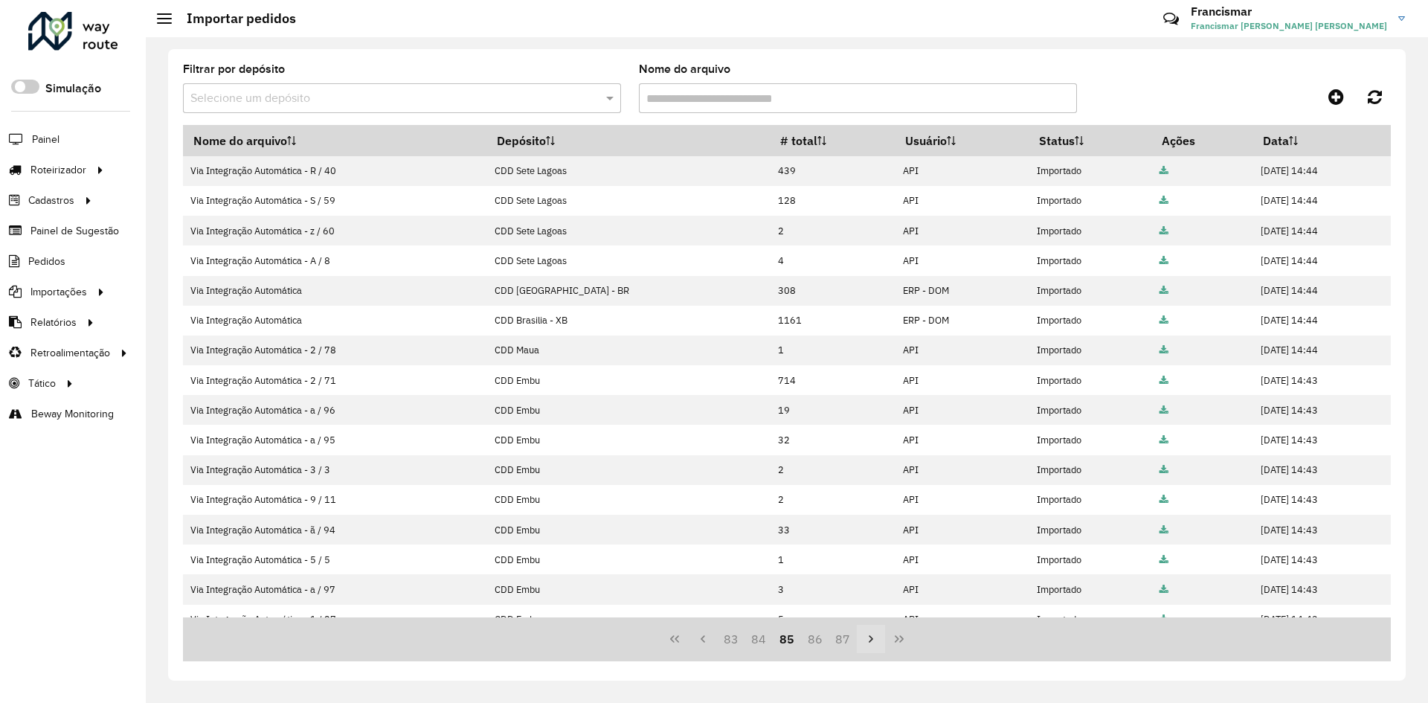
click at [868, 636] on icon "Next Page" at bounding box center [871, 639] width 12 height 12
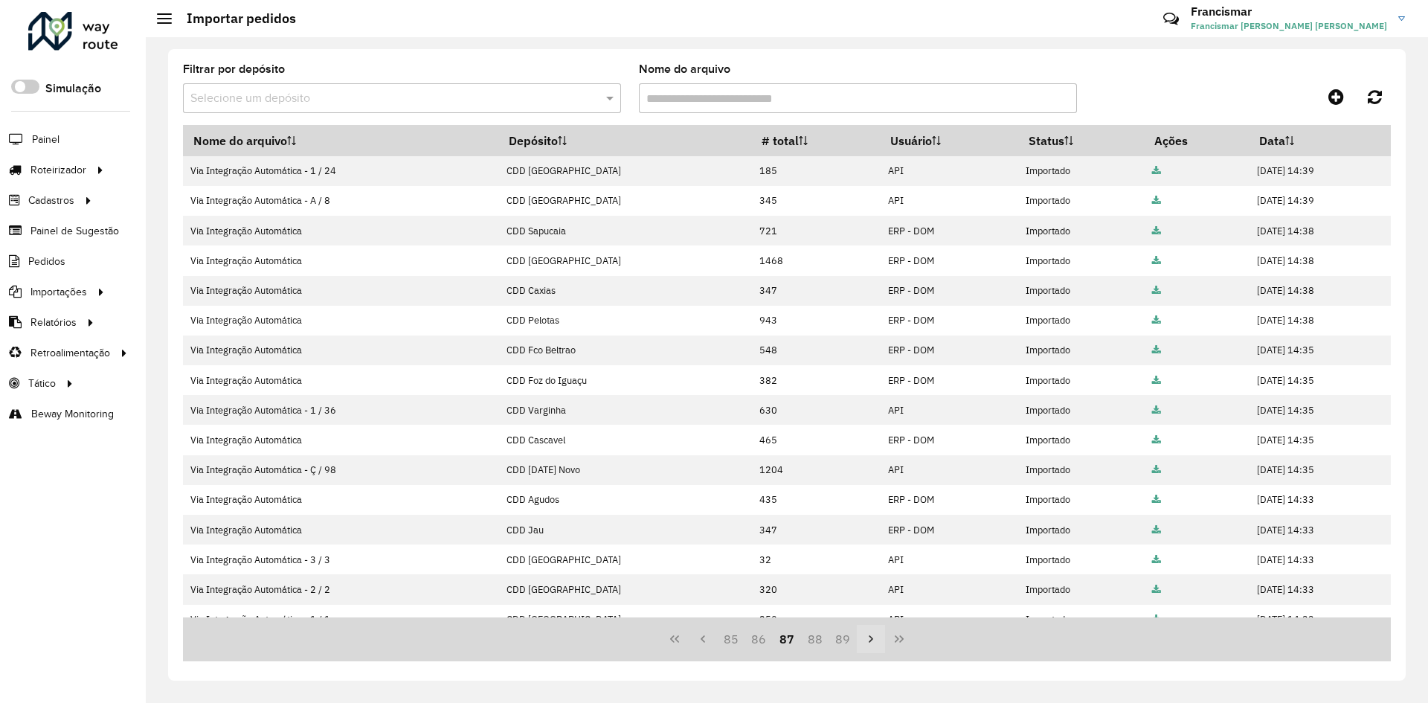
click at [868, 636] on icon "Next Page" at bounding box center [871, 639] width 12 height 12
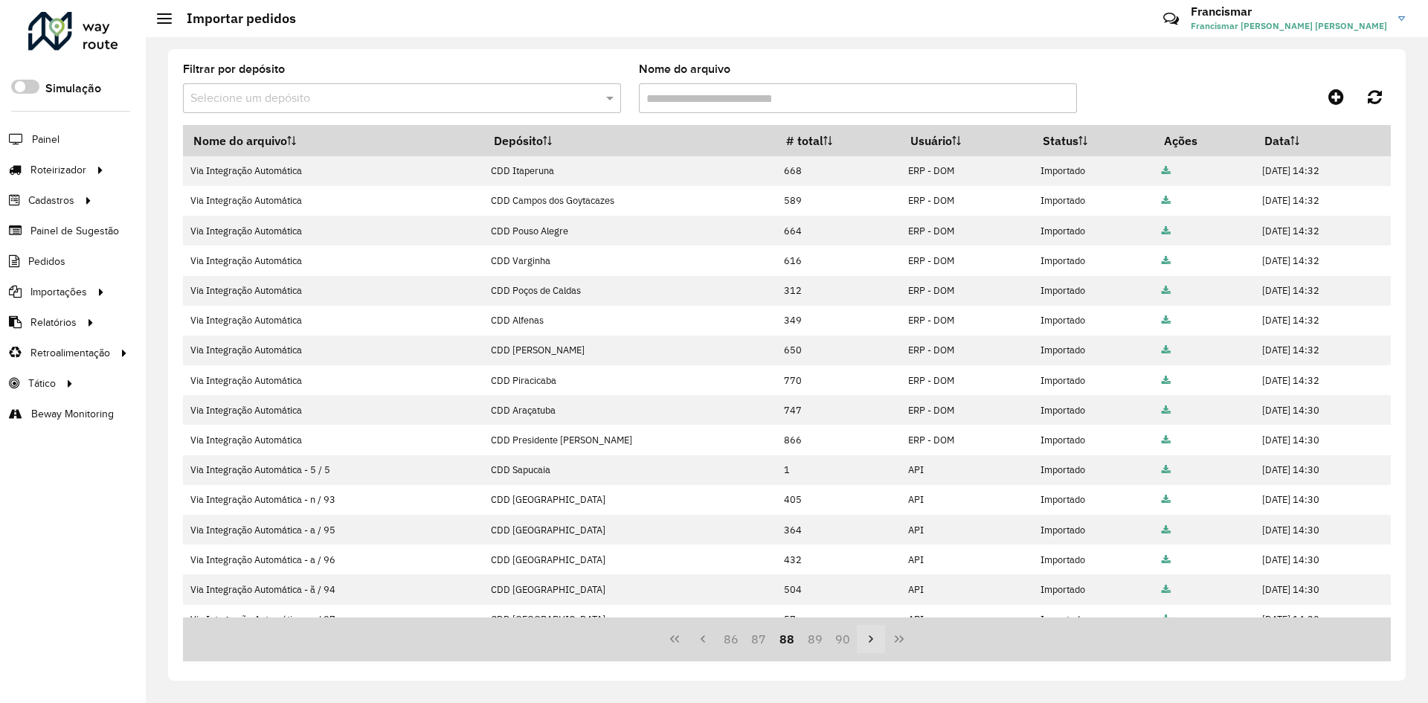
click at [868, 636] on icon "Next Page" at bounding box center [871, 639] width 12 height 12
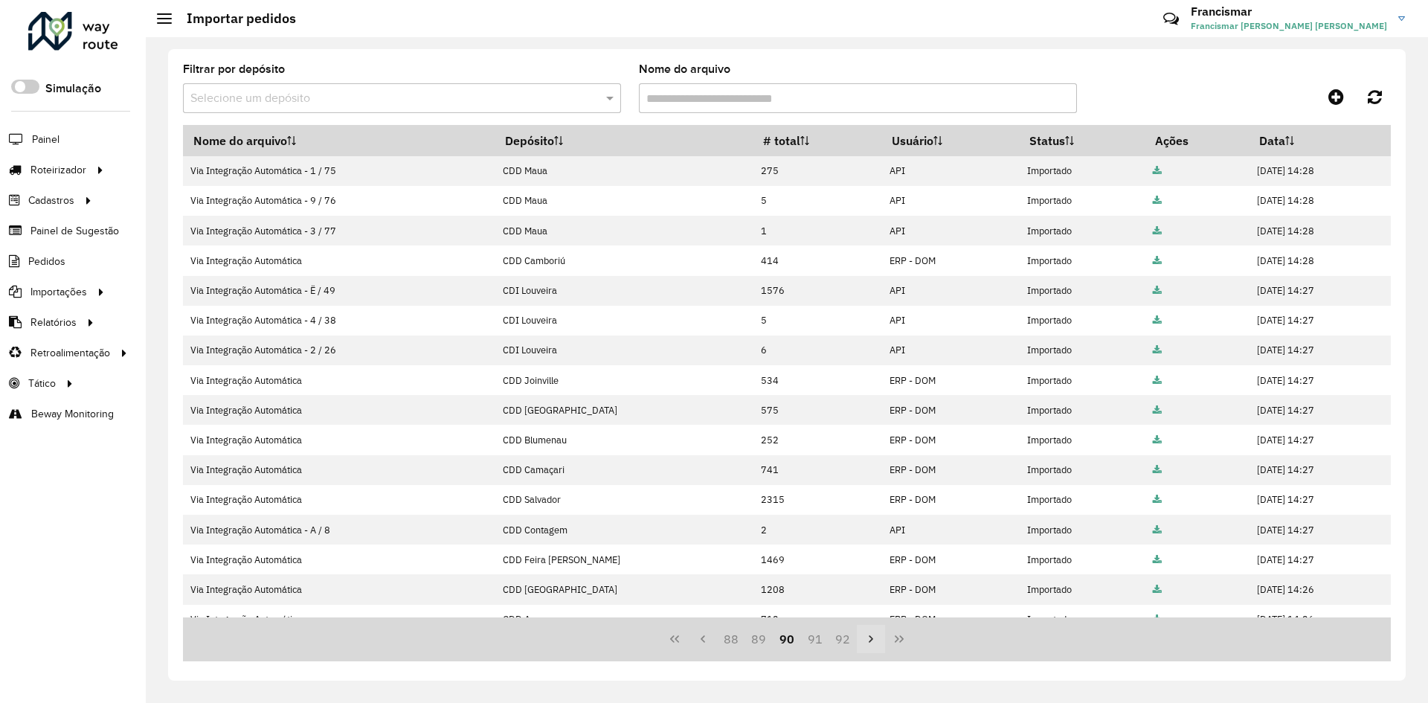
click at [868, 636] on icon "Next Page" at bounding box center [871, 639] width 12 height 12
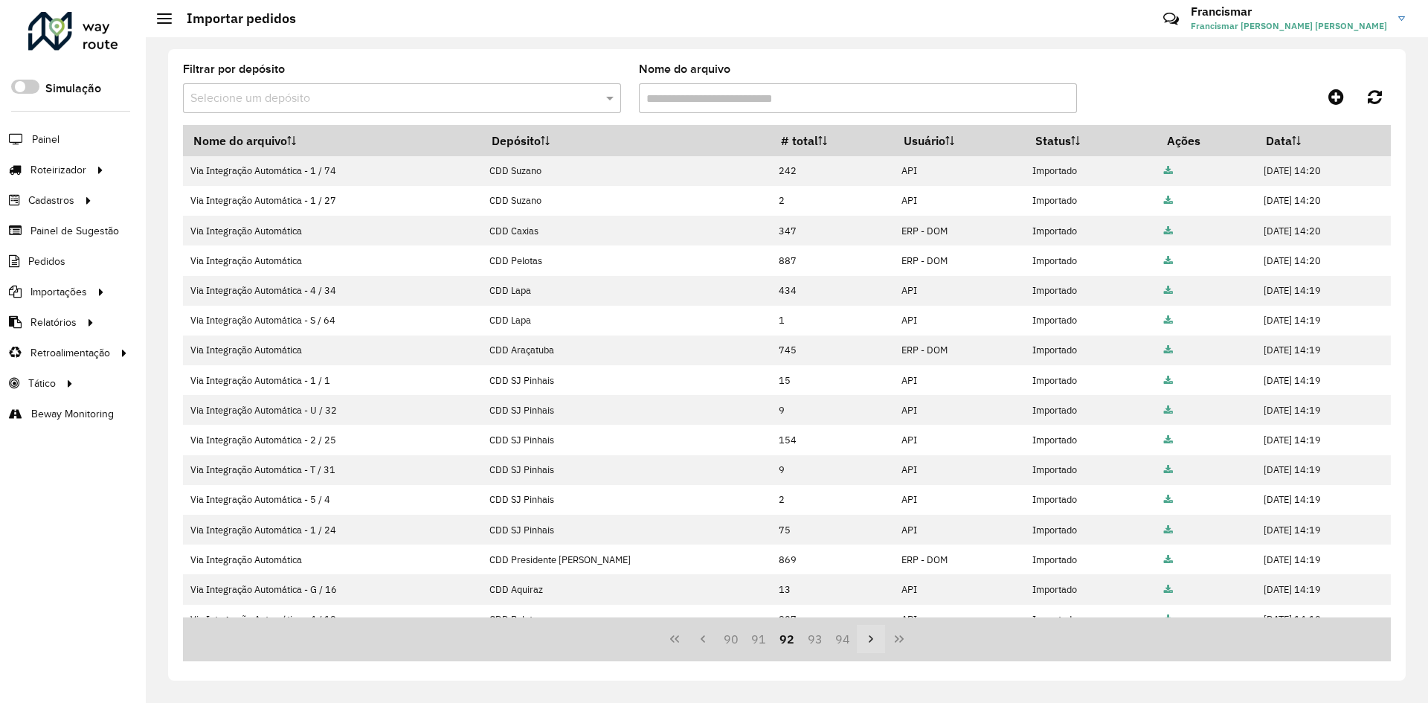
click at [868, 636] on icon "Next Page" at bounding box center [871, 639] width 12 height 12
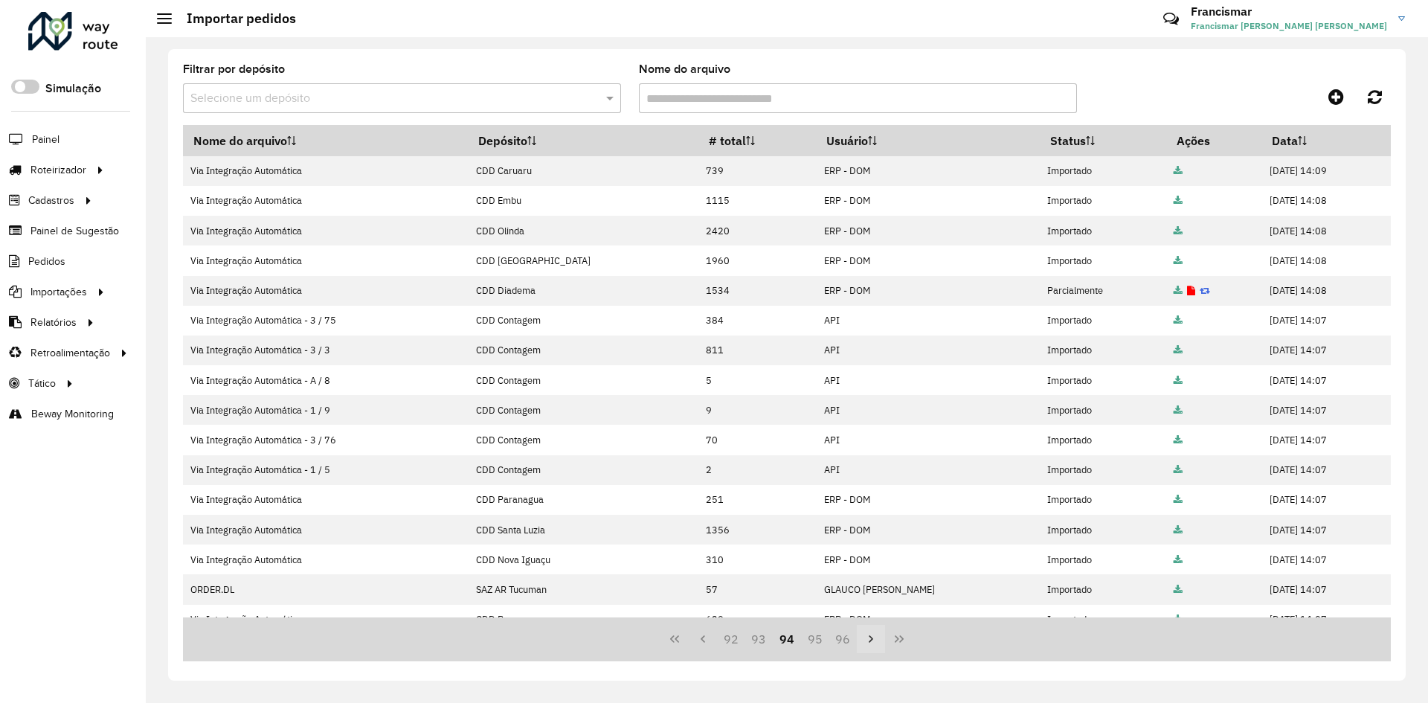
click at [868, 636] on icon "Next Page" at bounding box center [871, 639] width 12 height 12
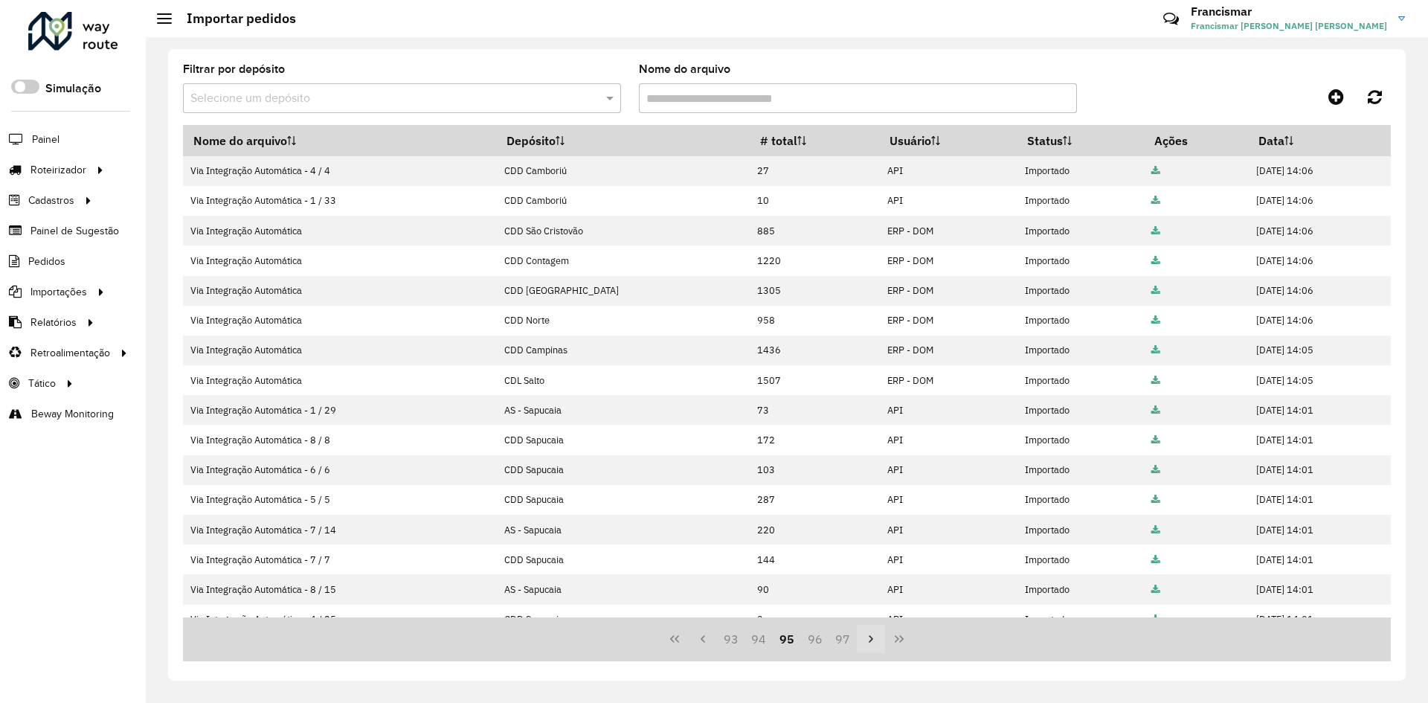
click at [868, 636] on icon "Next Page" at bounding box center [871, 639] width 12 height 12
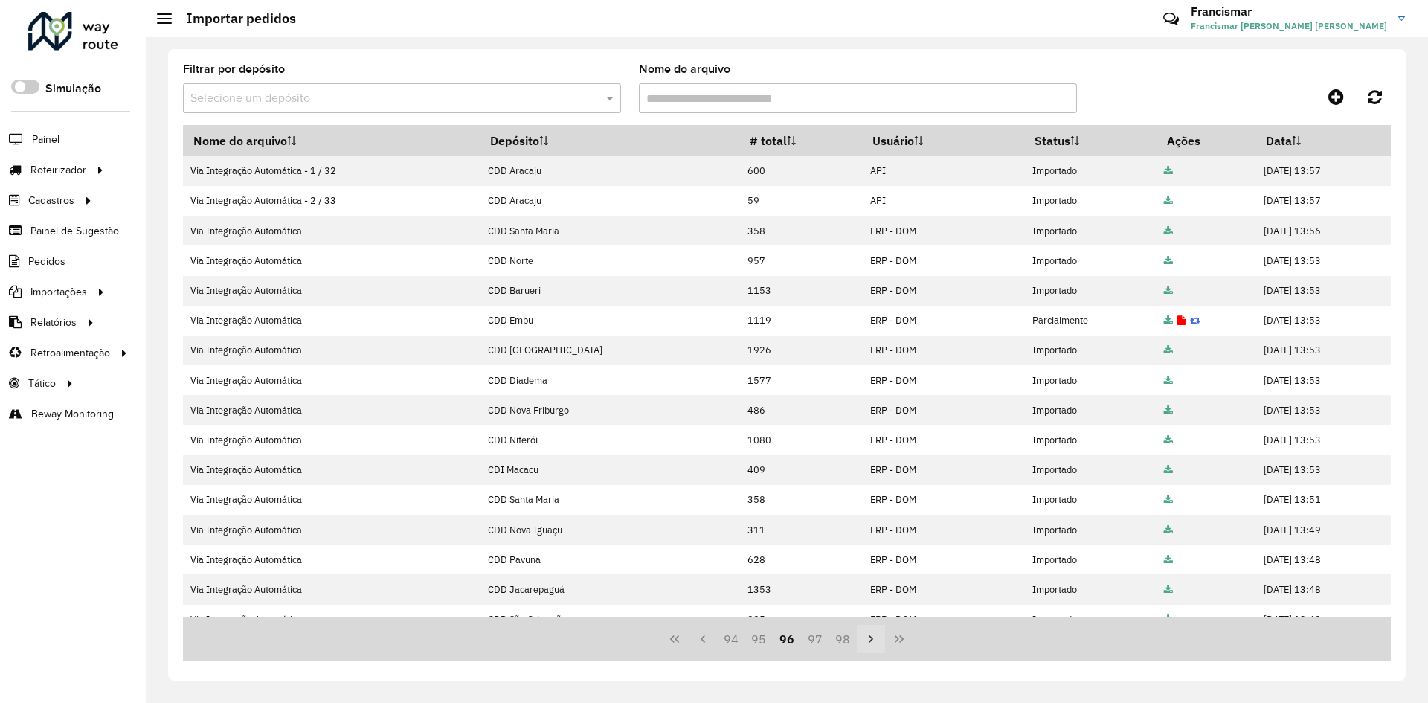
click at [868, 636] on icon "Next Page" at bounding box center [871, 639] width 12 height 12
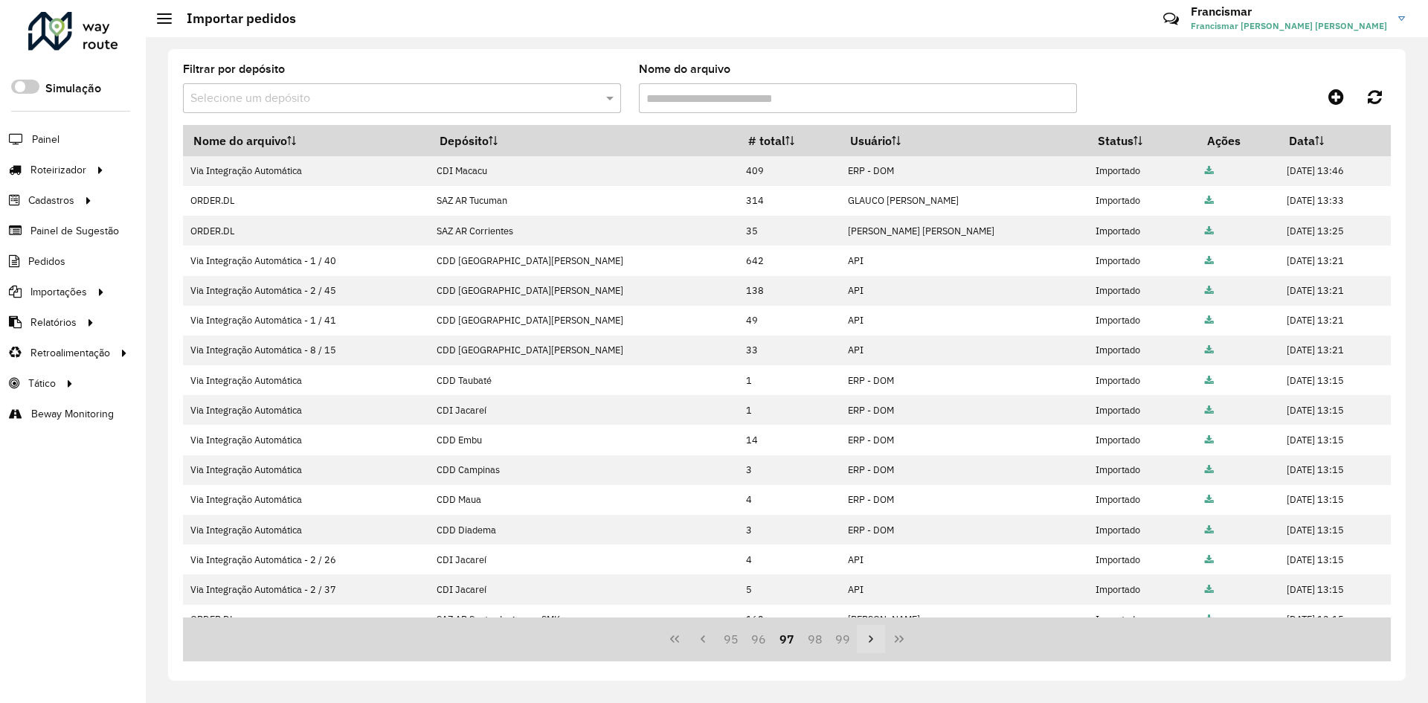
click at [868, 636] on icon "Next Page" at bounding box center [871, 639] width 12 height 12
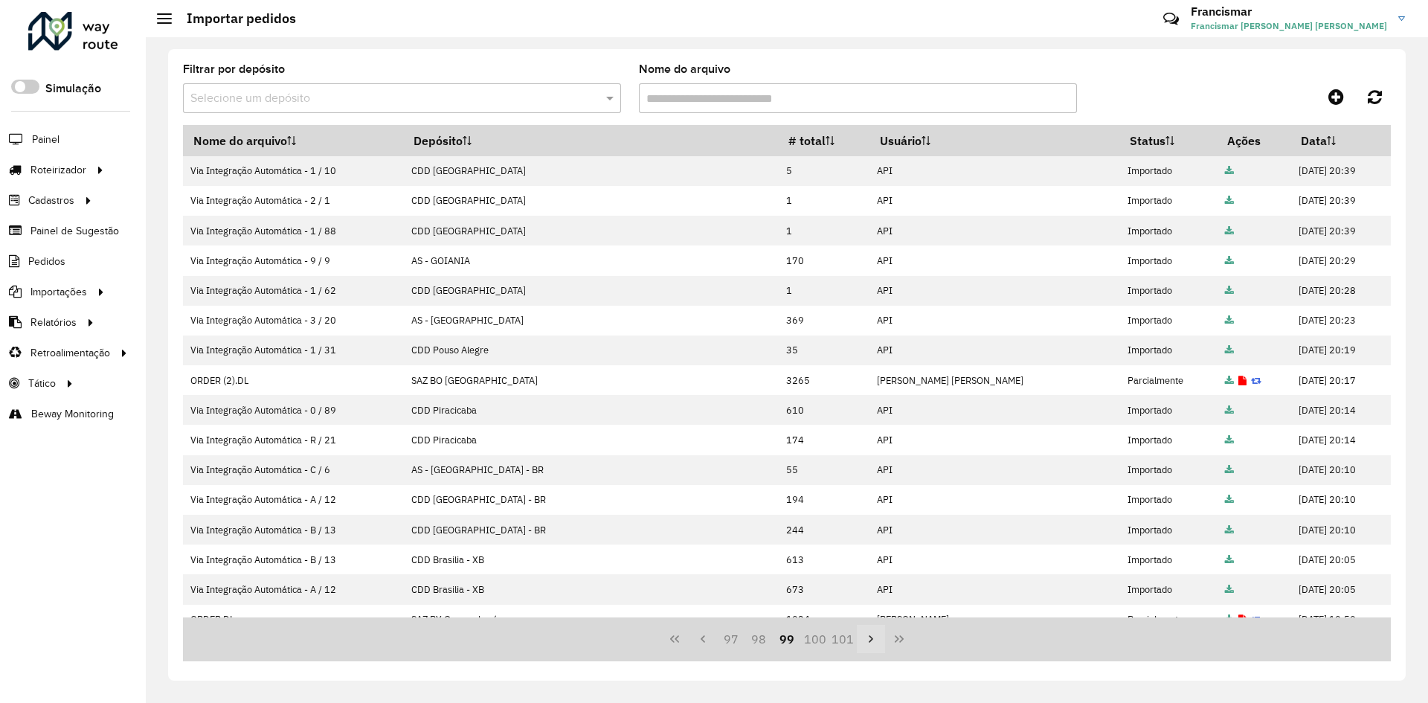
click at [868, 636] on icon "Next Page" at bounding box center [871, 639] width 12 height 12
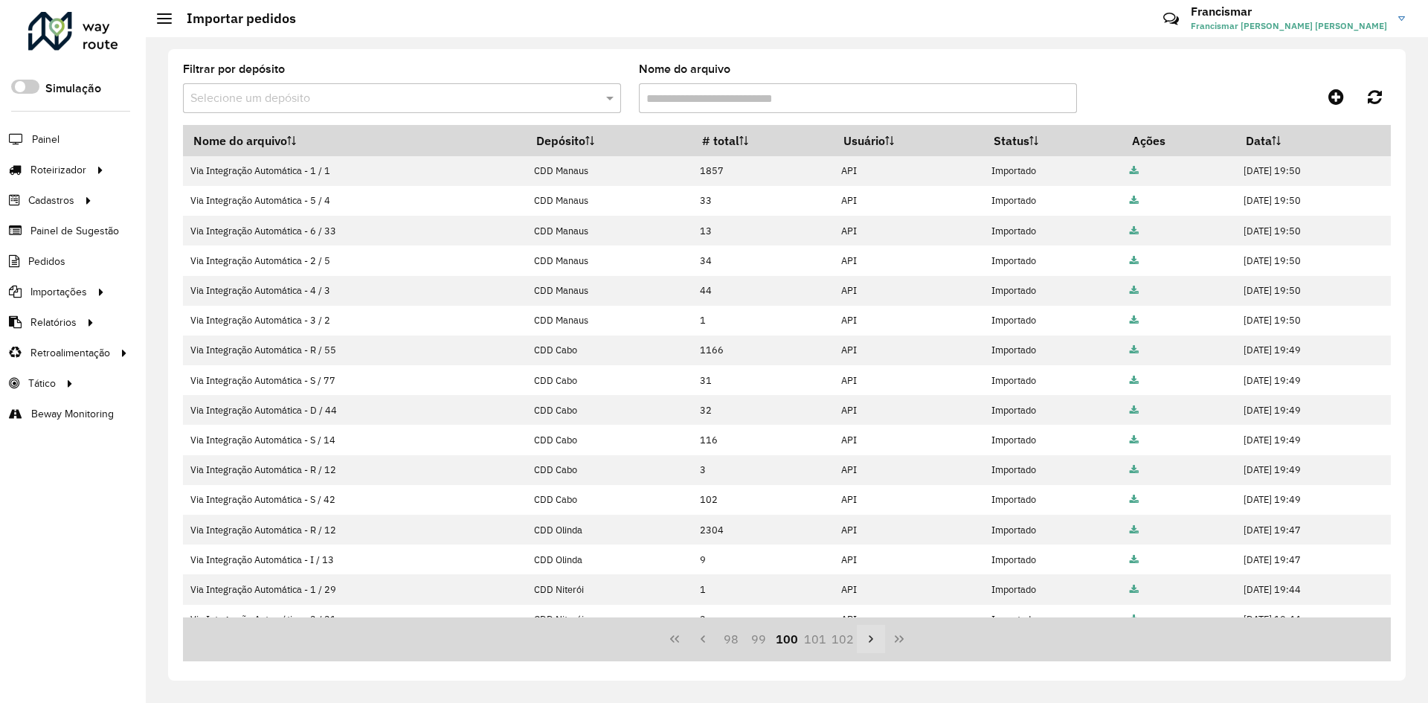
click at [868, 636] on icon "Next Page" at bounding box center [871, 639] width 12 height 12
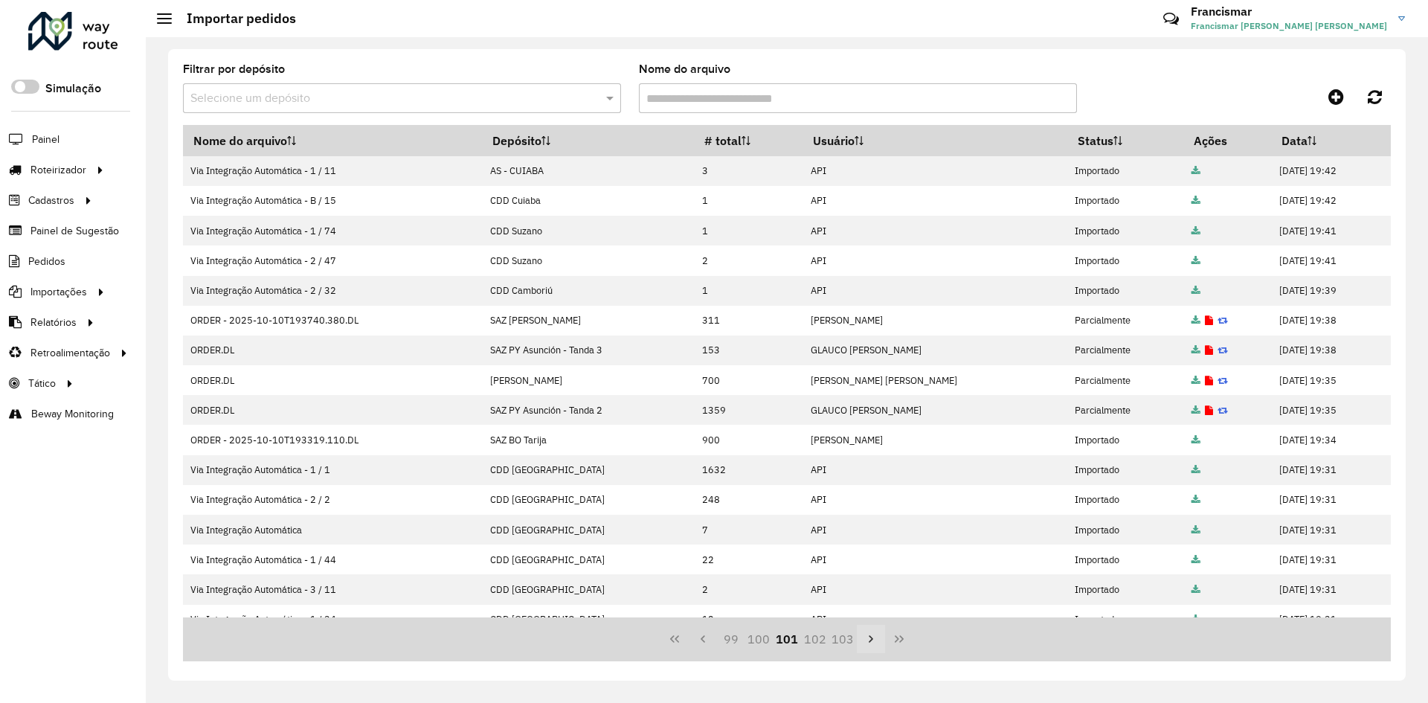
click at [868, 636] on icon "Next Page" at bounding box center [871, 639] width 12 height 12
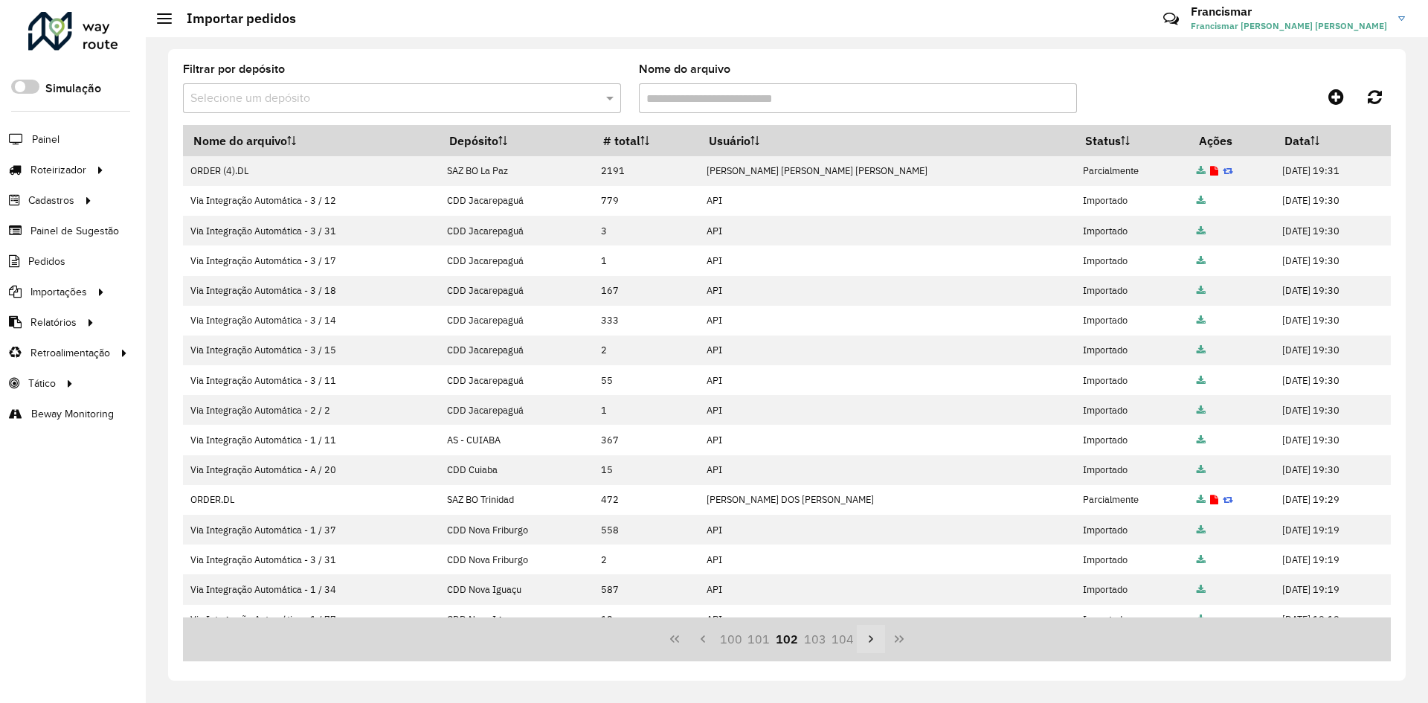
click at [868, 636] on icon "Next Page" at bounding box center [871, 639] width 12 height 12
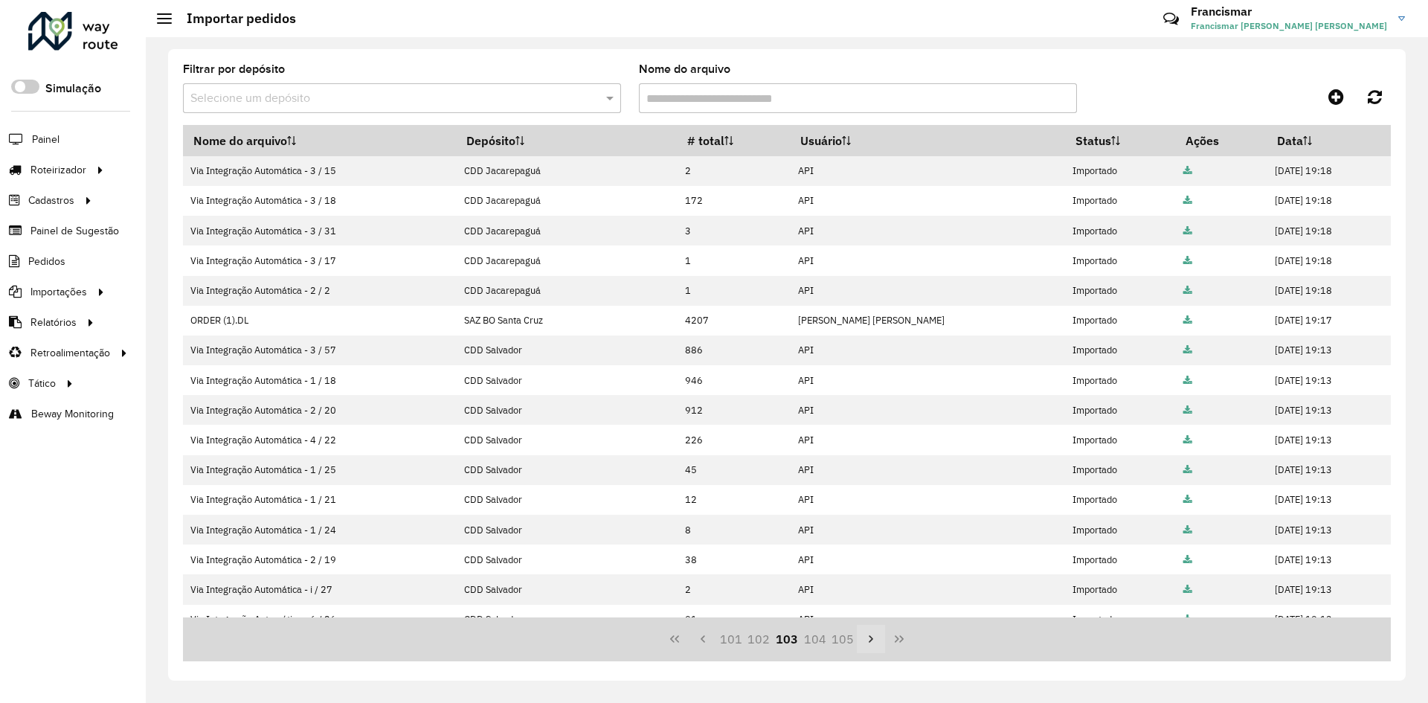
click at [868, 636] on icon "Next Page" at bounding box center [871, 639] width 12 height 12
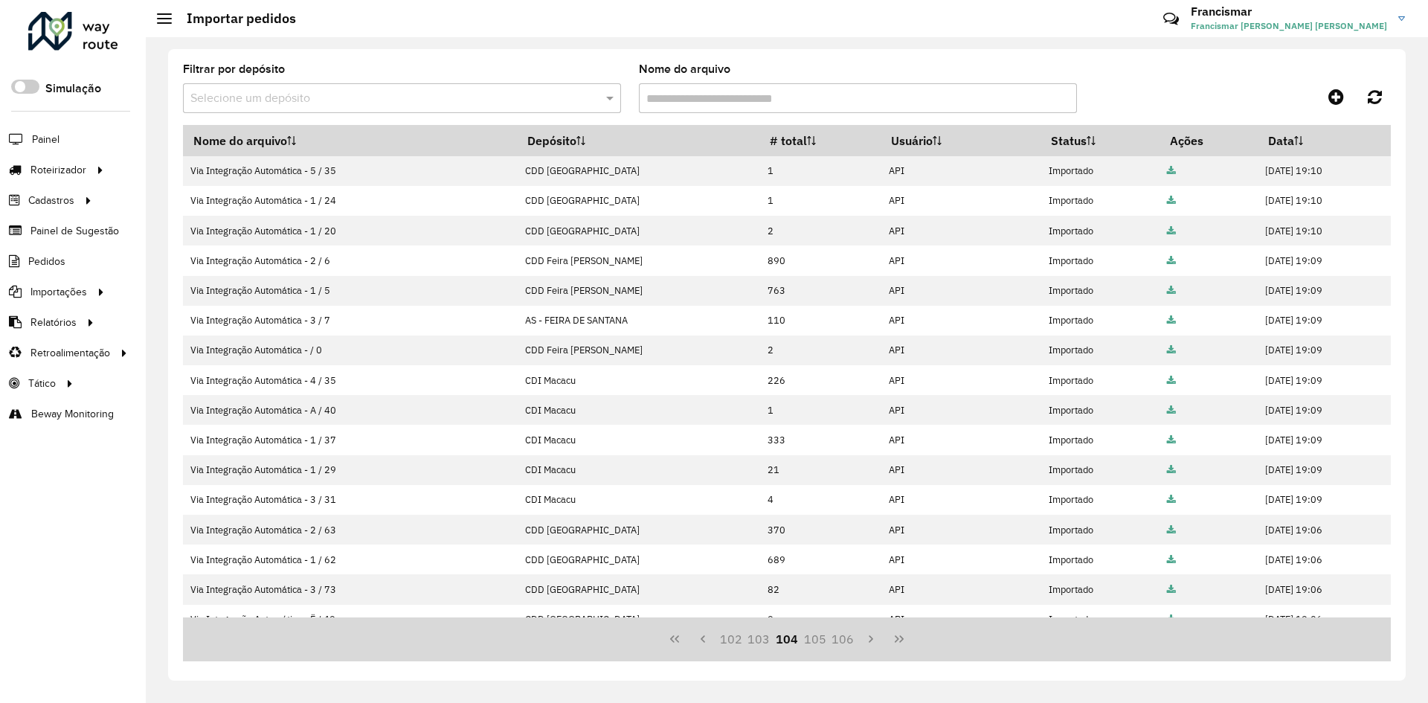
click at [444, 92] on input "text" at bounding box center [386, 99] width 393 height 18
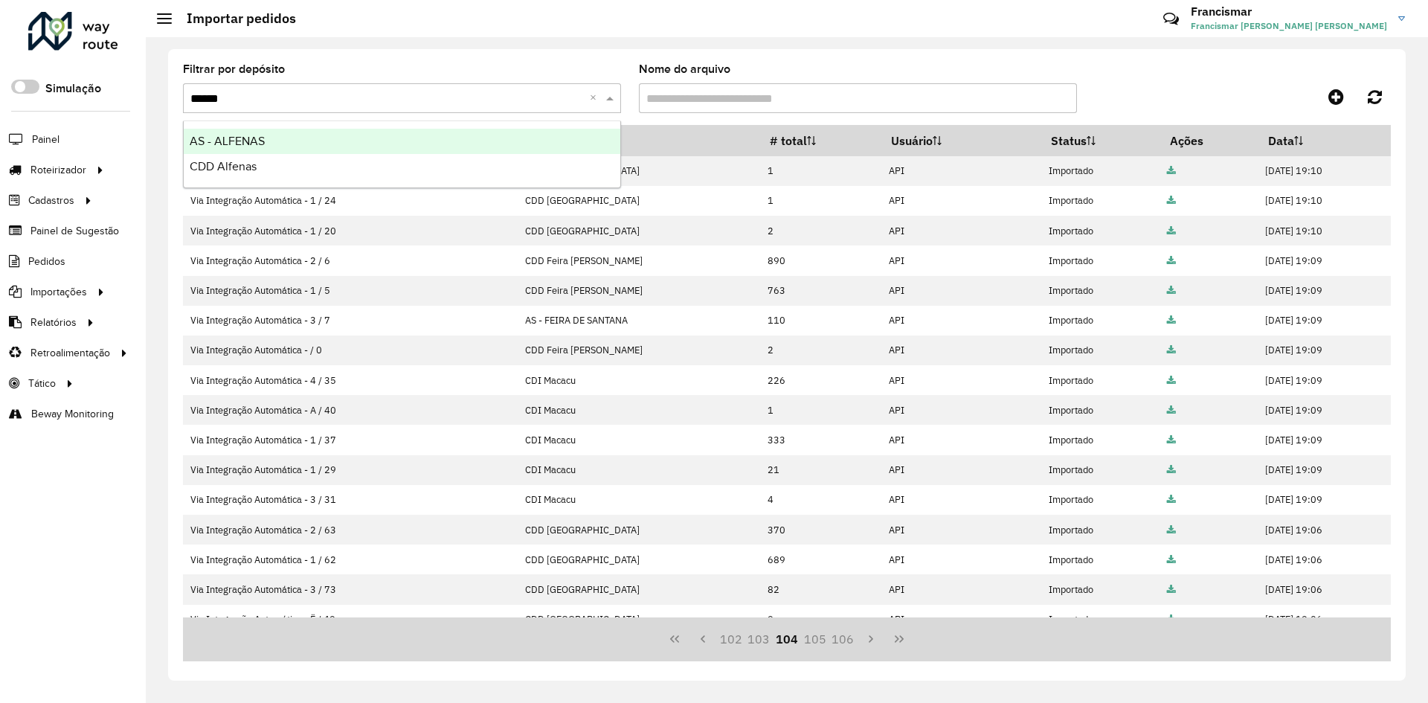
type input "*******"
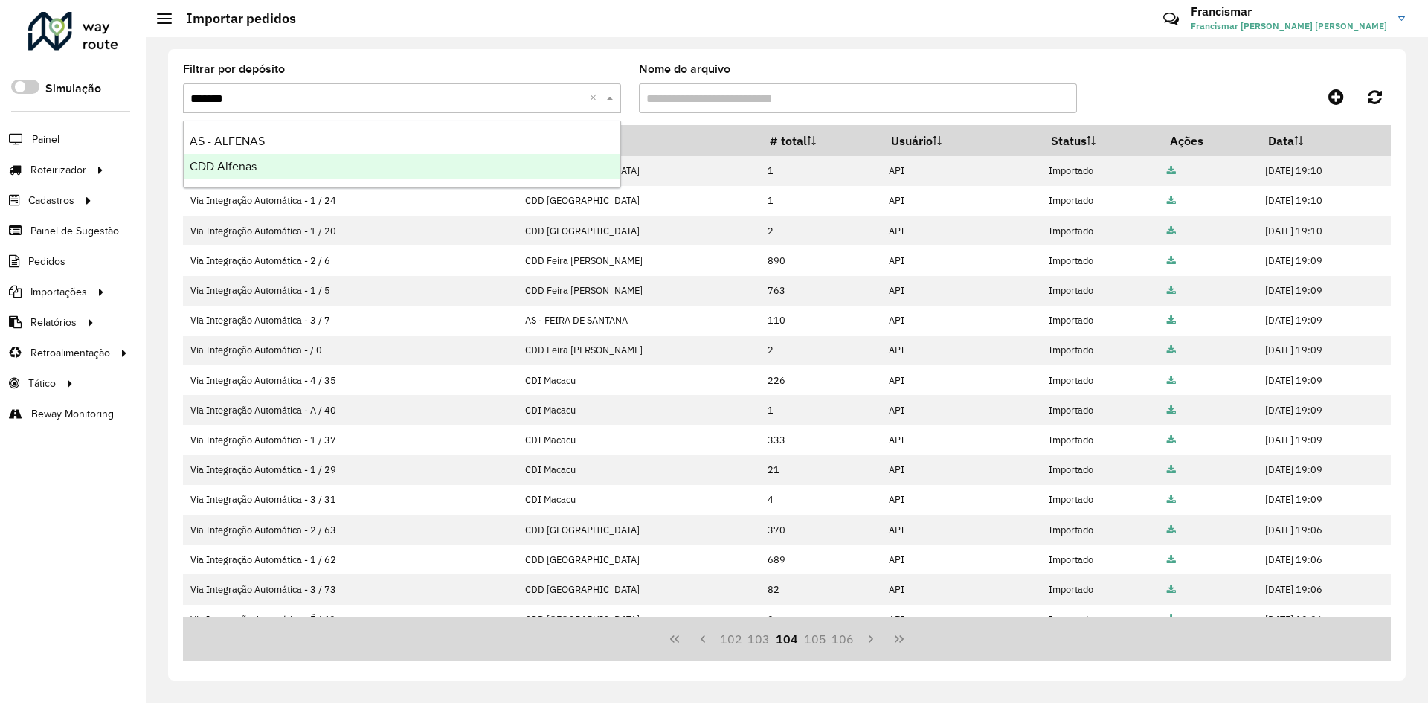
click at [448, 169] on div "CDD Alfenas" at bounding box center [402, 166] width 436 height 25
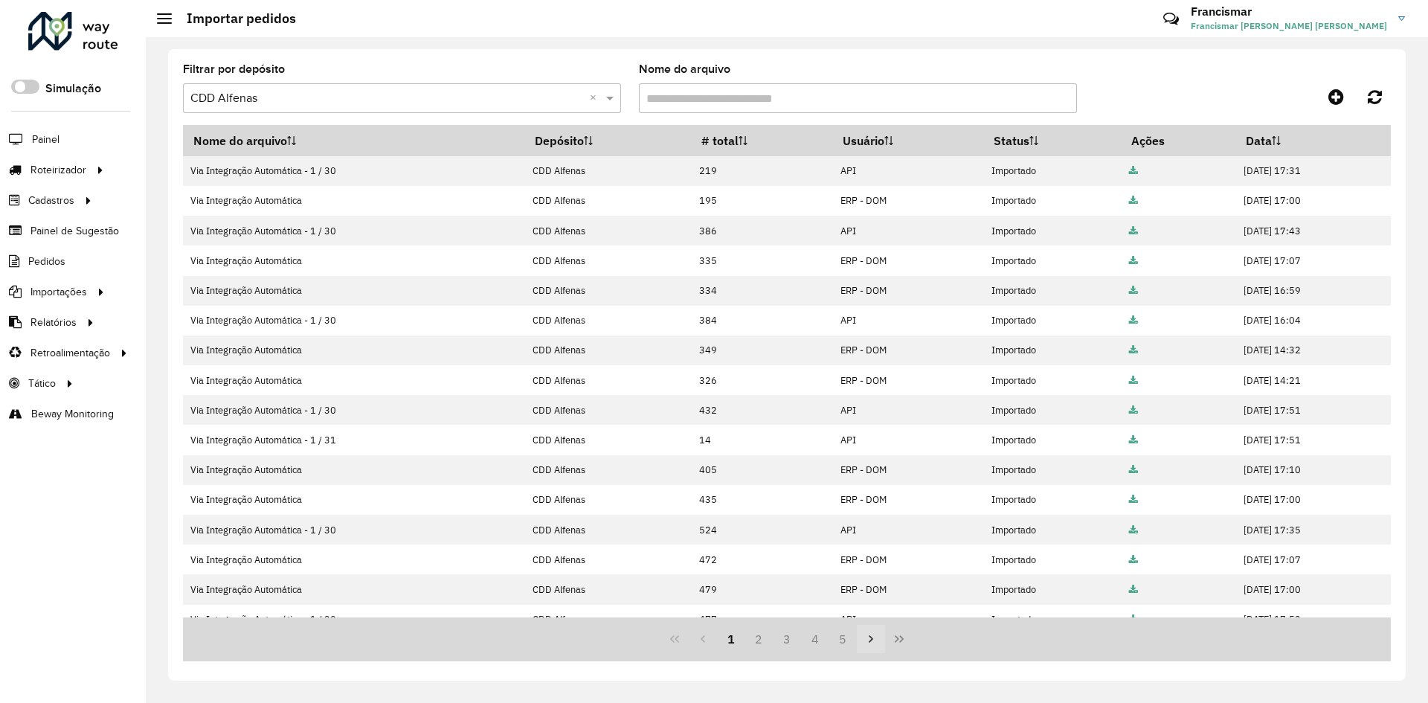
click at [866, 639] on icon "Next Page" at bounding box center [871, 639] width 12 height 12
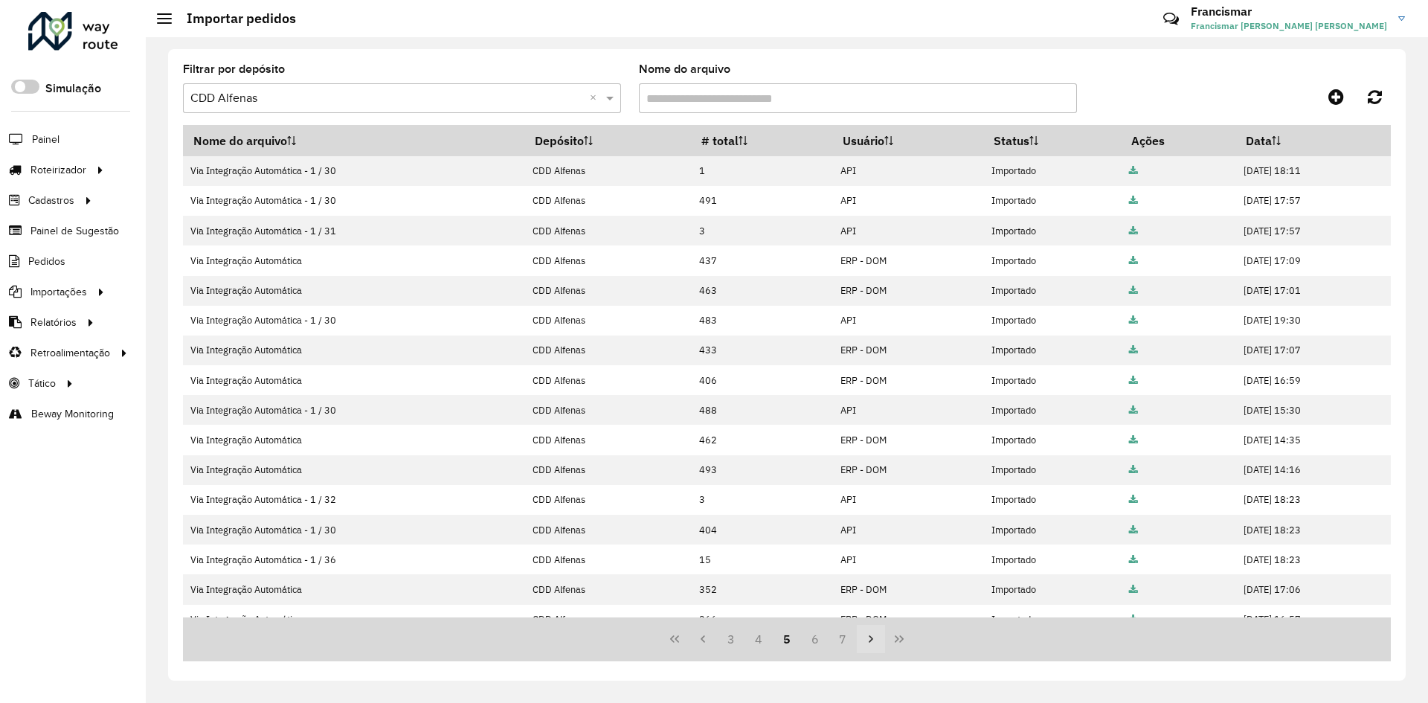
click at [866, 639] on icon "Next Page" at bounding box center [871, 639] width 12 height 12
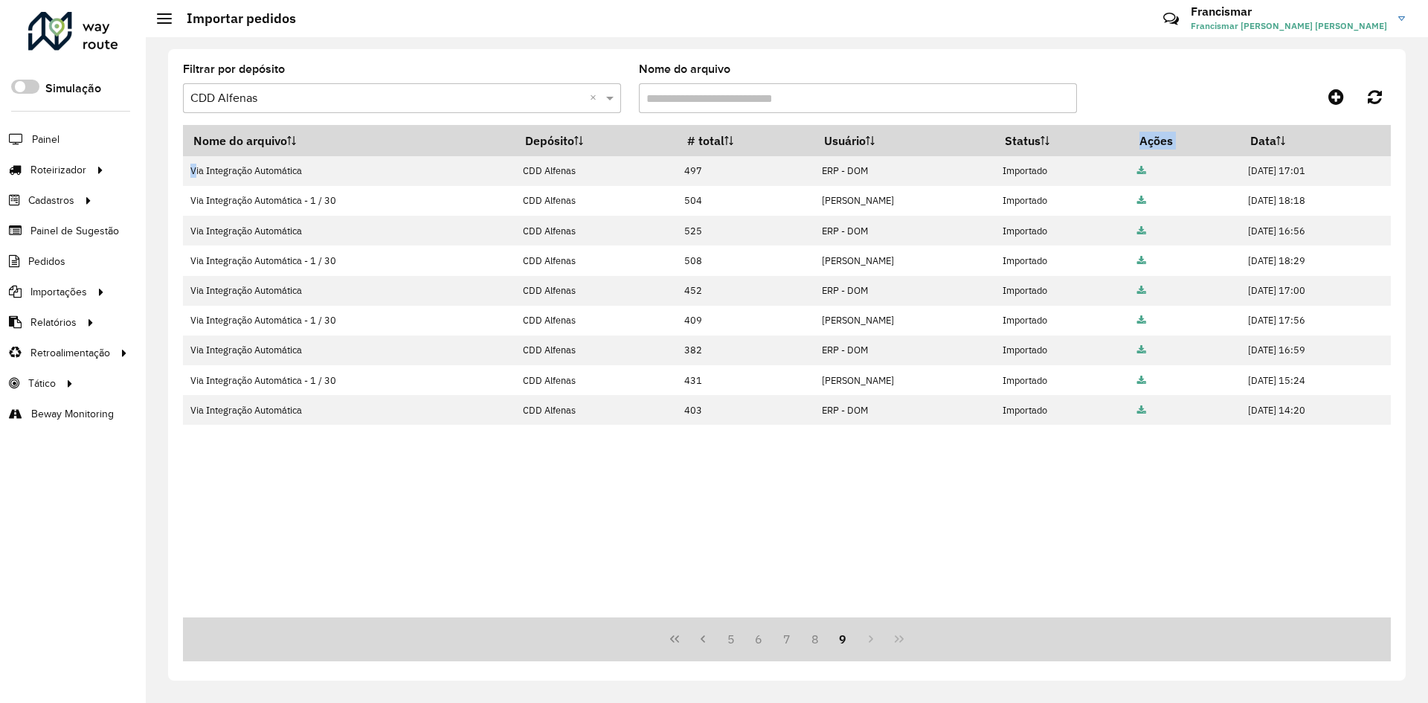
click at [866, 639] on div "5 6 7 8 9" at bounding box center [786, 639] width 1207 height 44
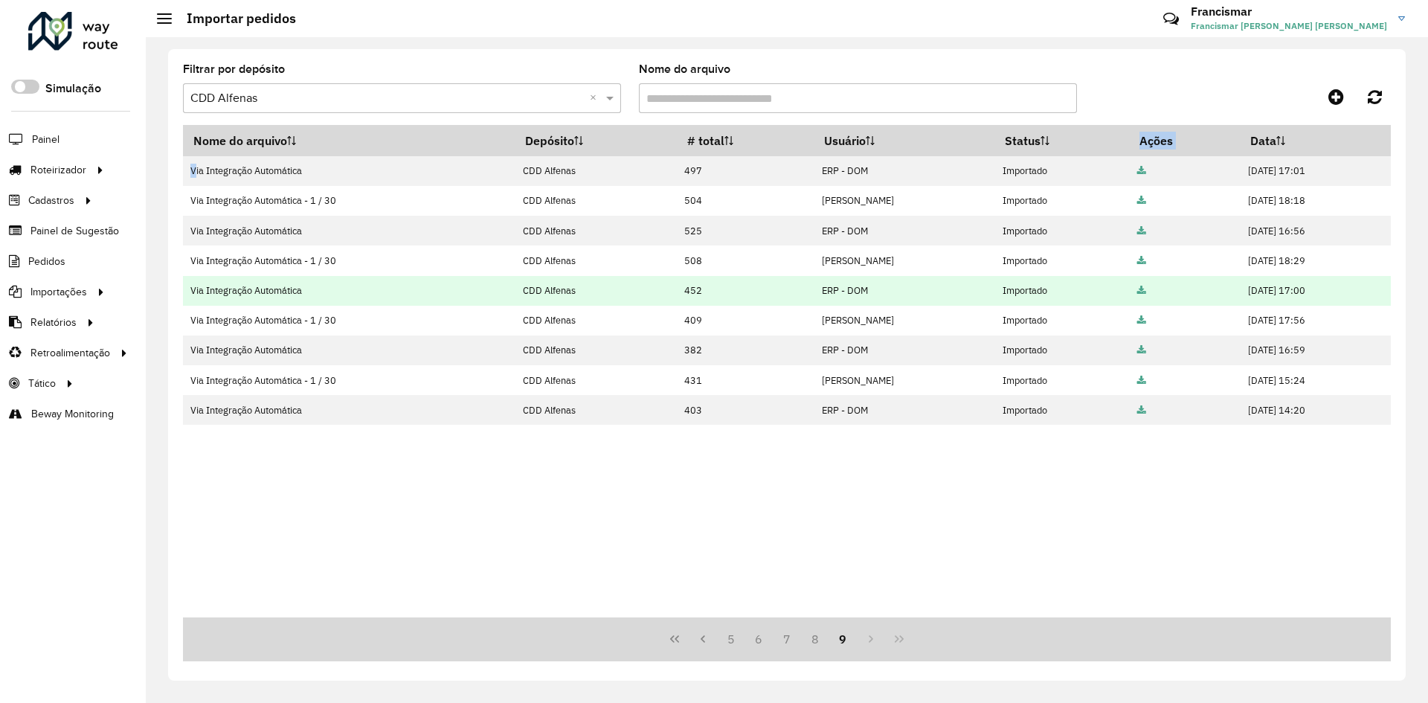
click at [1072, 301] on td "Importado" at bounding box center [1062, 291] width 134 height 30
click at [1137, 290] on icon at bounding box center [1141, 291] width 9 height 10
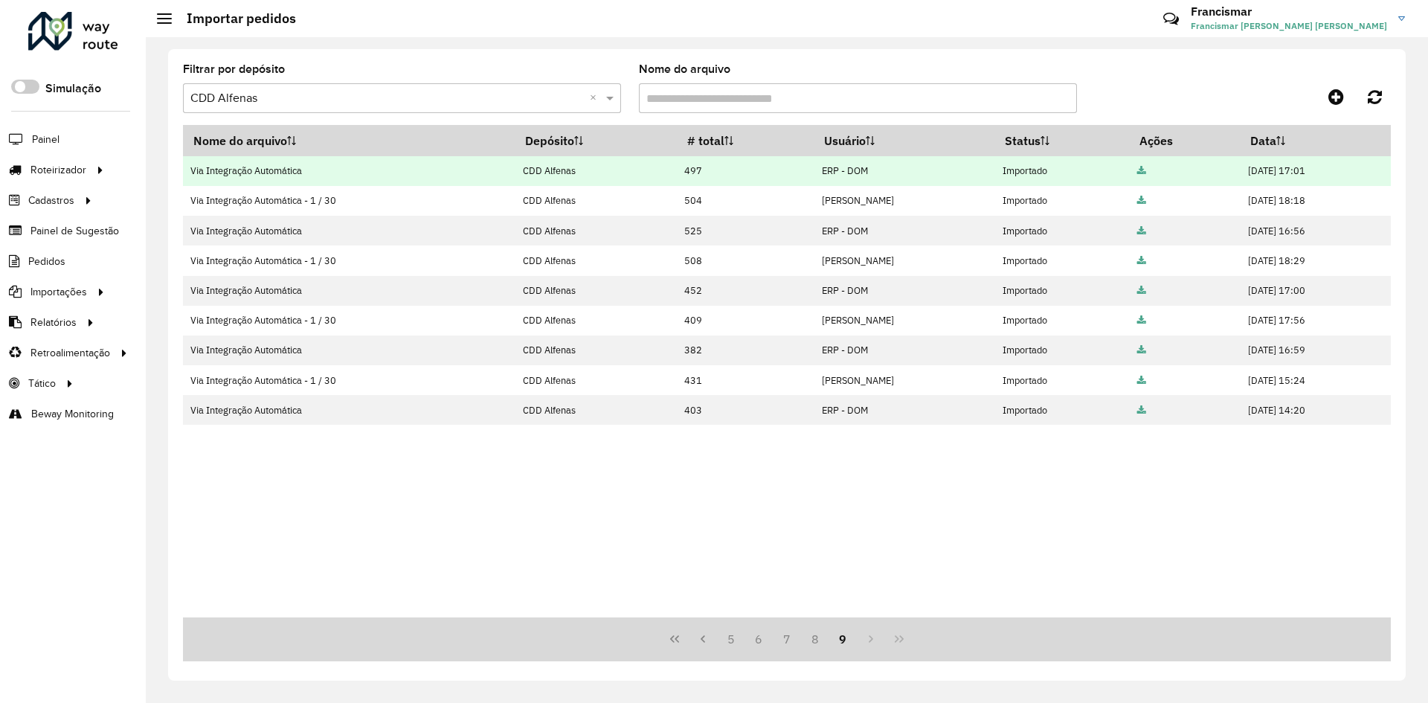
click at [1137, 170] on icon at bounding box center [1141, 172] width 9 height 10
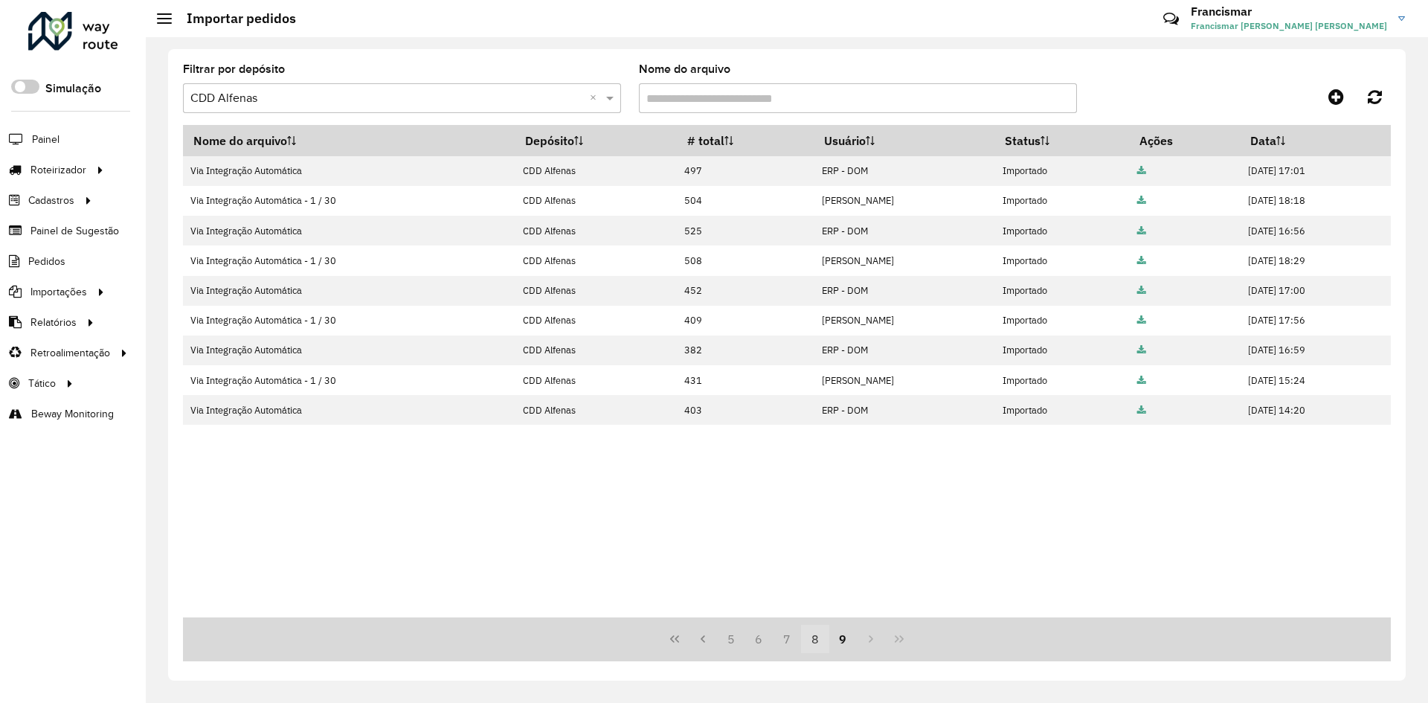
click at [813, 644] on button "8" at bounding box center [815, 639] width 28 height 28
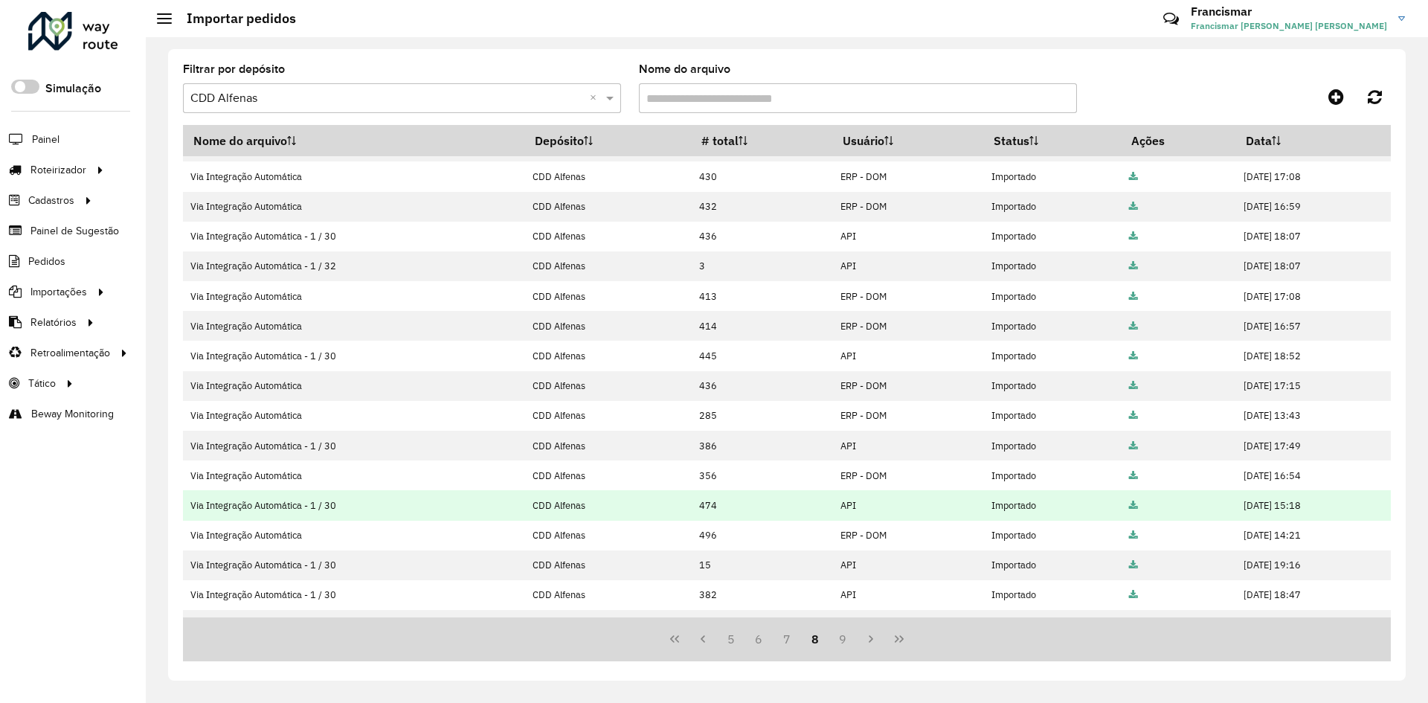
scroll to position [137, 0]
